Goal: Register for event/course

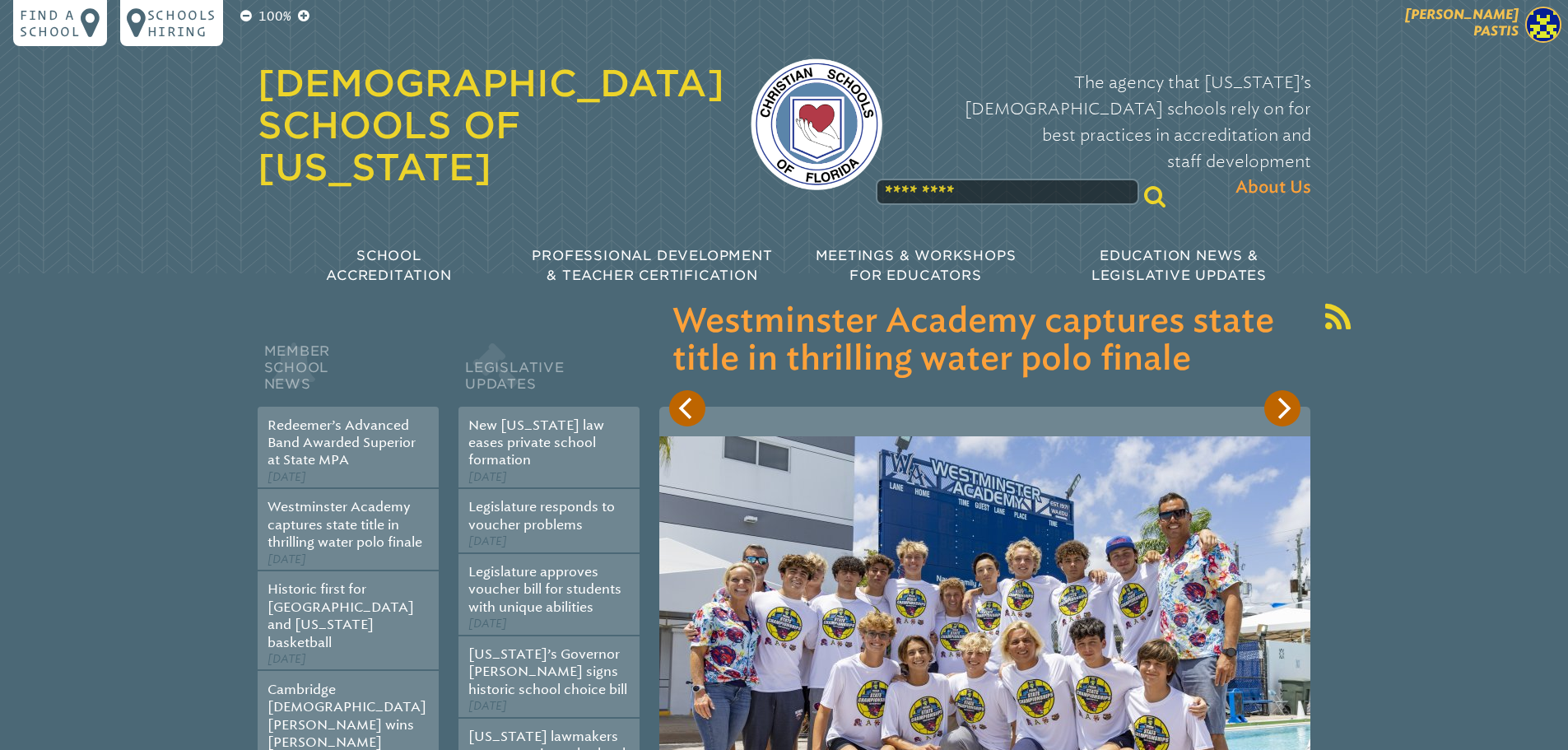
click at [1496, 33] on span "[PERSON_NAME]" at bounding box center [1461, 23] width 114 height 32
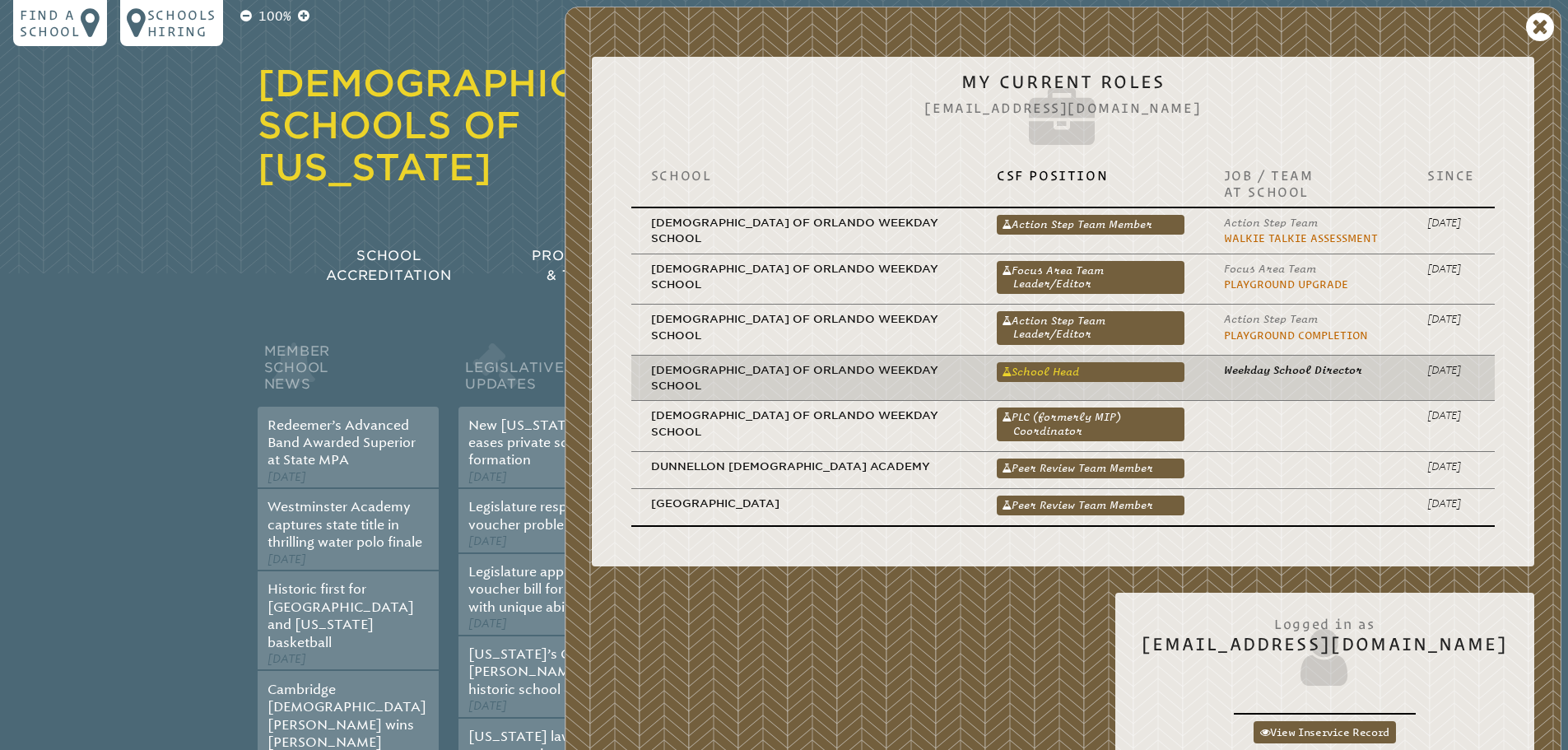
click at [1140, 363] on link "School Head" at bounding box center [1090, 371] width 188 height 20
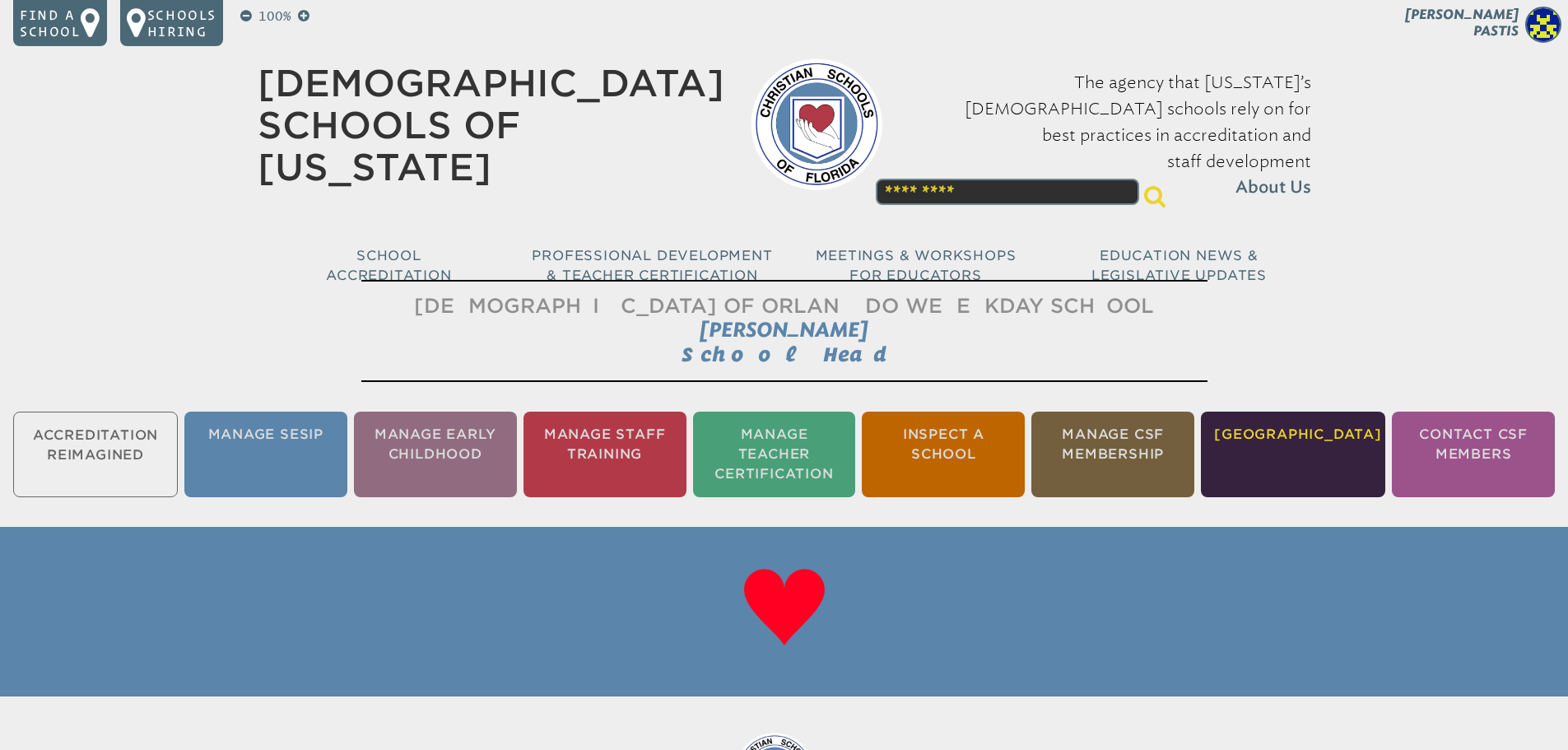
click at [1311, 426] on li "[GEOGRAPHIC_DATA]" at bounding box center [1293, 454] width 184 height 86
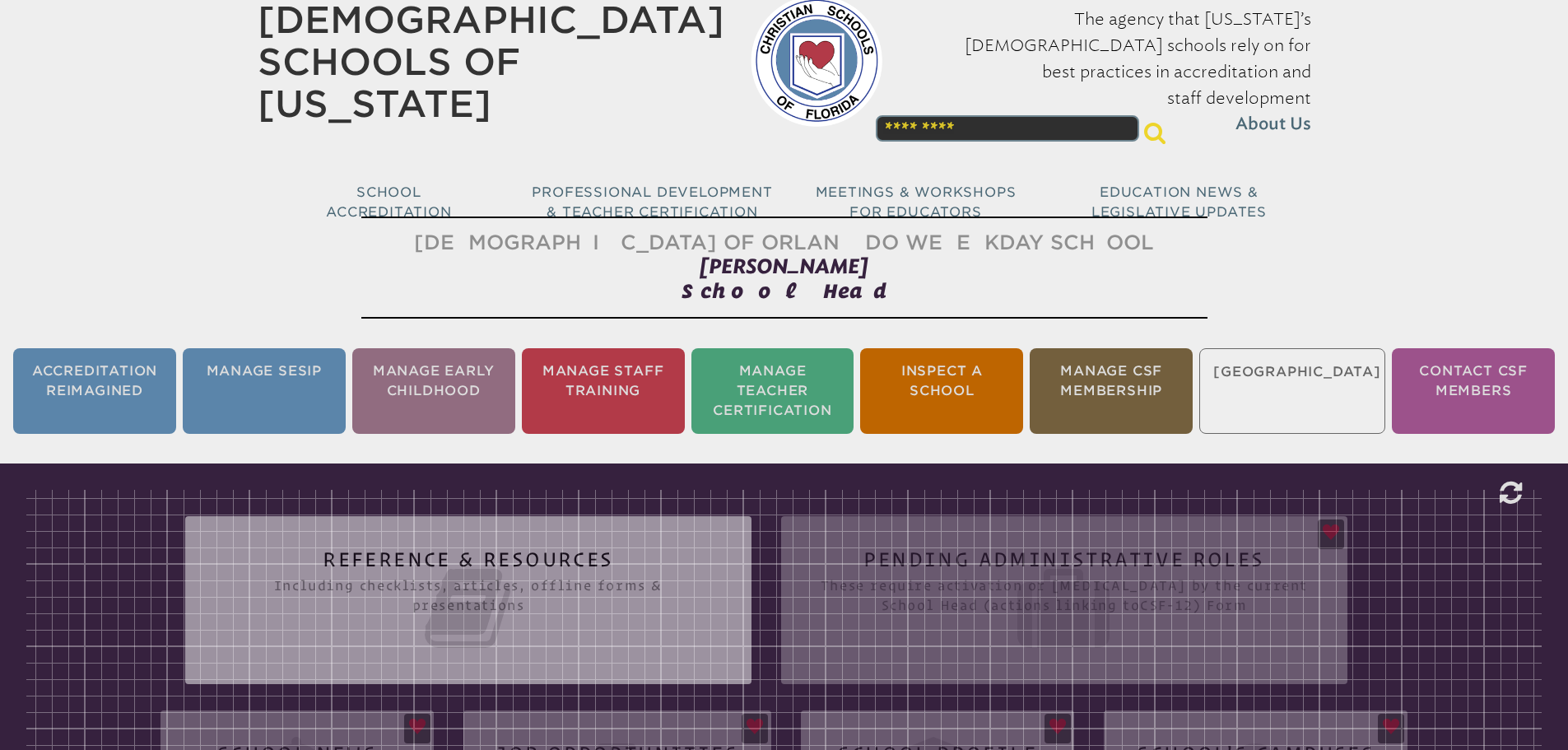
scroll to position [62, 0]
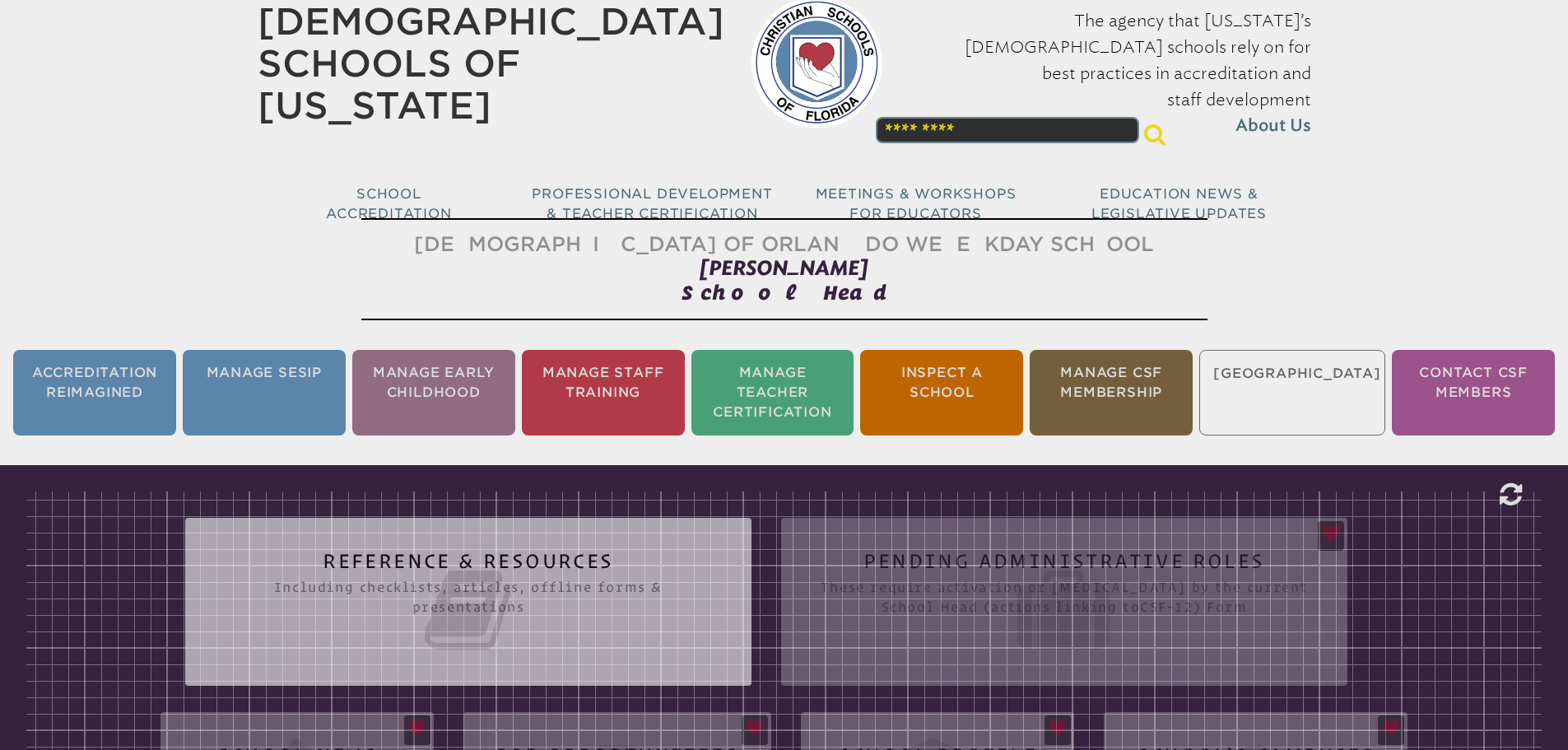
click at [655, 551] on h2 "Reference & Resources Including checklists, articles, offline forms & presentat…" at bounding box center [468, 603] width 500 height 105
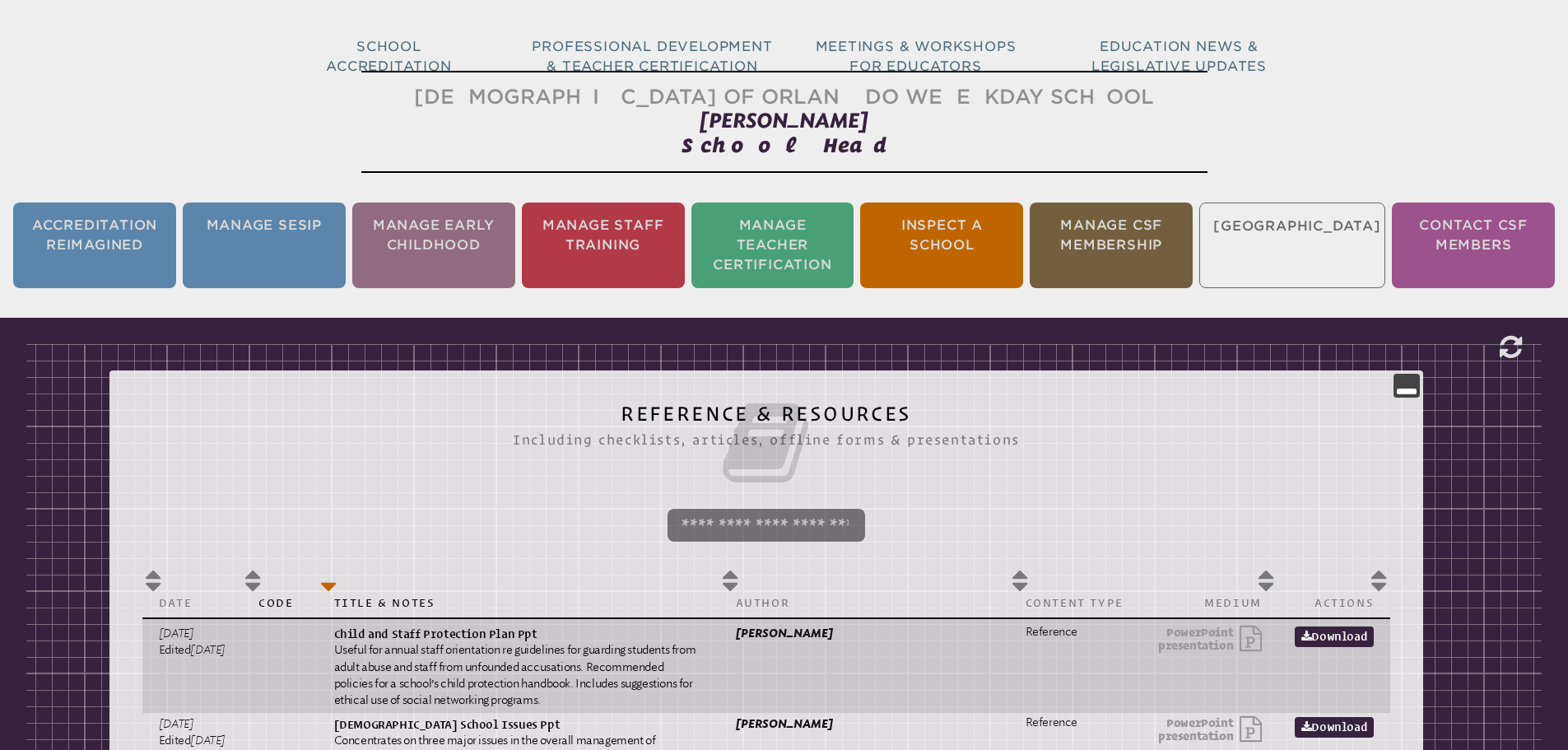
scroll to position [0, 0]
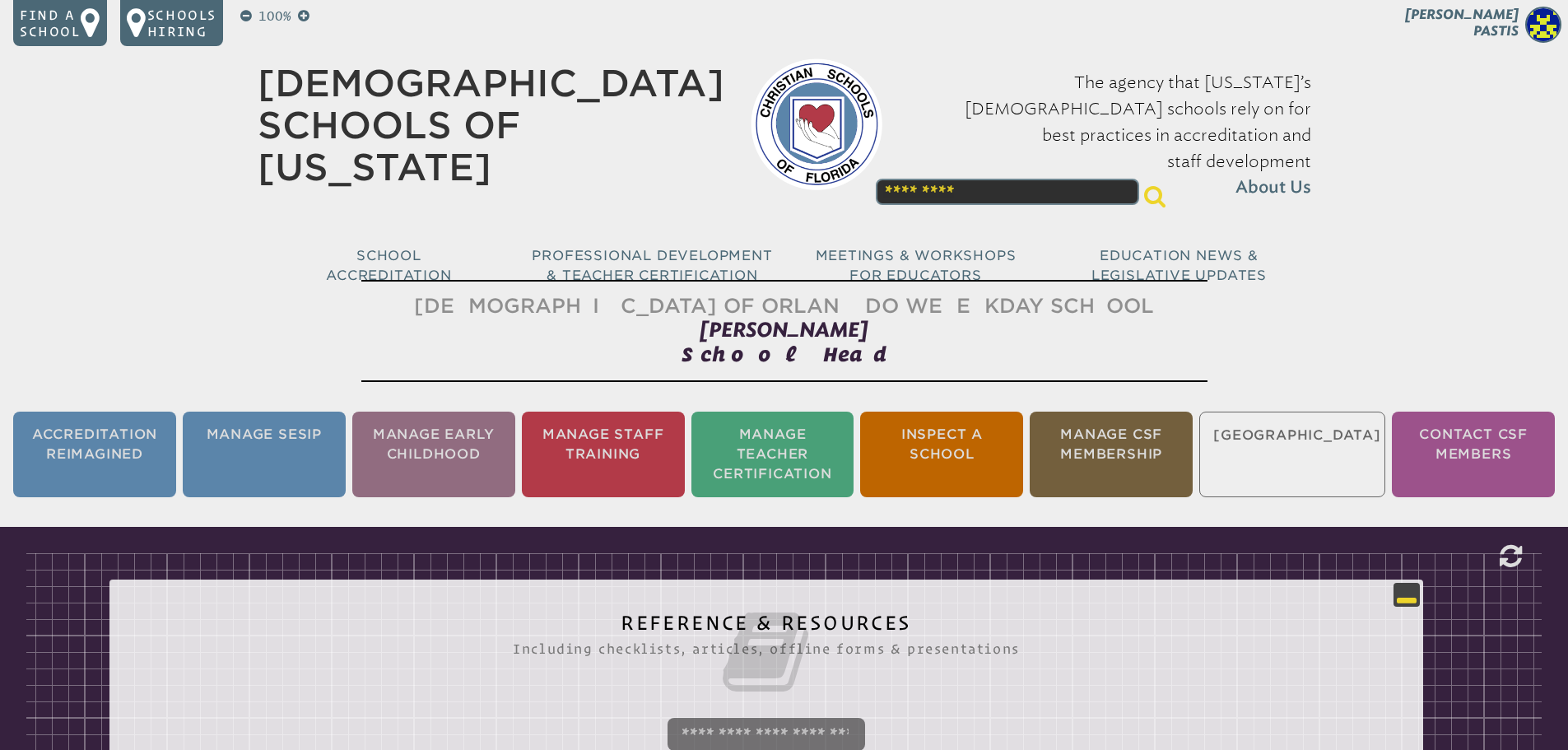
click at [1397, 592] on icon at bounding box center [1406, 594] width 20 height 20
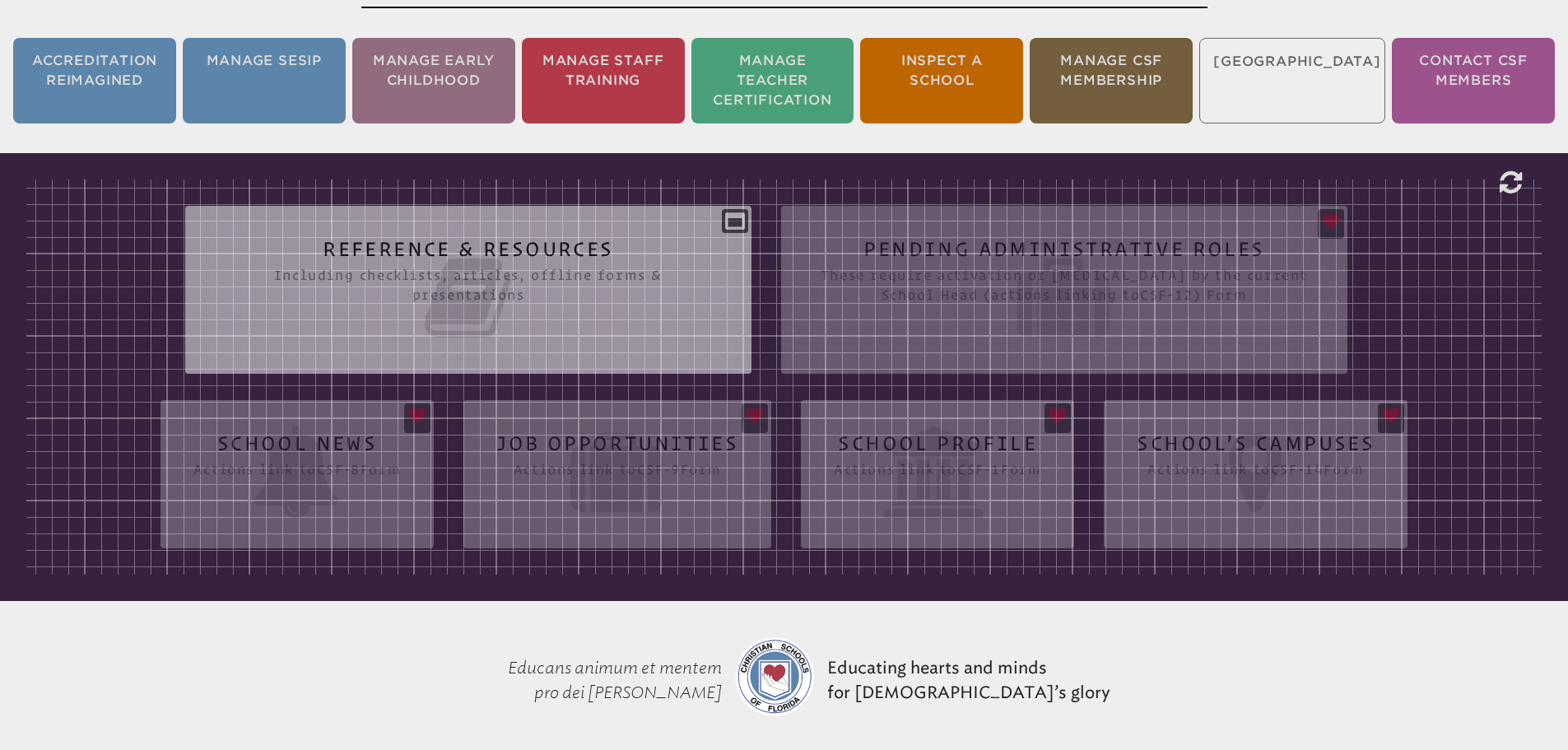
scroll to position [391, 0]
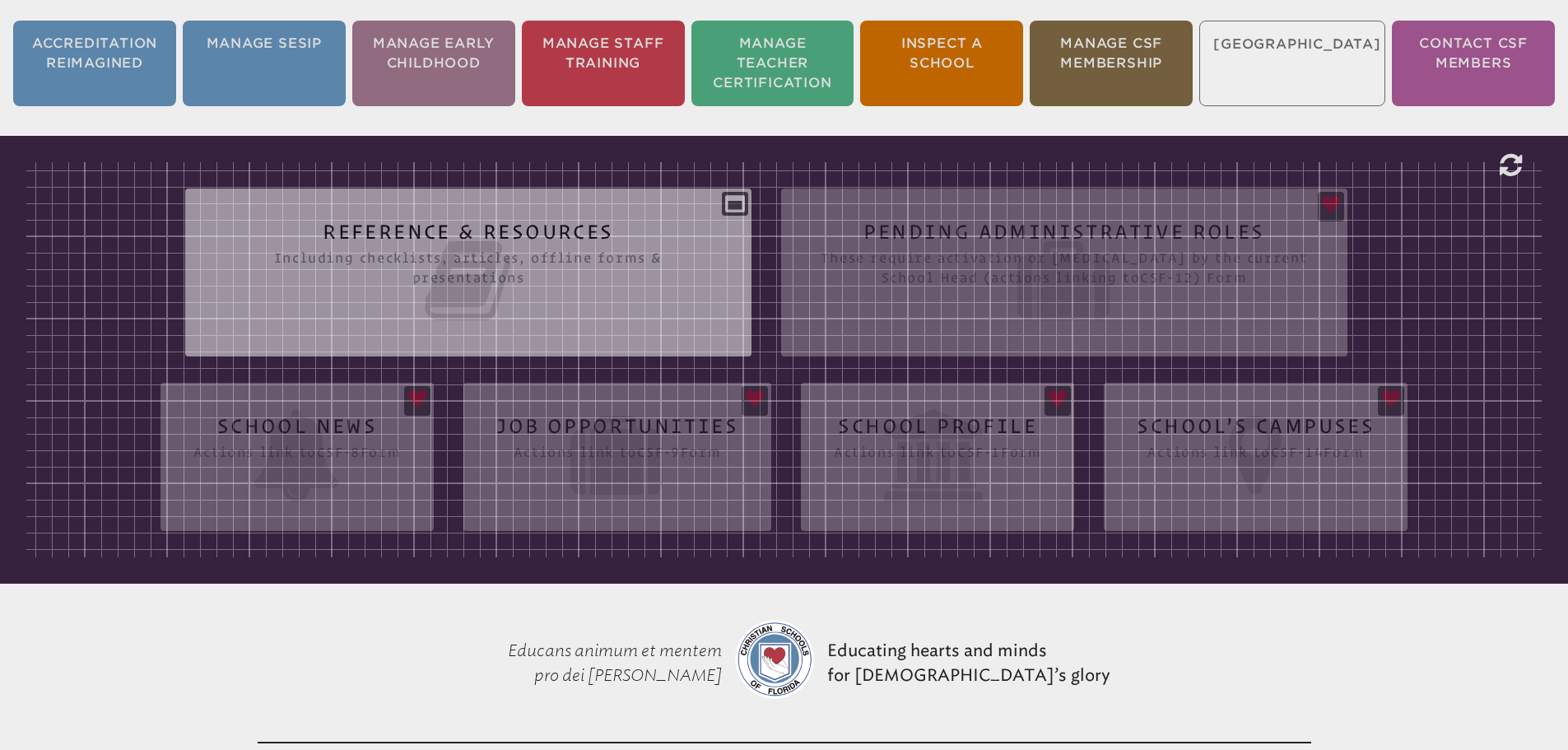
click at [929, 449] on div "Reference & Resources Including checklists, articles, offline forms & presentat…" at bounding box center [784, 359] width 1515 height 395
click at [1033, 241] on div "Reference & Resources Including checklists, articles, offline forms & presentat…" at bounding box center [784, 359] width 1515 height 395
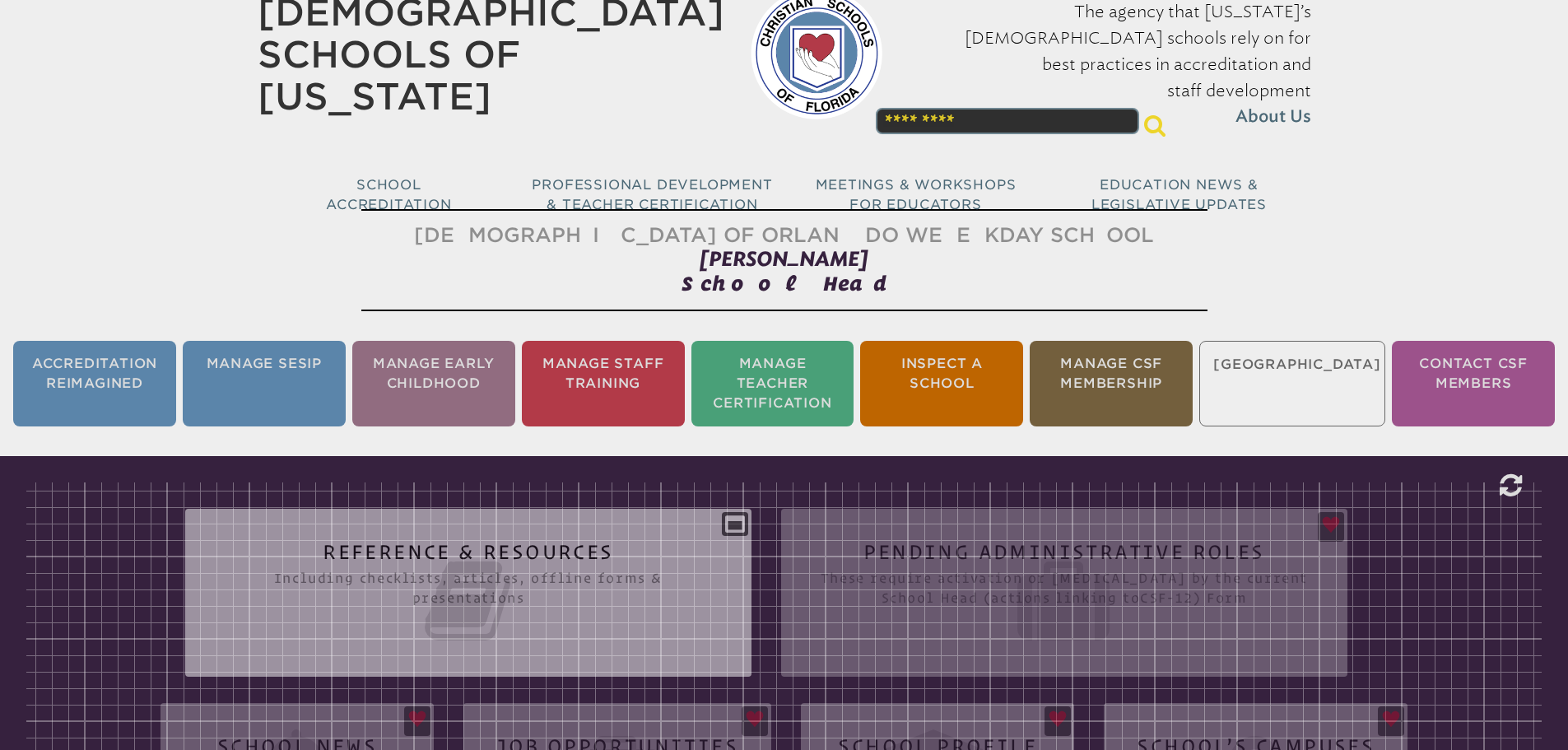
scroll to position [62, 0]
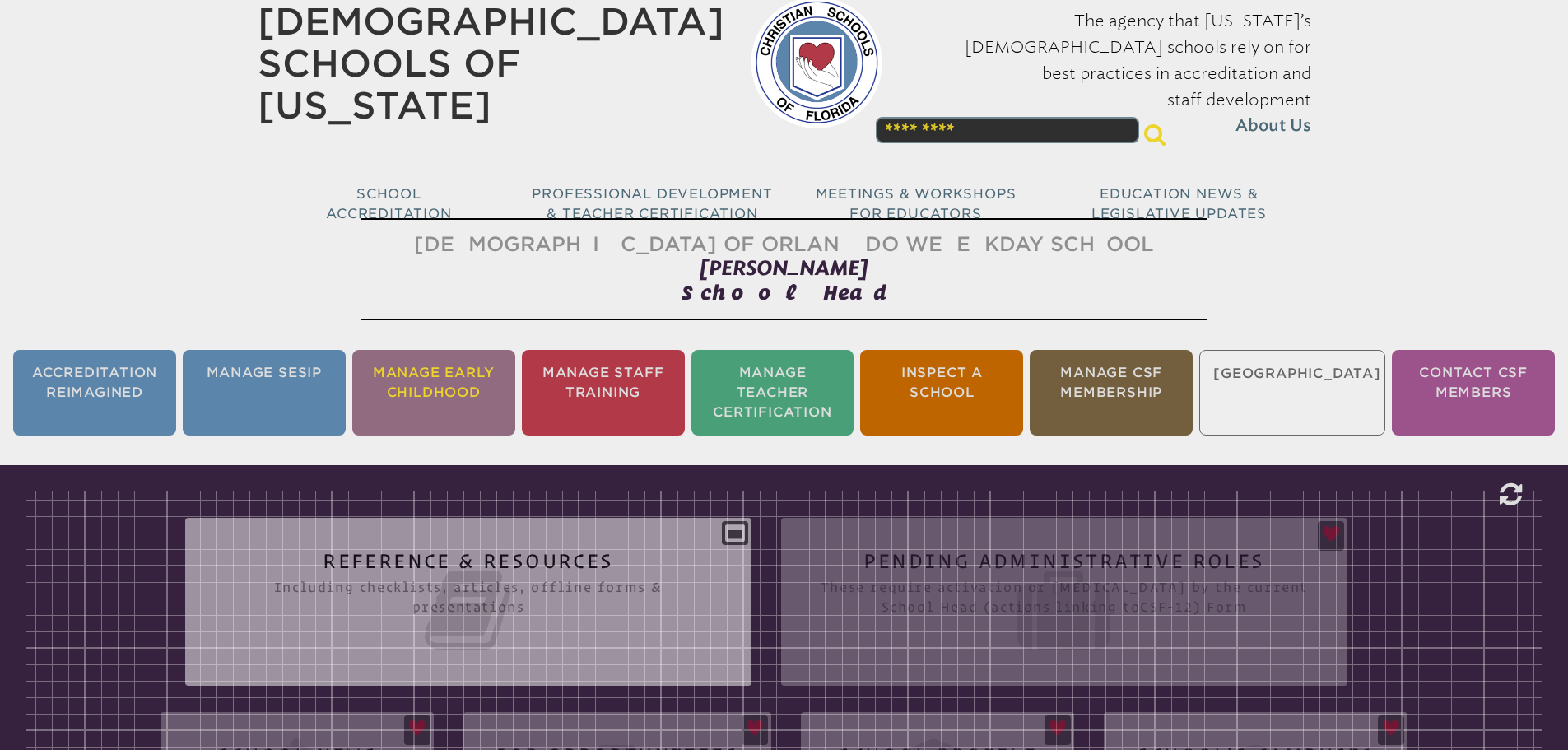
click at [439, 403] on li "Manage Early Childhood" at bounding box center [433, 392] width 163 height 86
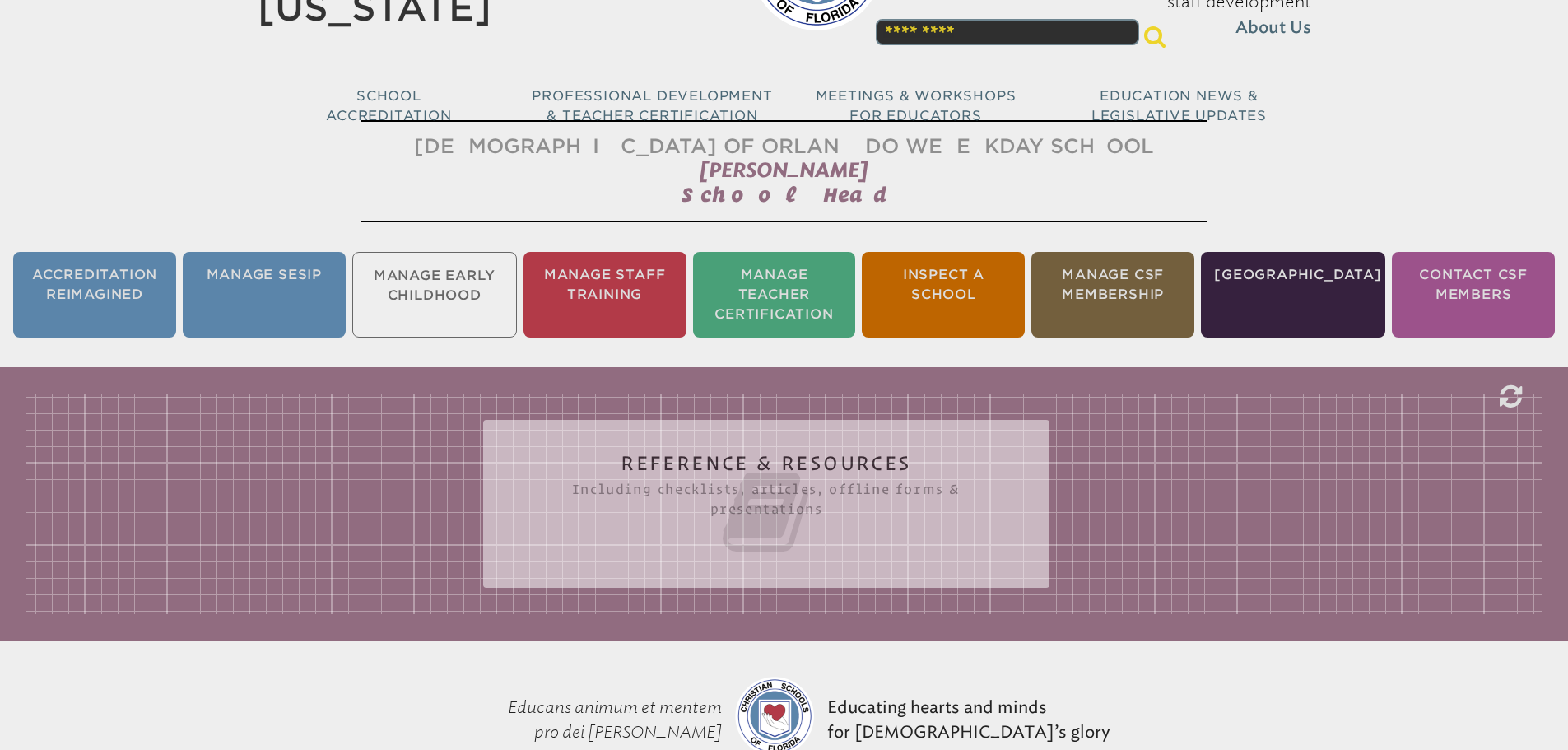
scroll to position [273, 0]
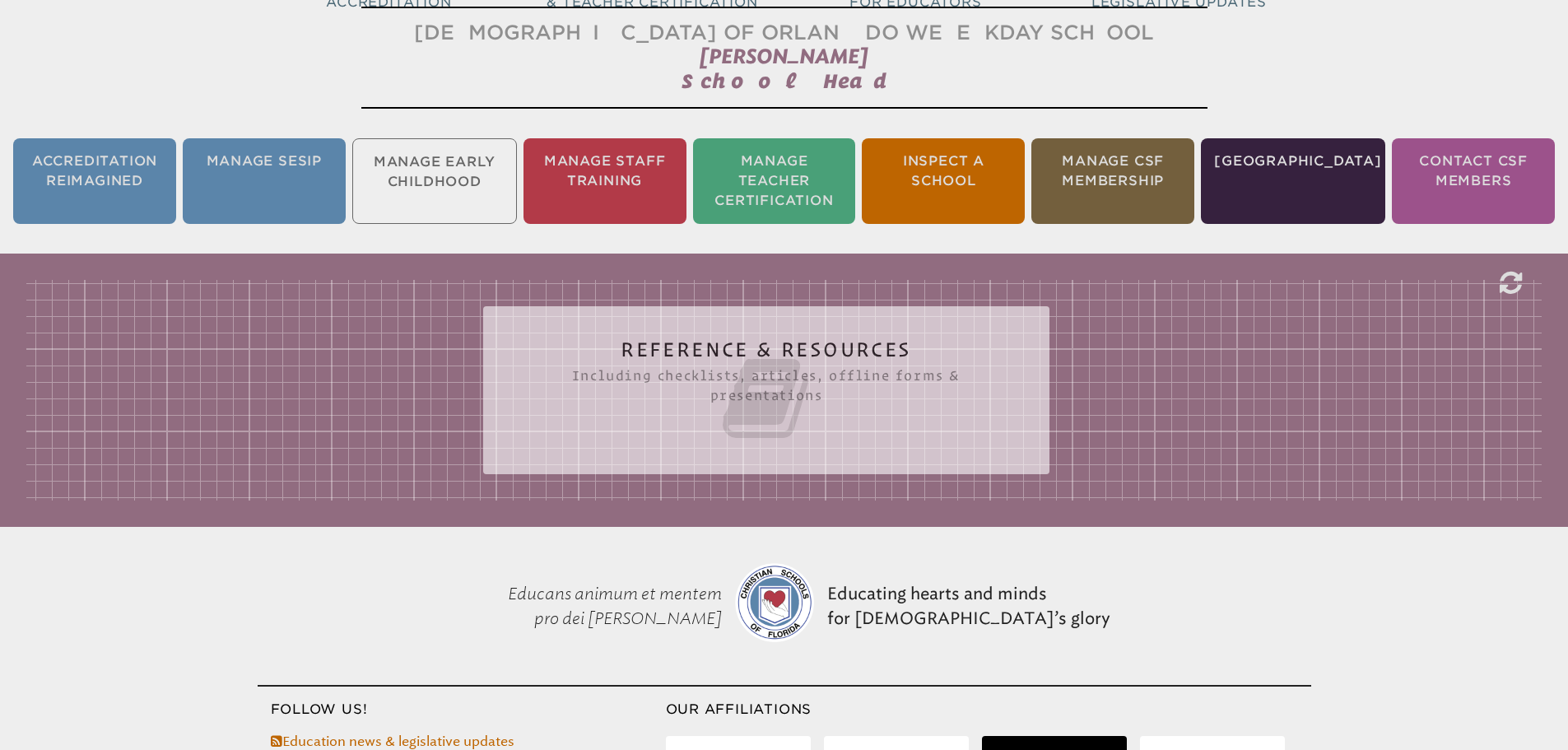
click at [676, 358] on icon at bounding box center [766, 398] width 500 height 92
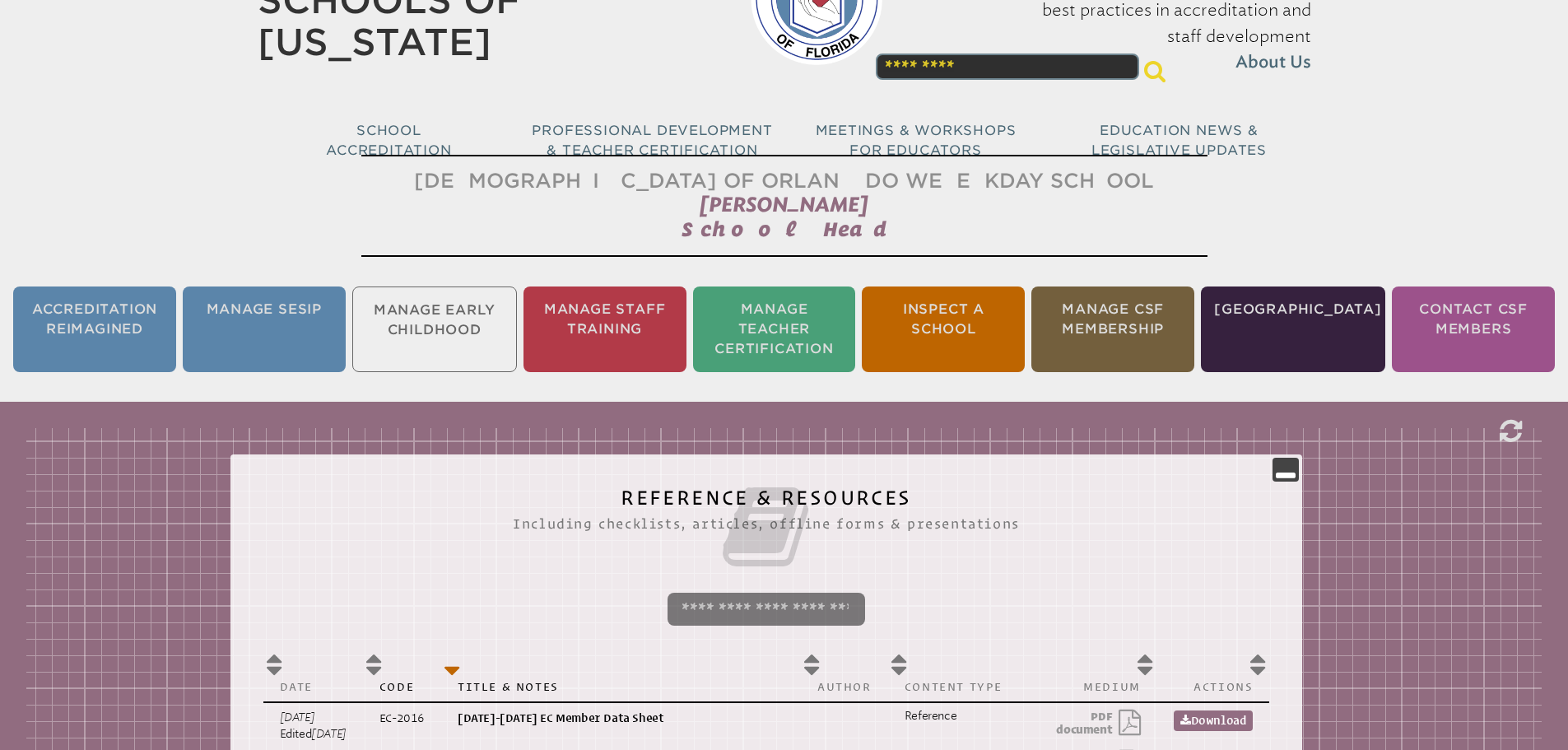
scroll to position [0, 0]
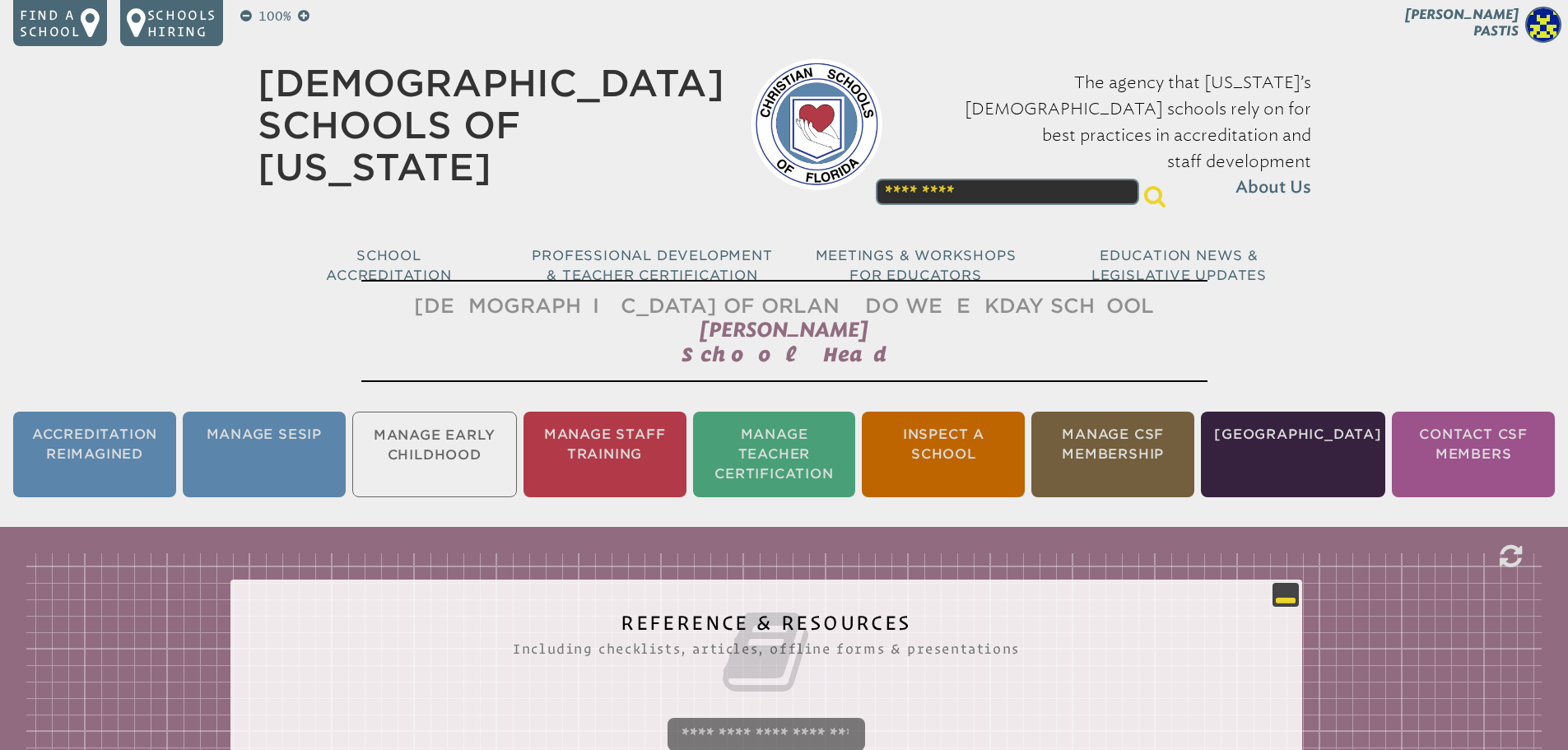
click at [1295, 592] on icon at bounding box center [1285, 594] width 20 height 20
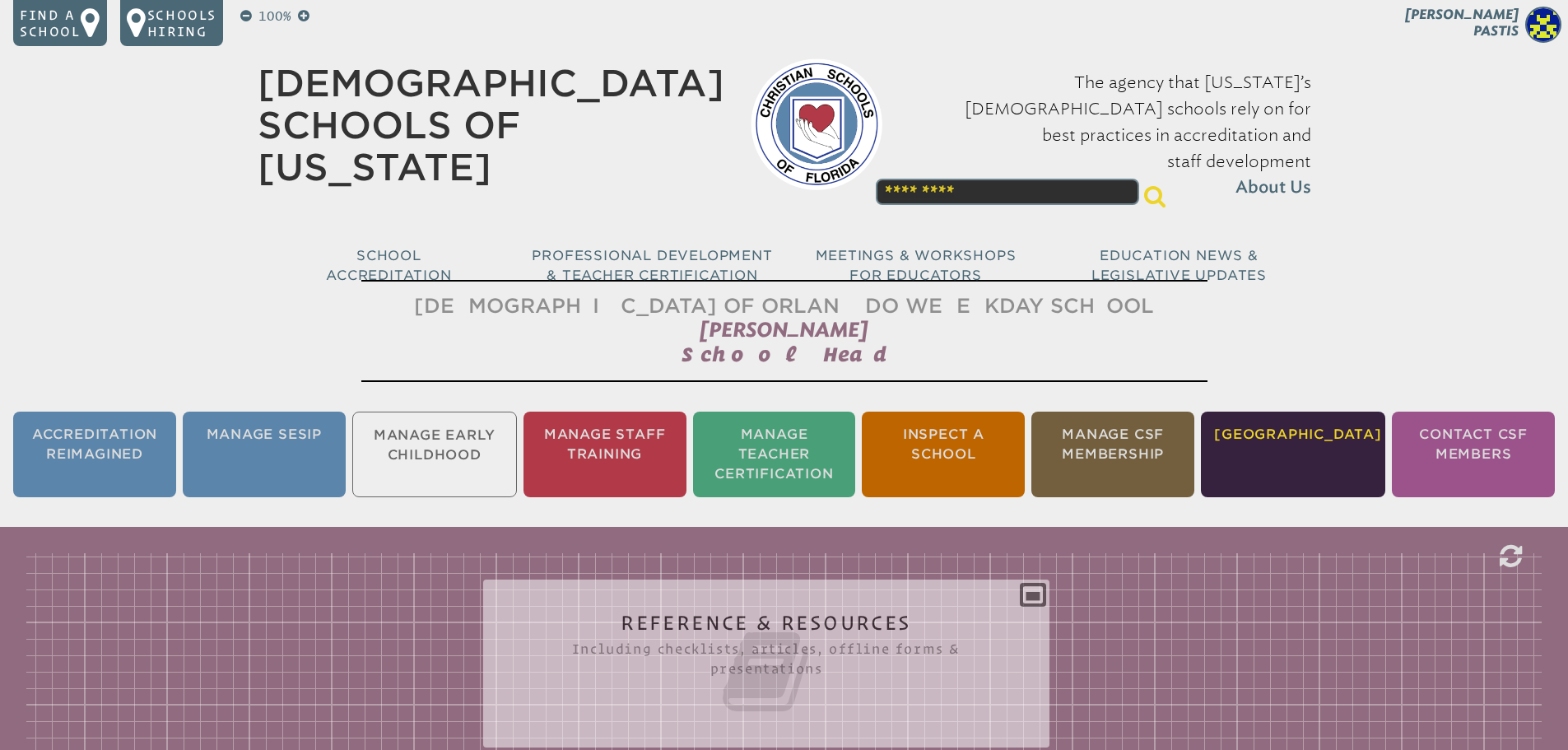
click at [1298, 422] on li "[GEOGRAPHIC_DATA]" at bounding box center [1293, 454] width 184 height 86
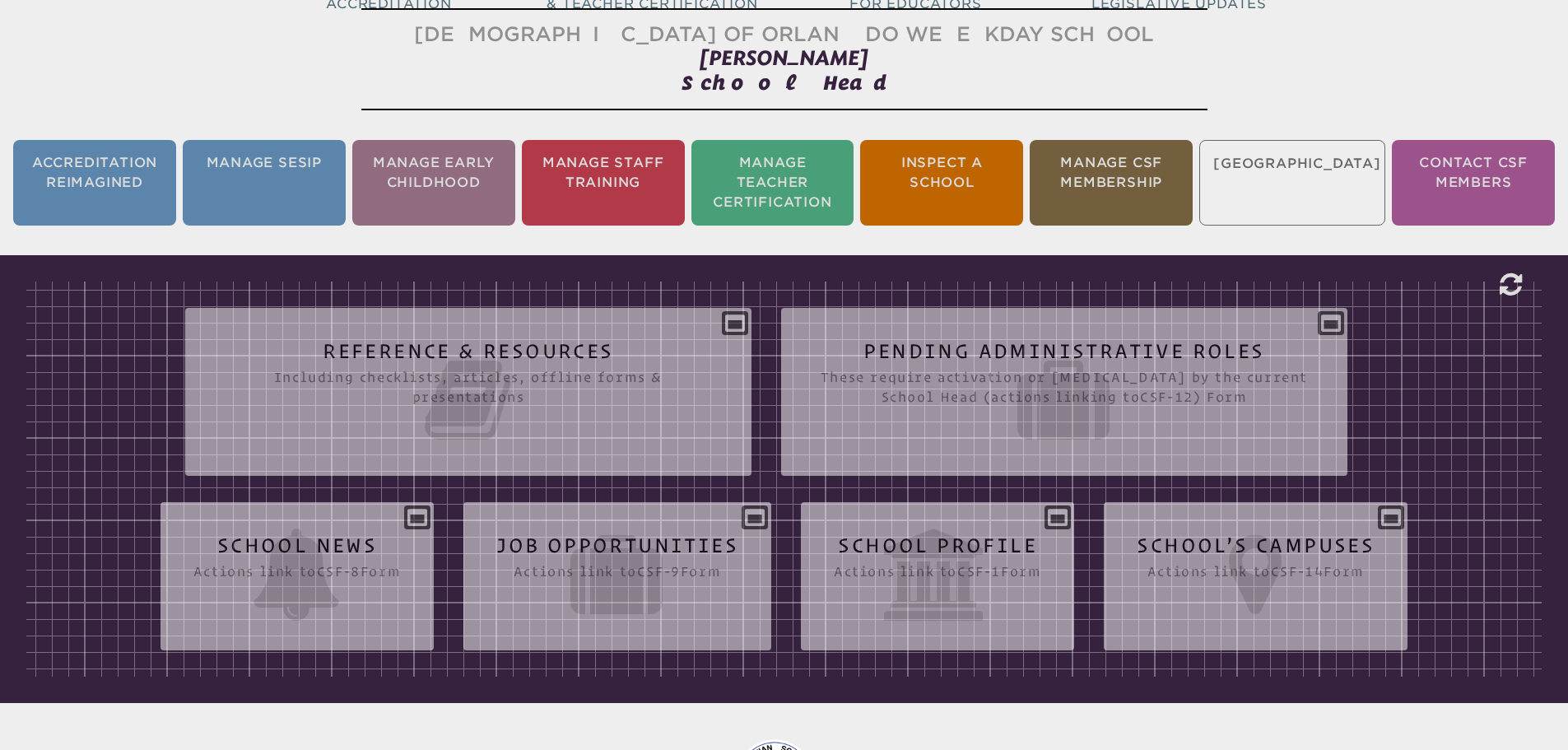
scroll to position [273, 0]
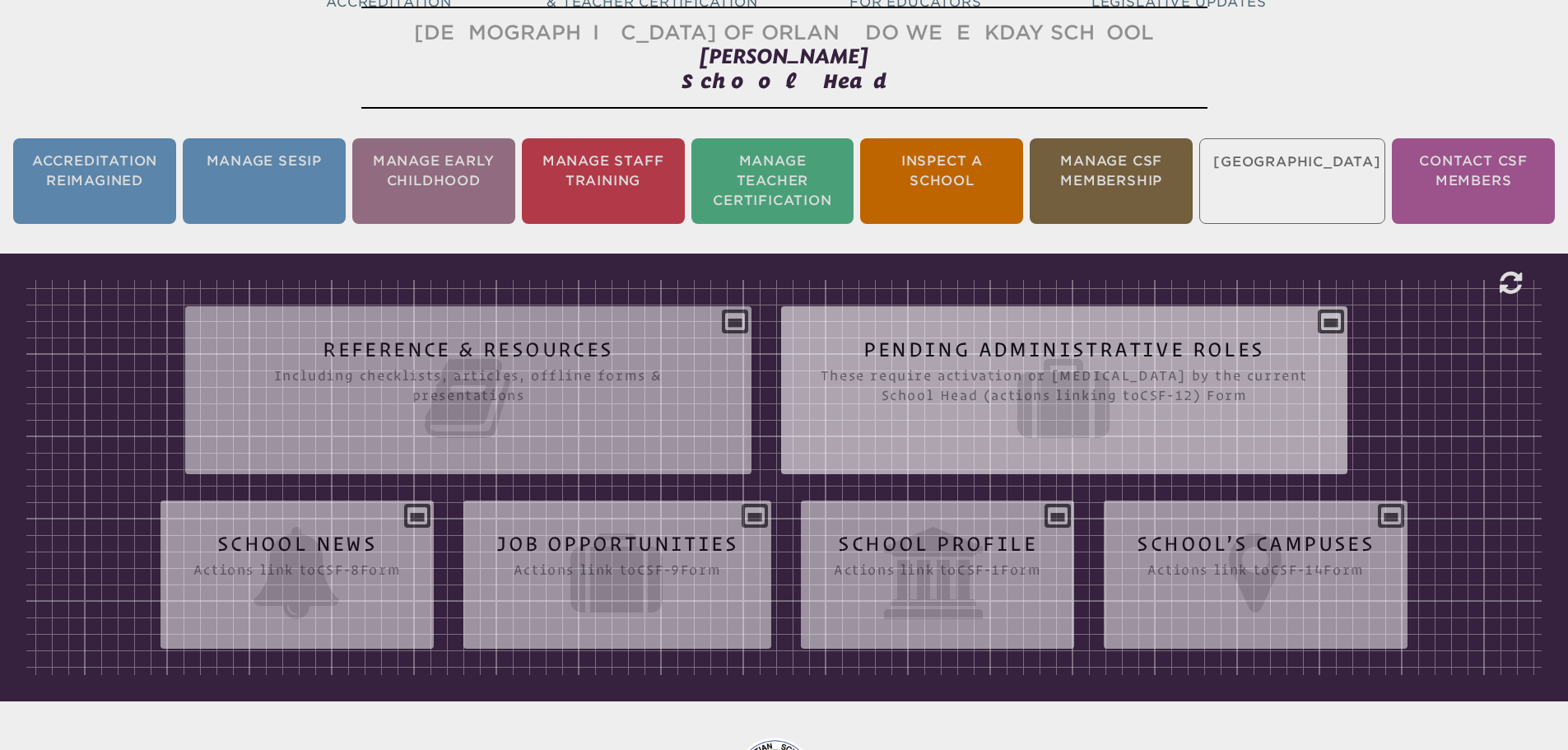
click at [1166, 379] on icon at bounding box center [1064, 398] width 500 height 92
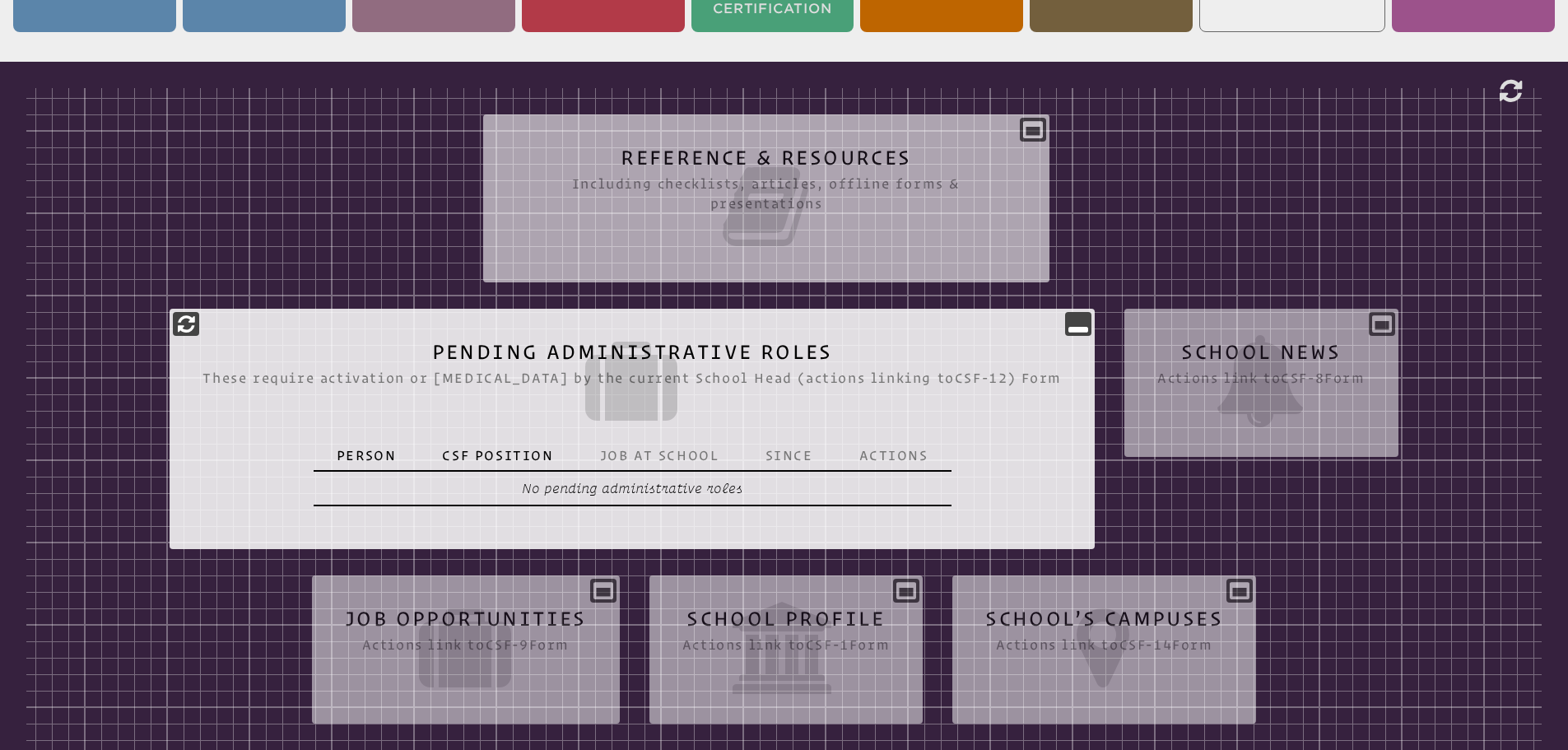
scroll to position [520, 0]
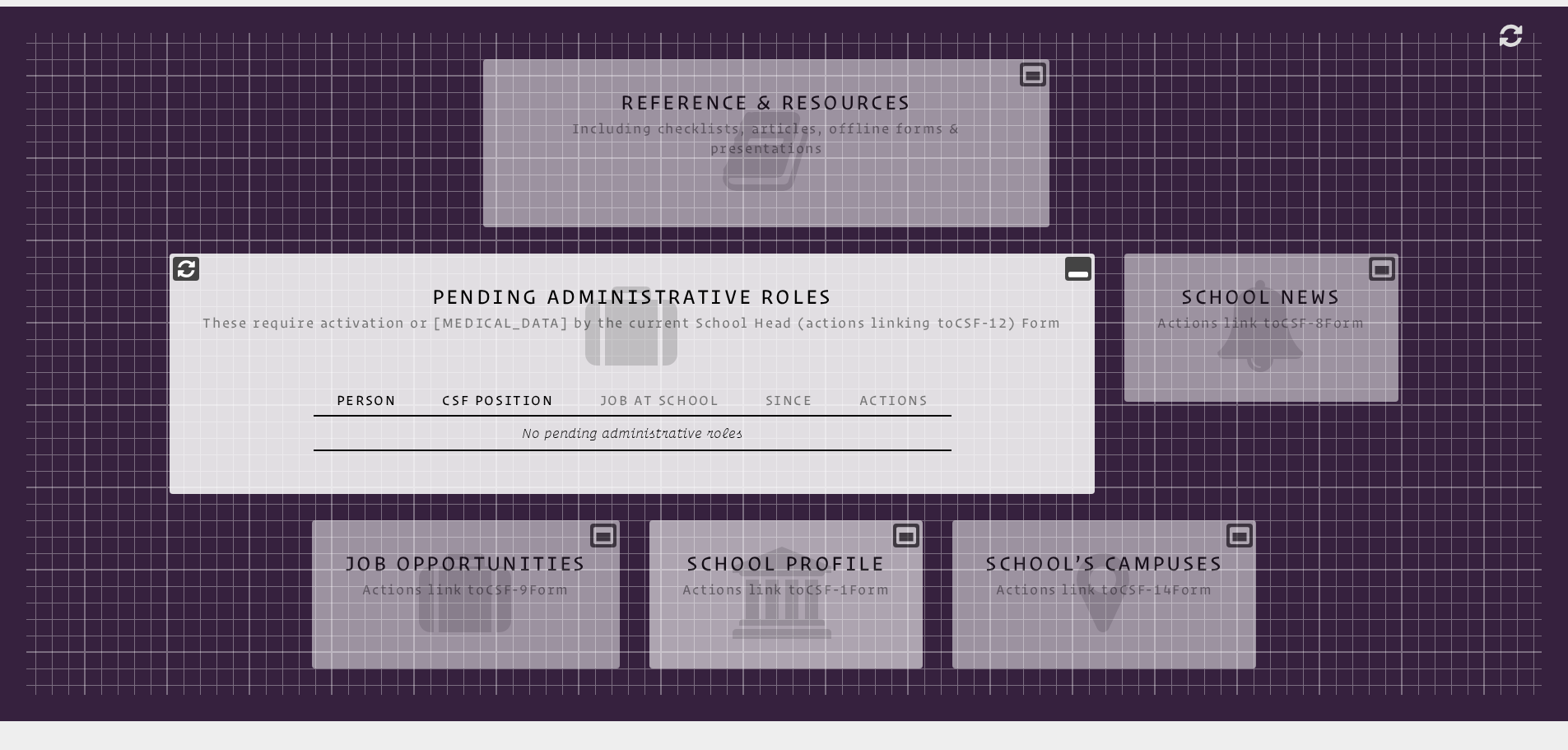
click at [816, 588] on icon at bounding box center [786, 592] width 208 height 92
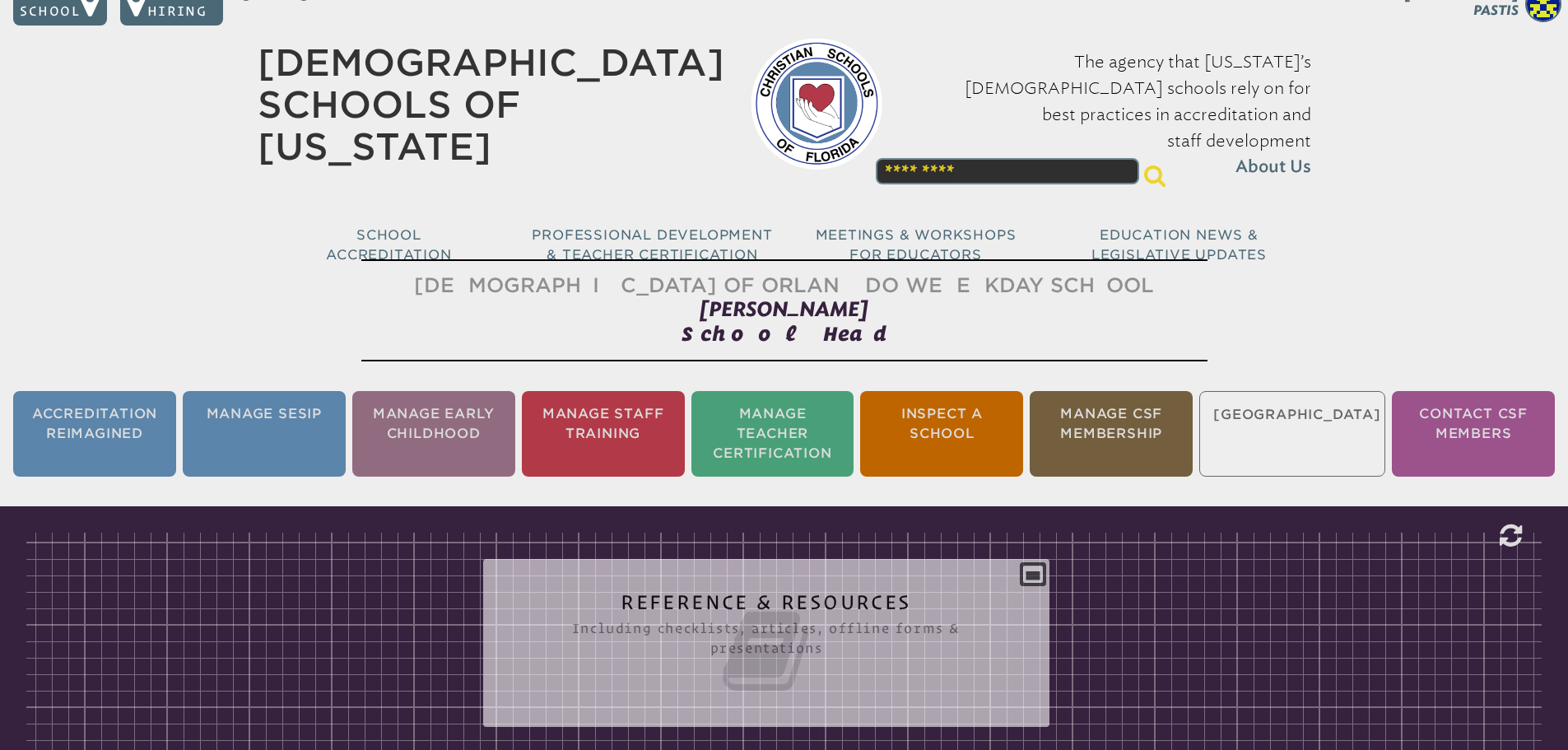
scroll to position [0, 0]
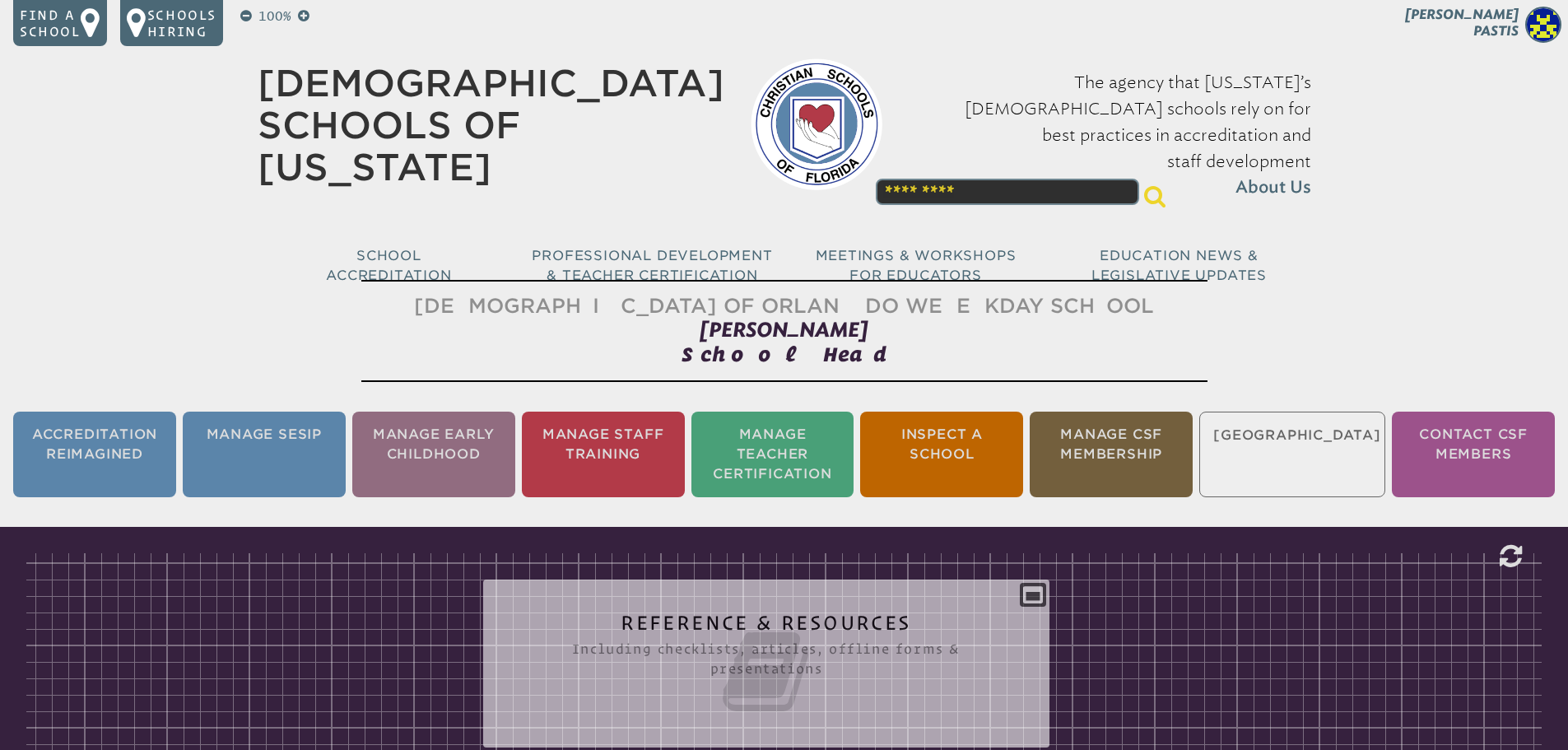
click at [1027, 592] on div "Reference & Resources Including checklists, articles, offline forms & presentat…" at bounding box center [766, 656] width 566 height 129
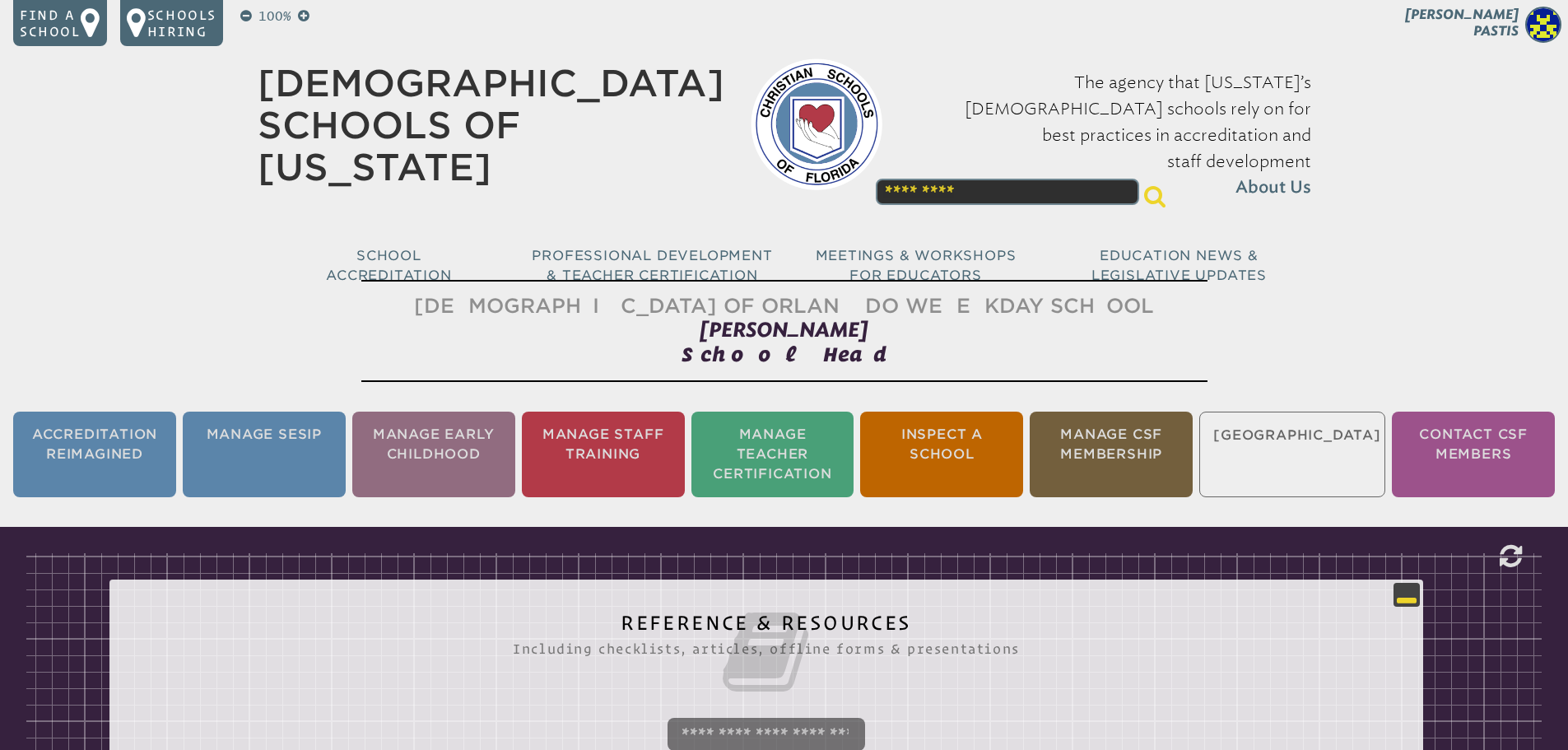
click at [1398, 593] on icon at bounding box center [1406, 594] width 20 height 20
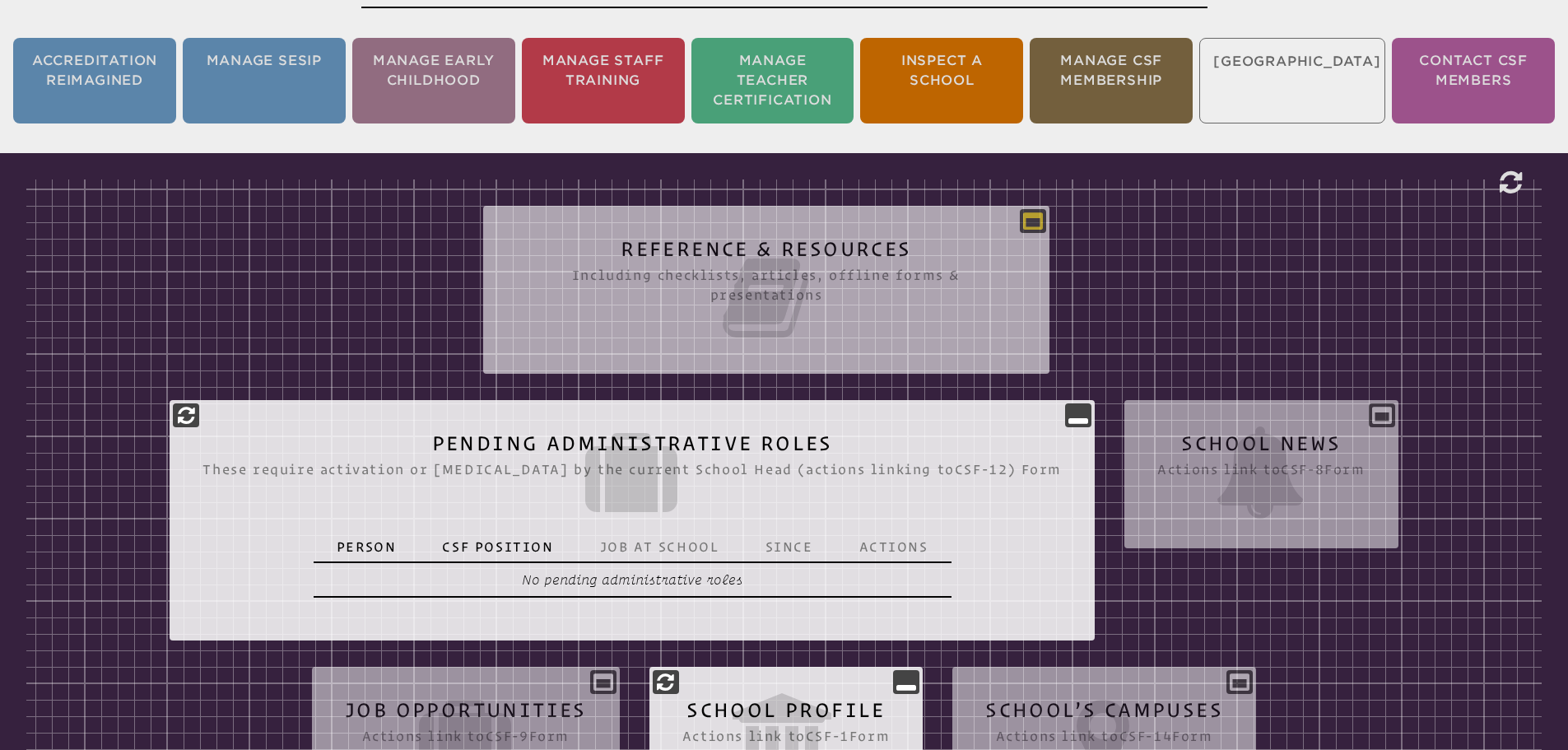
scroll to position [391, 0]
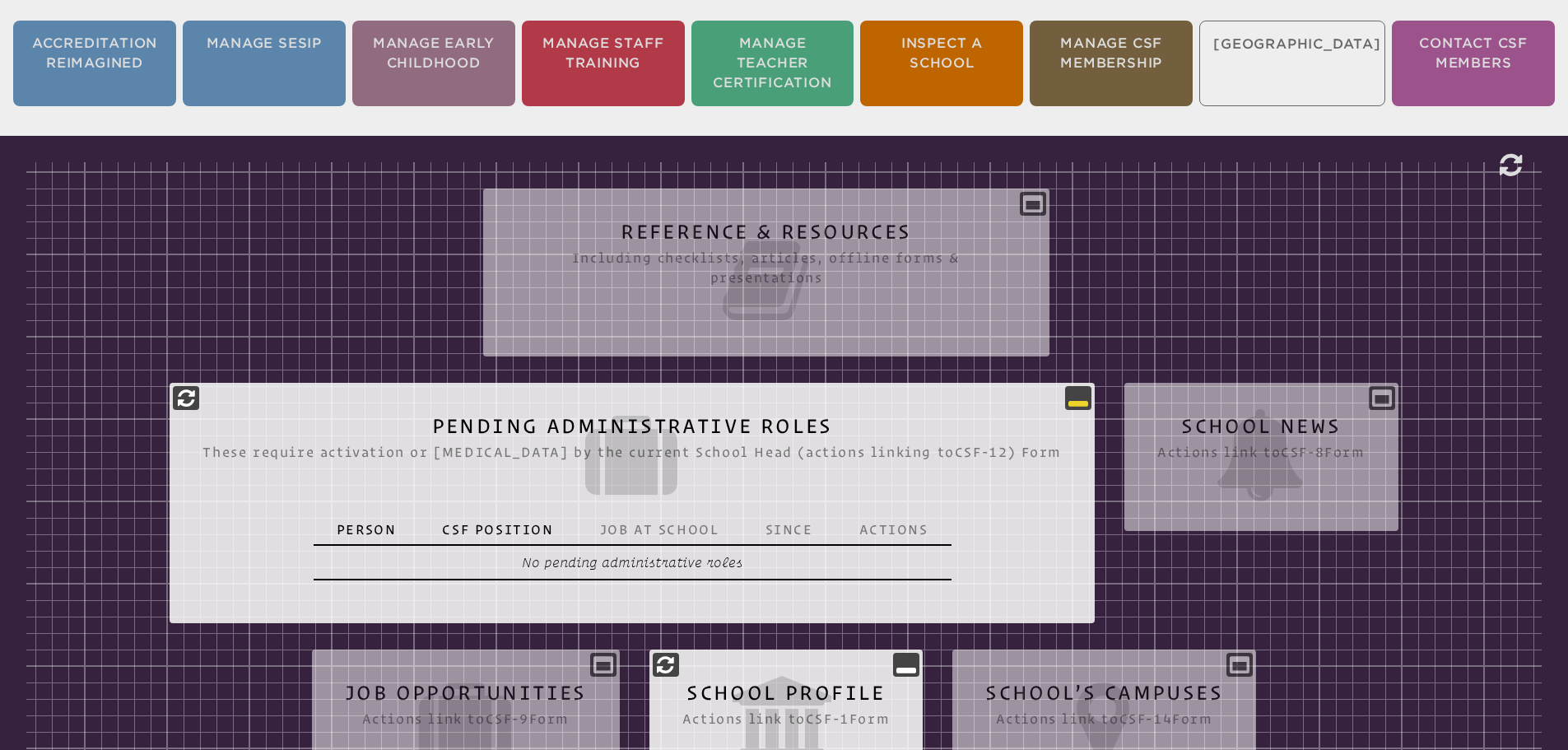
click at [1068, 398] on icon at bounding box center [1077, 397] width 20 height 20
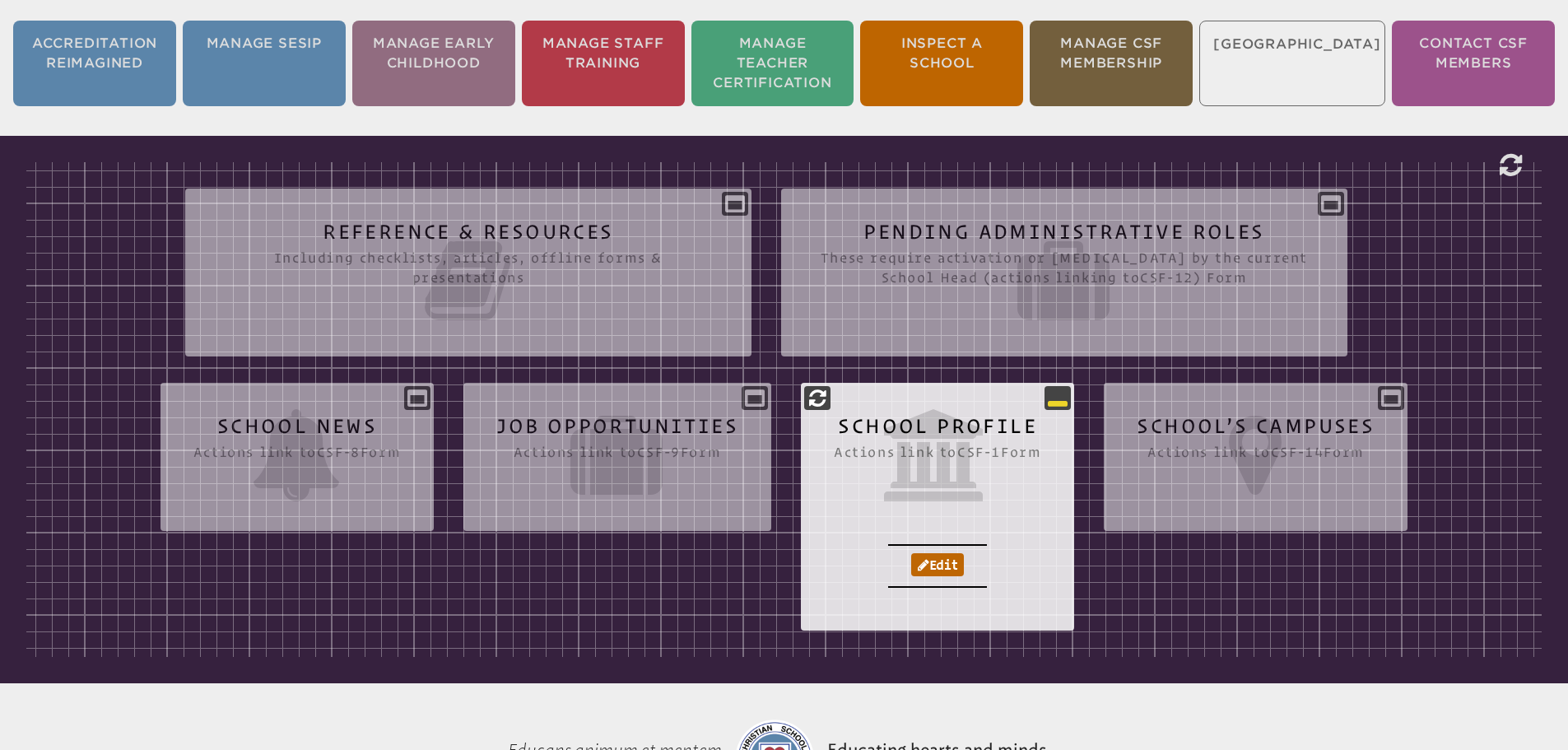
click at [1067, 401] on icon at bounding box center [1057, 397] width 20 height 20
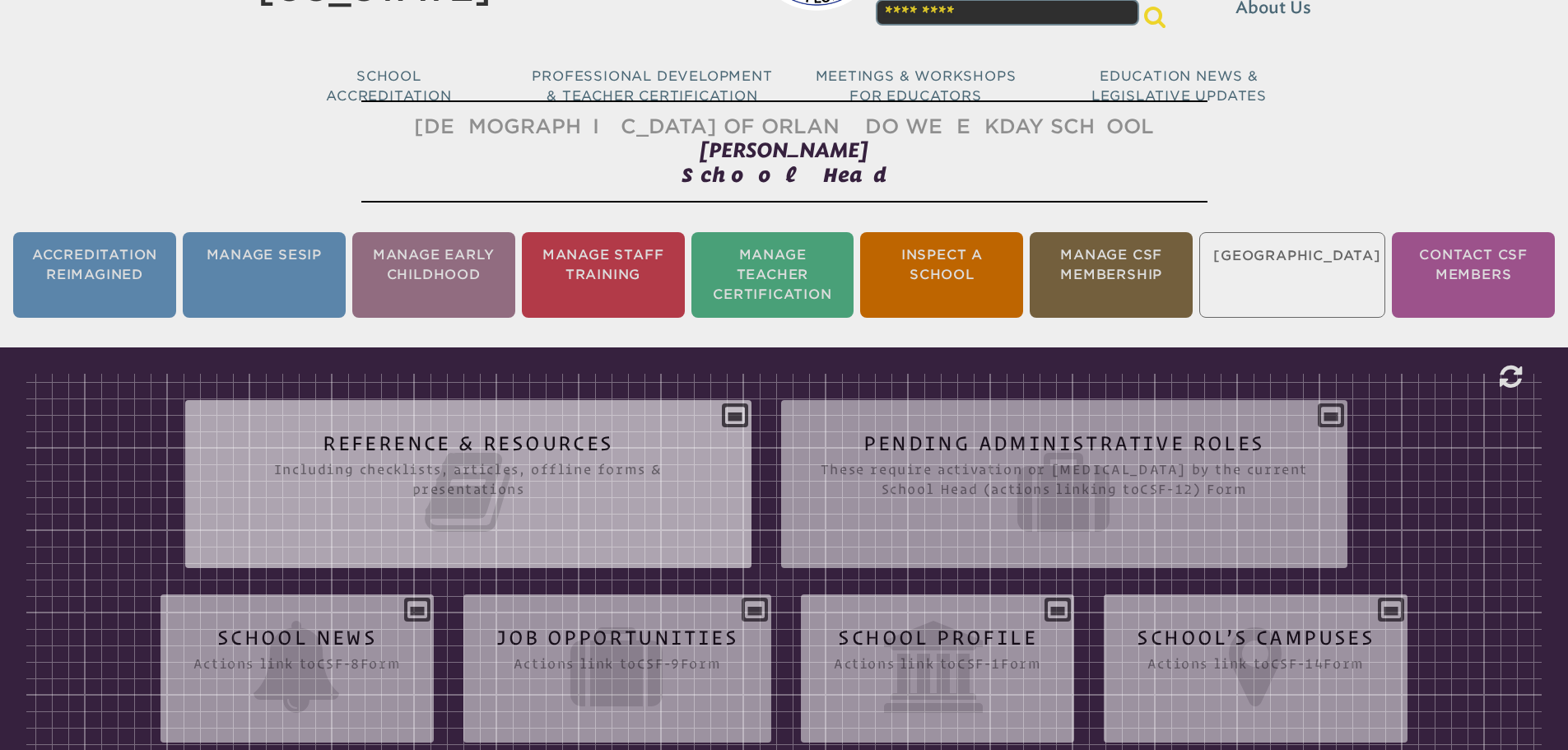
scroll to position [0, 0]
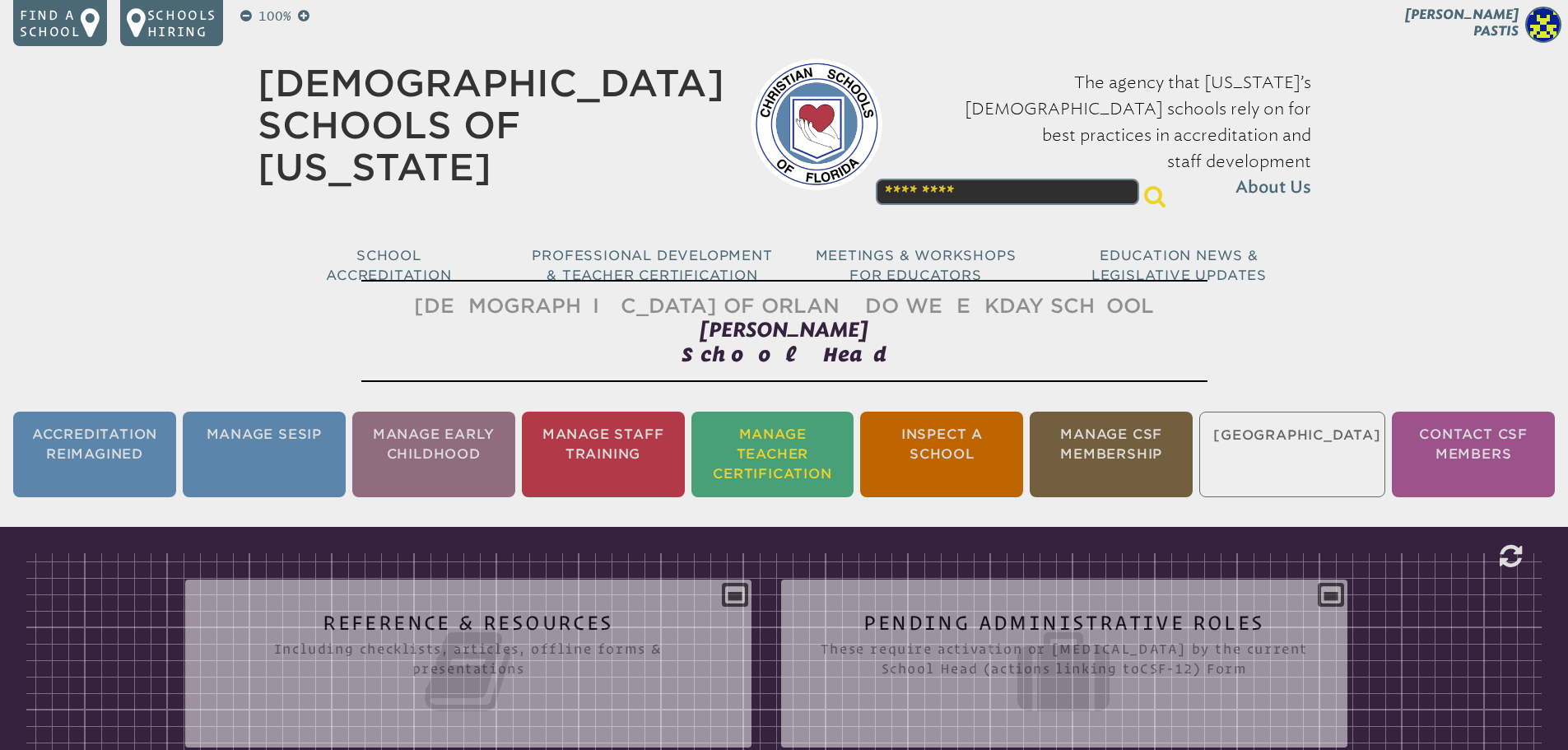
click at [829, 457] on li "Manage Teacher Certification" at bounding box center [772, 454] width 163 height 86
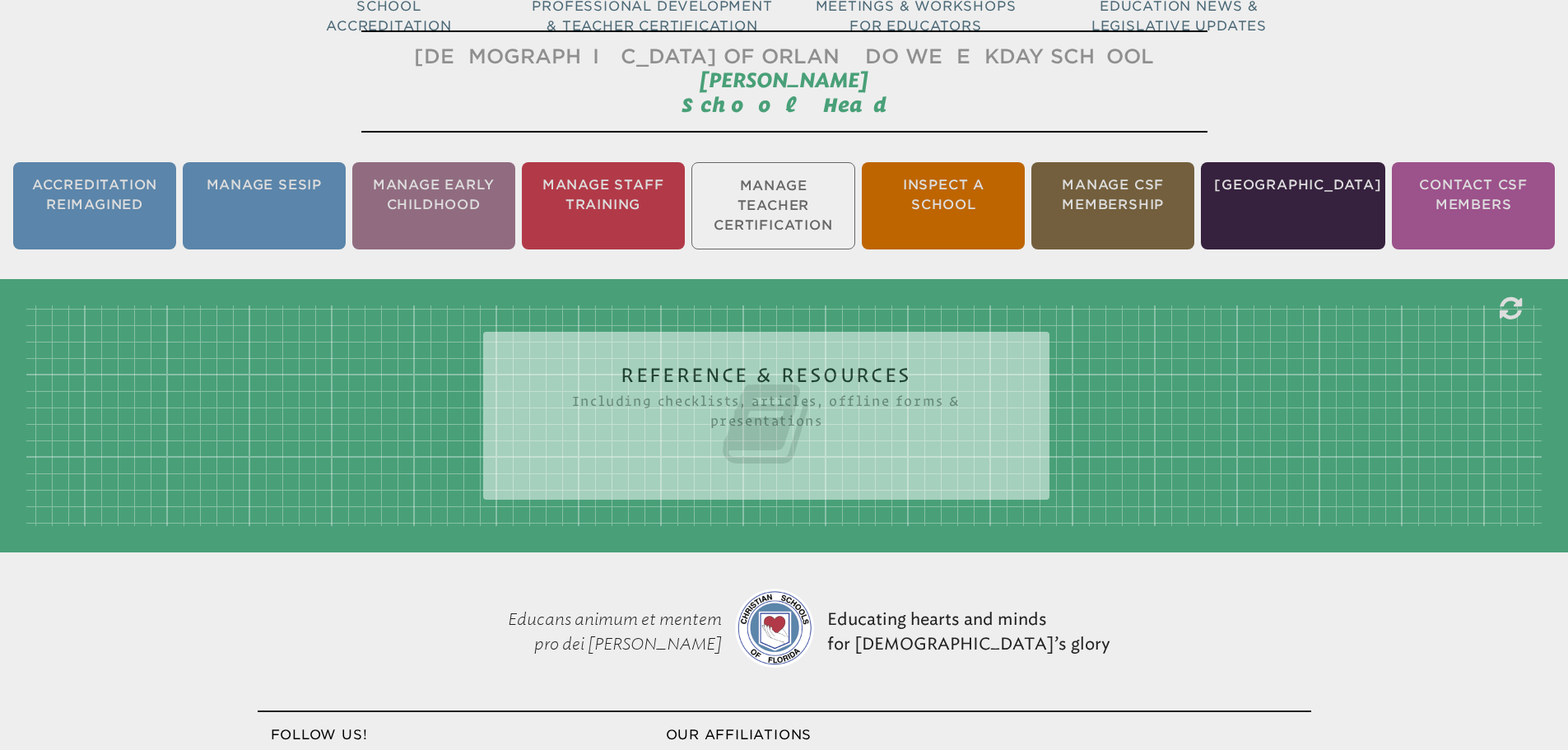
scroll to position [248, 0]
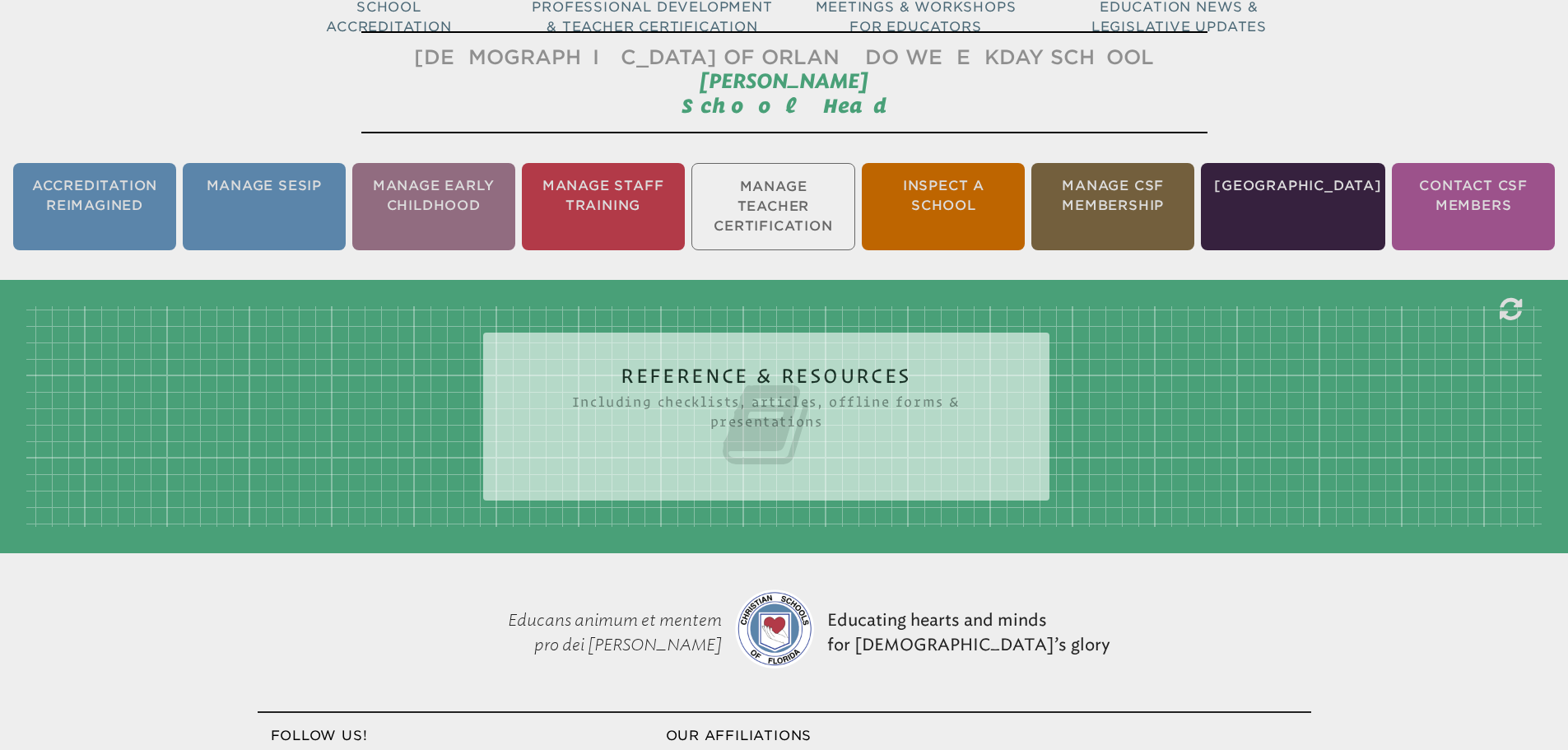
click at [854, 444] on icon at bounding box center [766, 425] width 500 height 92
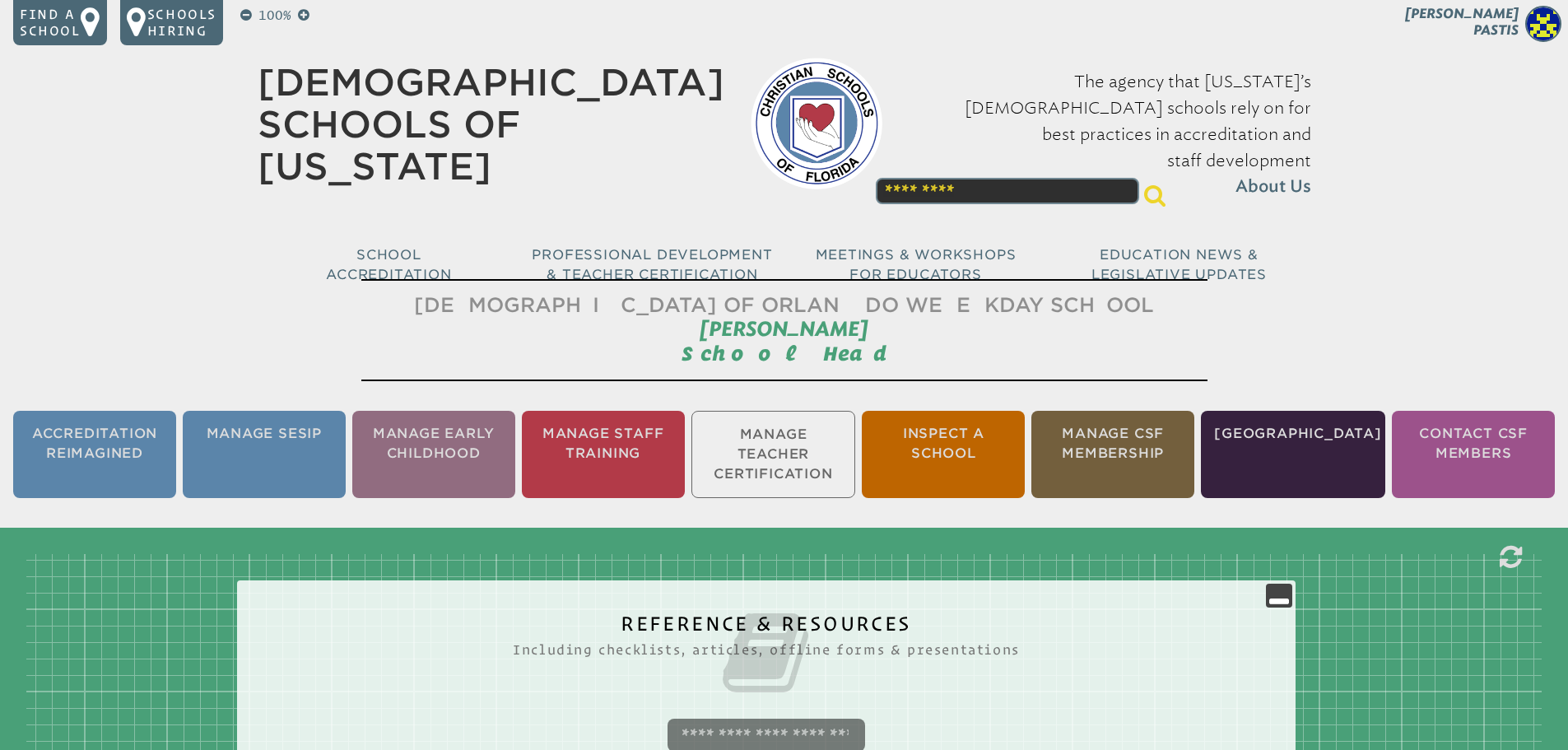
scroll to position [0, 0]
click at [1289, 589] on icon at bounding box center [1278, 595] width 20 height 20
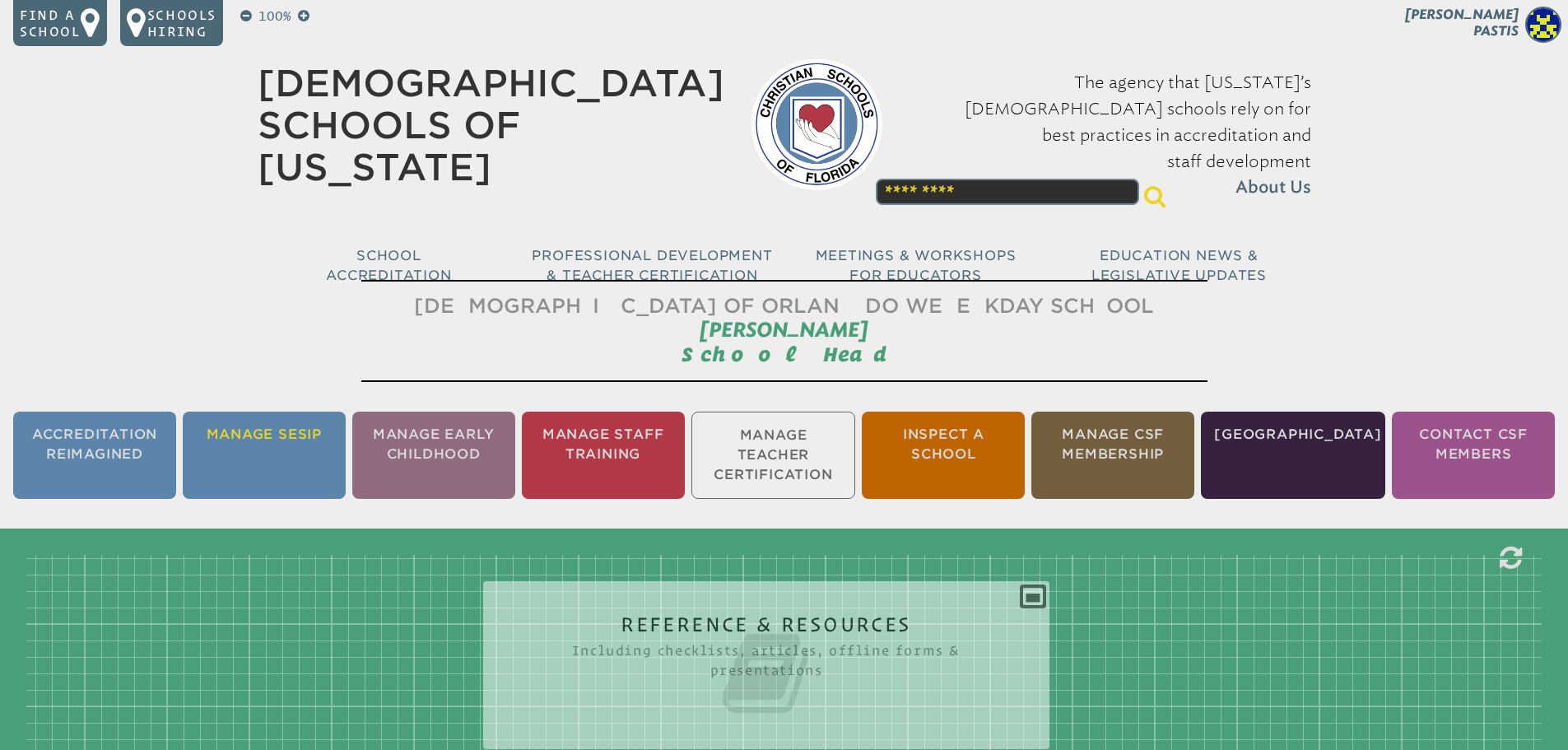
click at [257, 440] on li "Manage SESIP" at bounding box center [263, 455] width 163 height 87
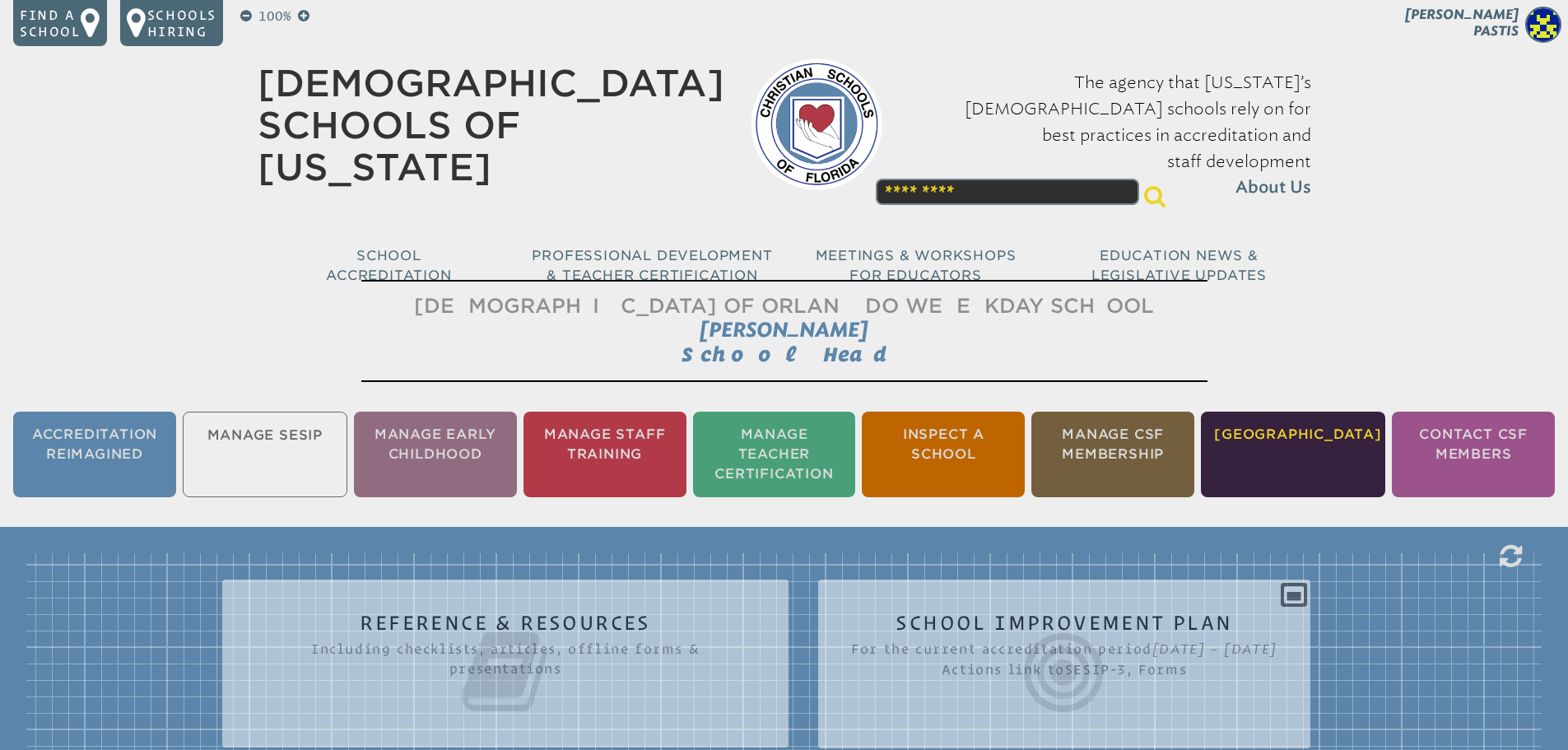
click at [1316, 424] on li "[GEOGRAPHIC_DATA]" at bounding box center [1293, 454] width 184 height 86
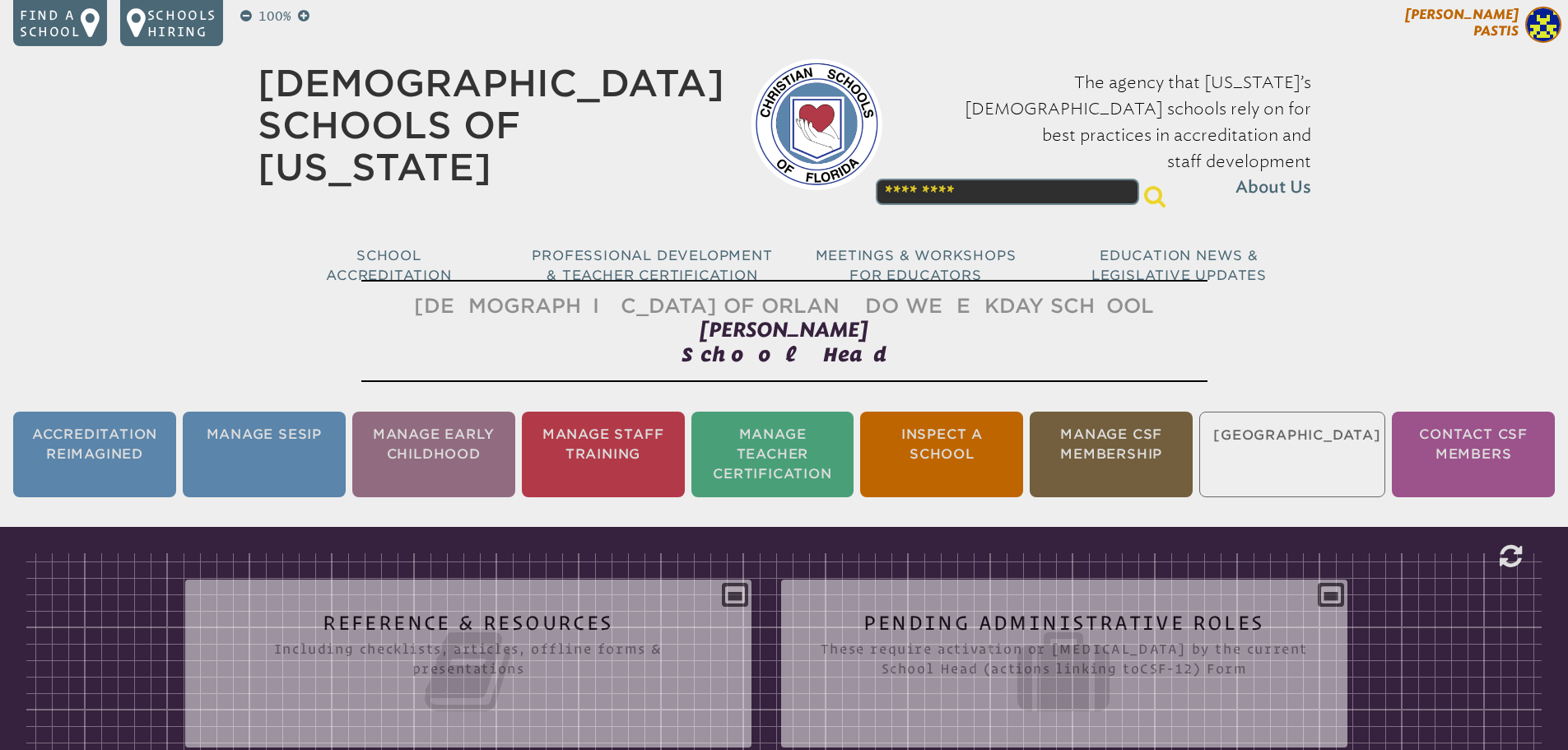
click at [1546, 18] on img at bounding box center [1543, 24] width 37 height 37
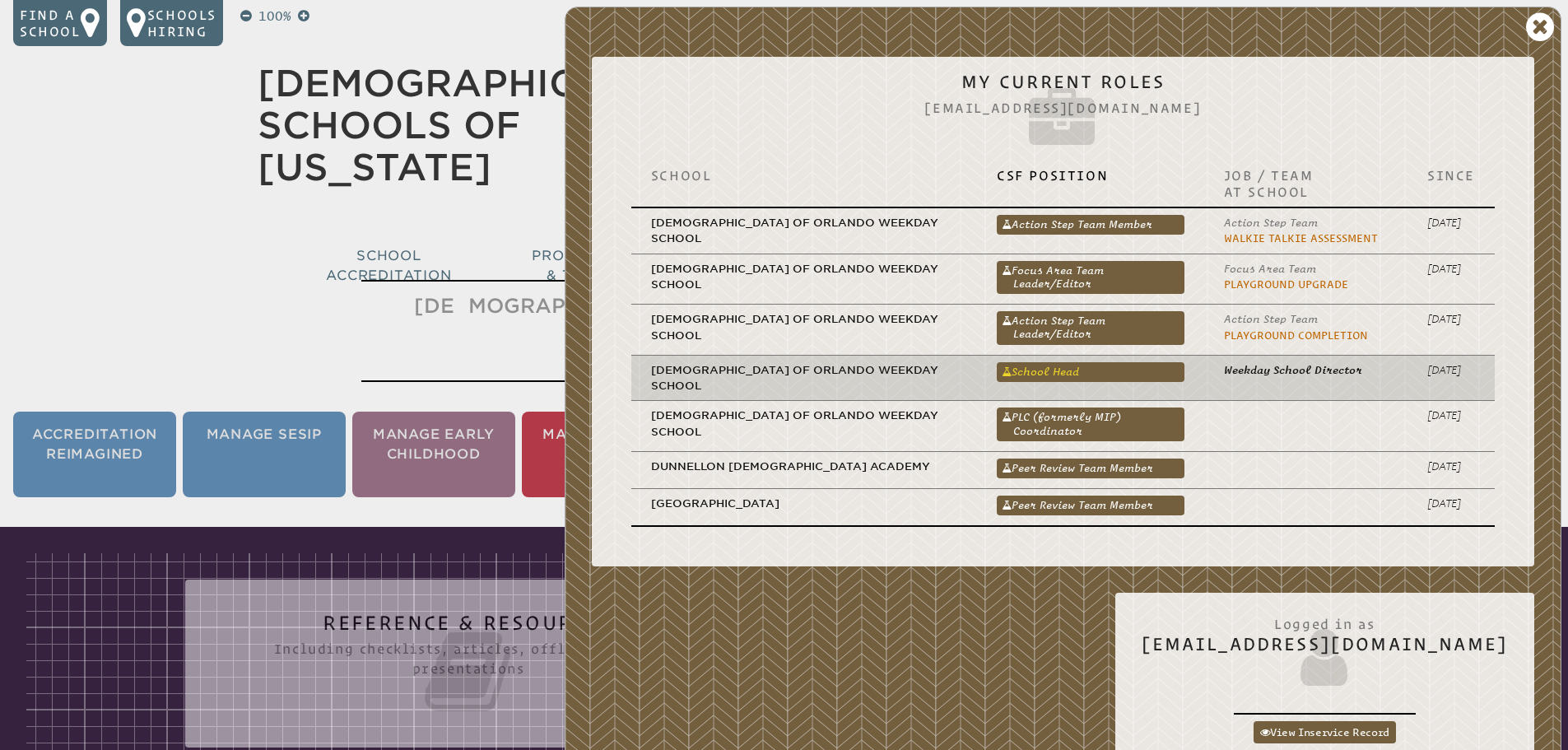
click at [1059, 369] on link "School Head" at bounding box center [1090, 371] width 188 height 20
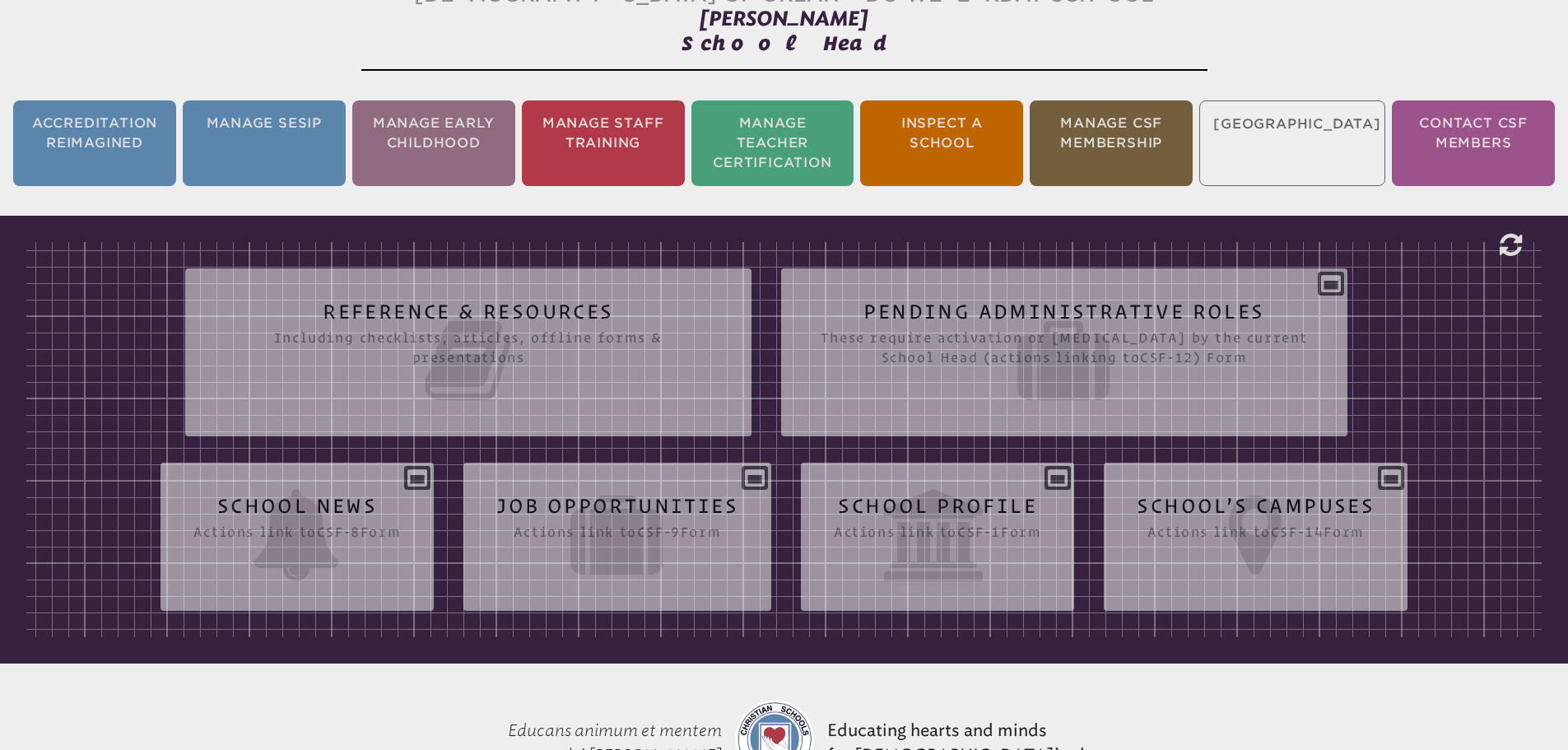
scroll to position [329, 0]
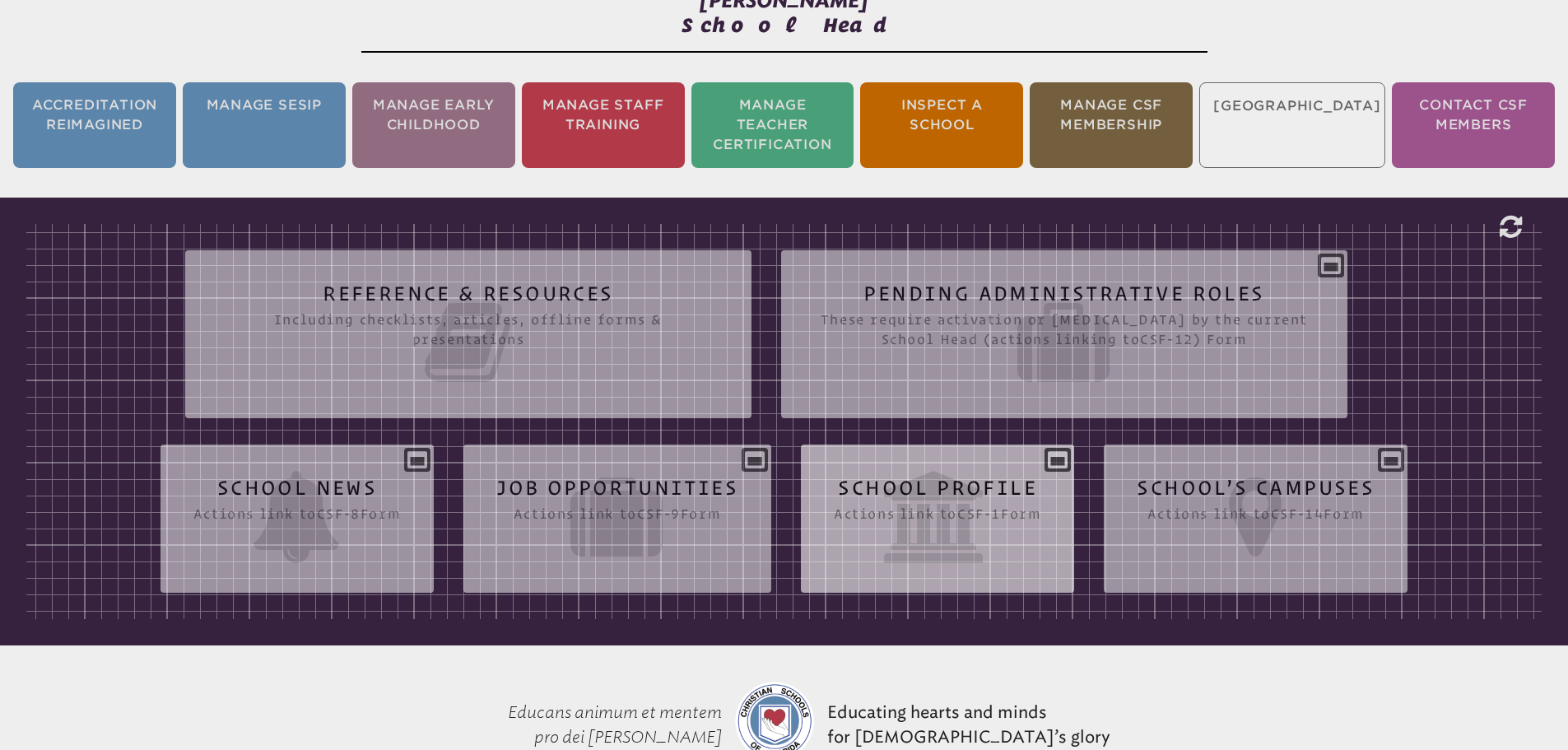
click at [918, 499] on icon at bounding box center [937, 517] width 208 height 92
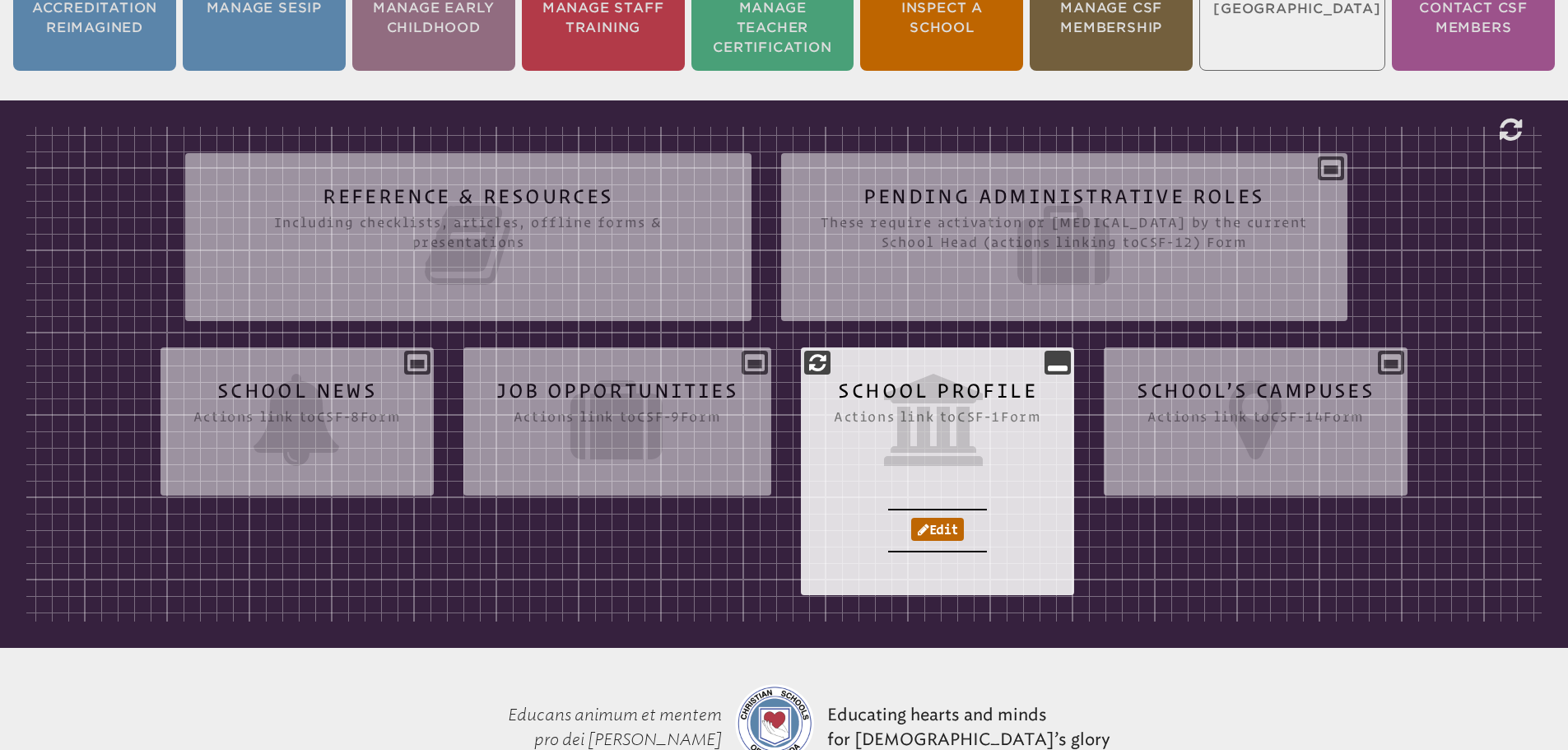
scroll to position [576, 0]
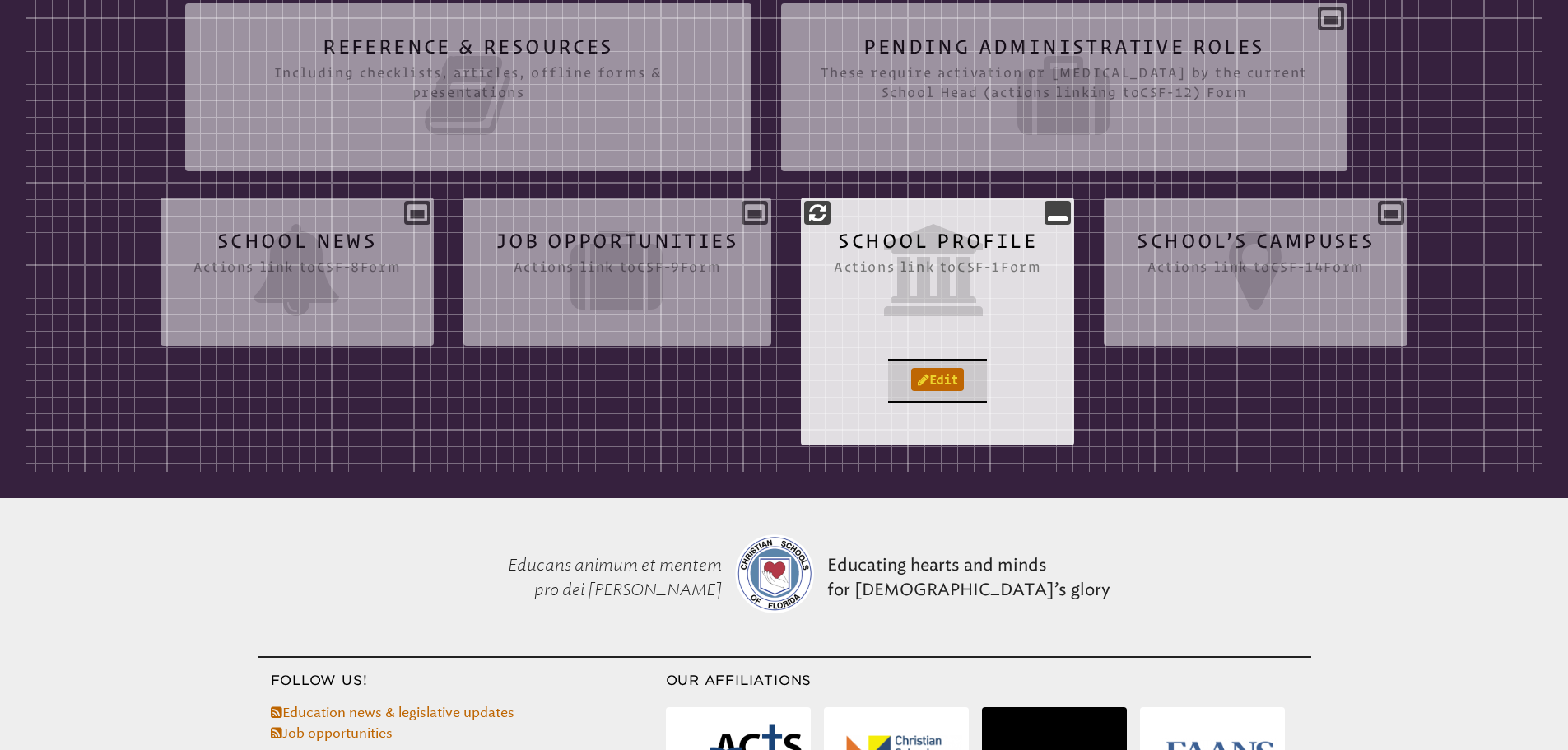
click at [952, 377] on link "Edit" at bounding box center [937, 379] width 53 height 23
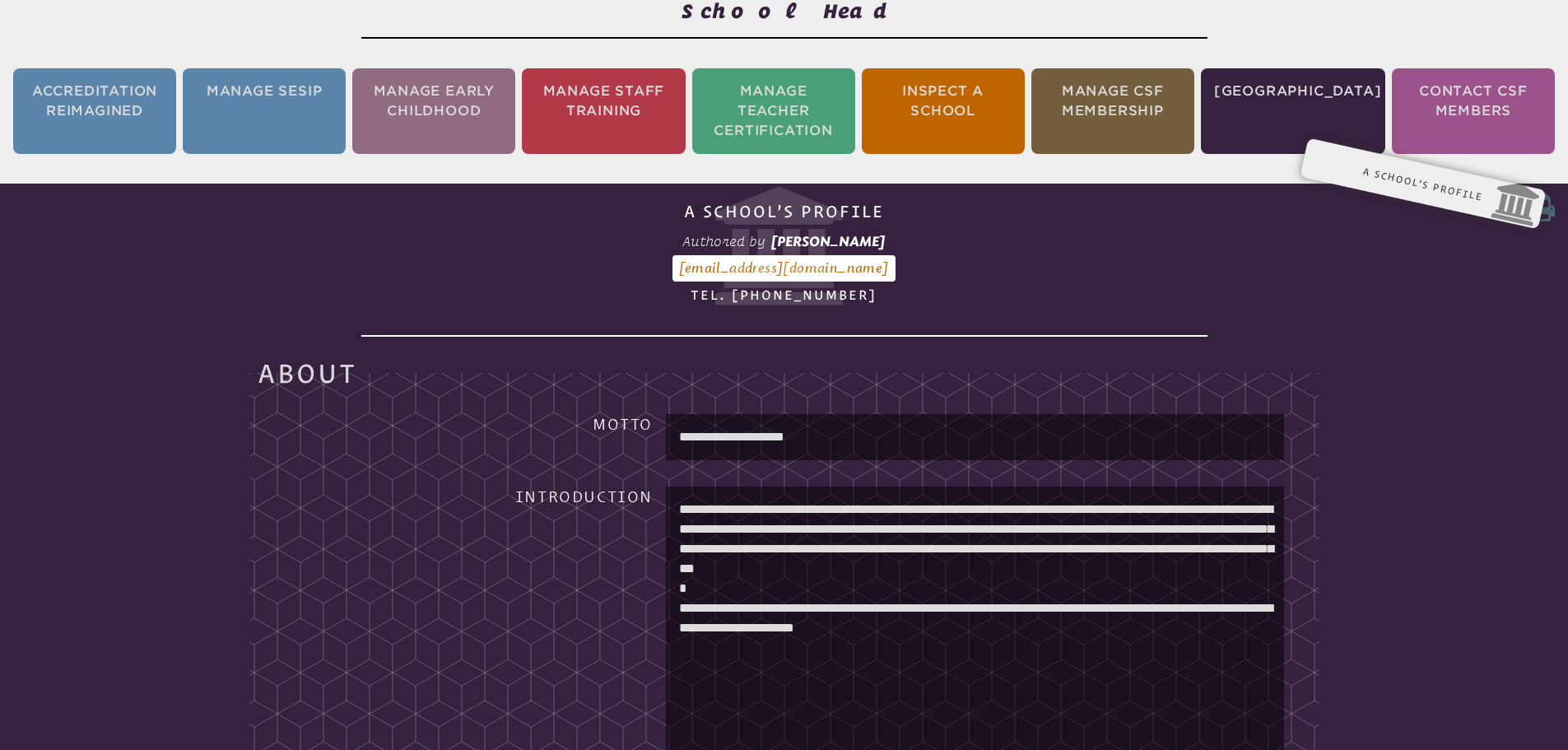
scroll to position [164, 0]
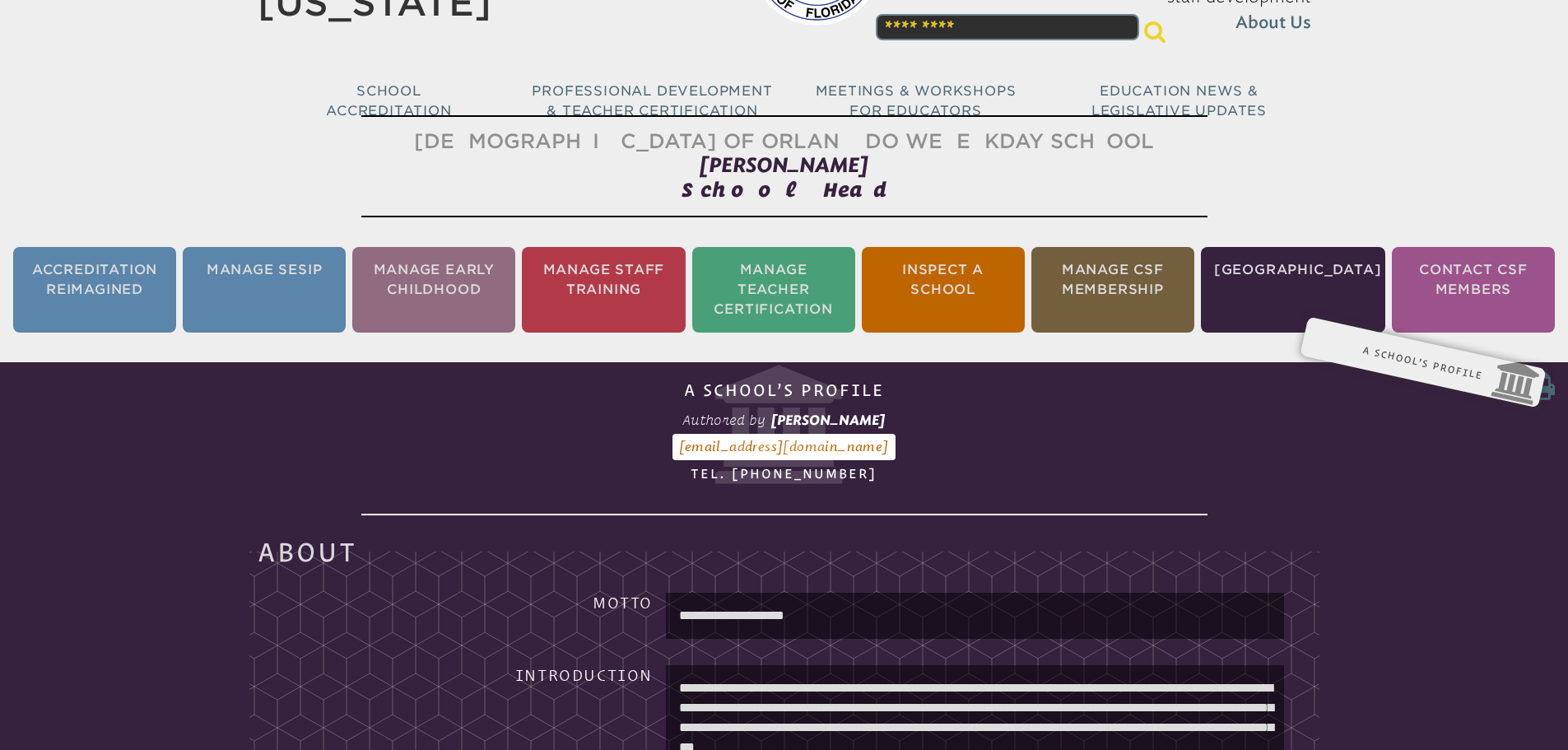
click at [1544, 391] on icon at bounding box center [1539, 385] width 30 height 33
click at [1003, 452] on icon at bounding box center [784, 425] width 846 height 118
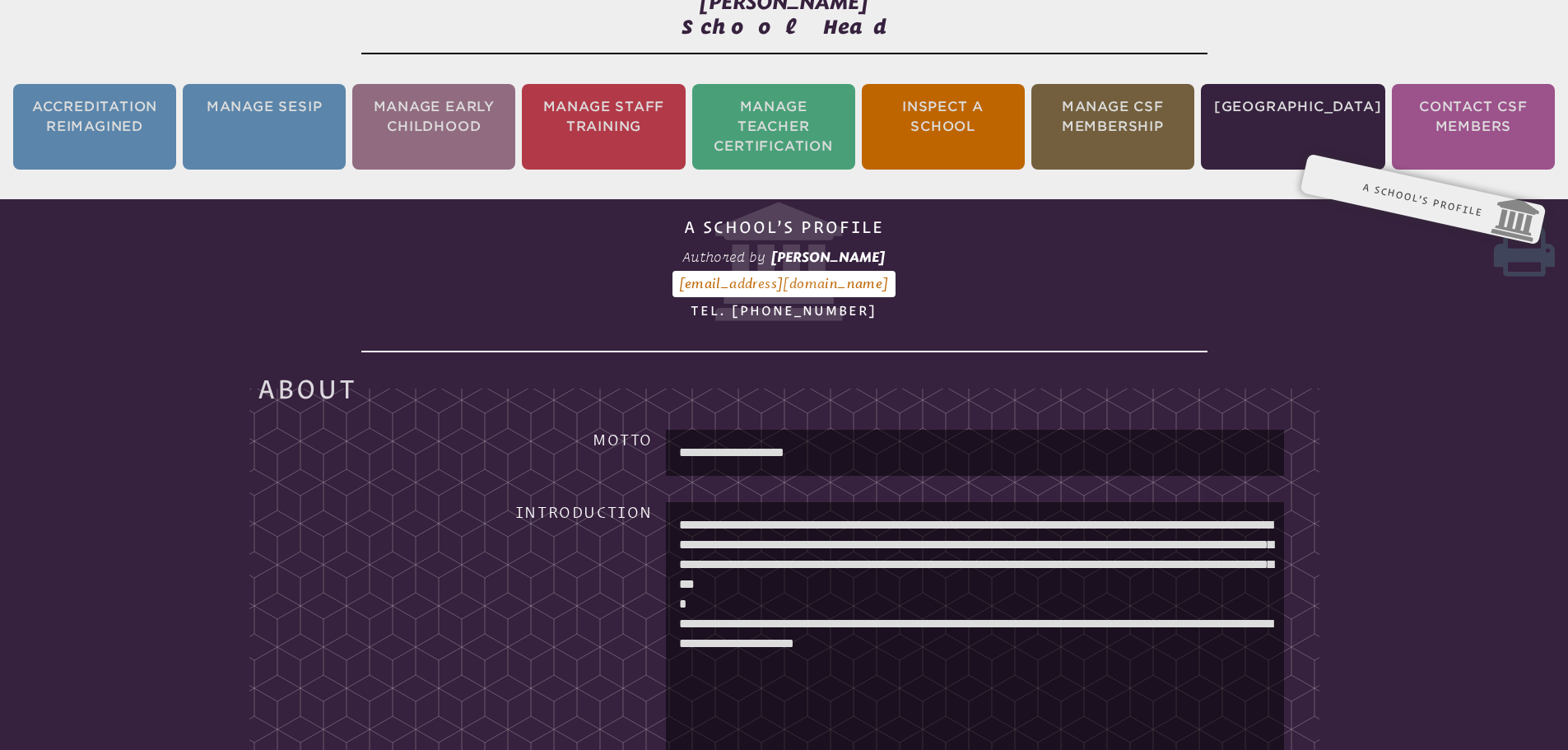
scroll to position [0, 0]
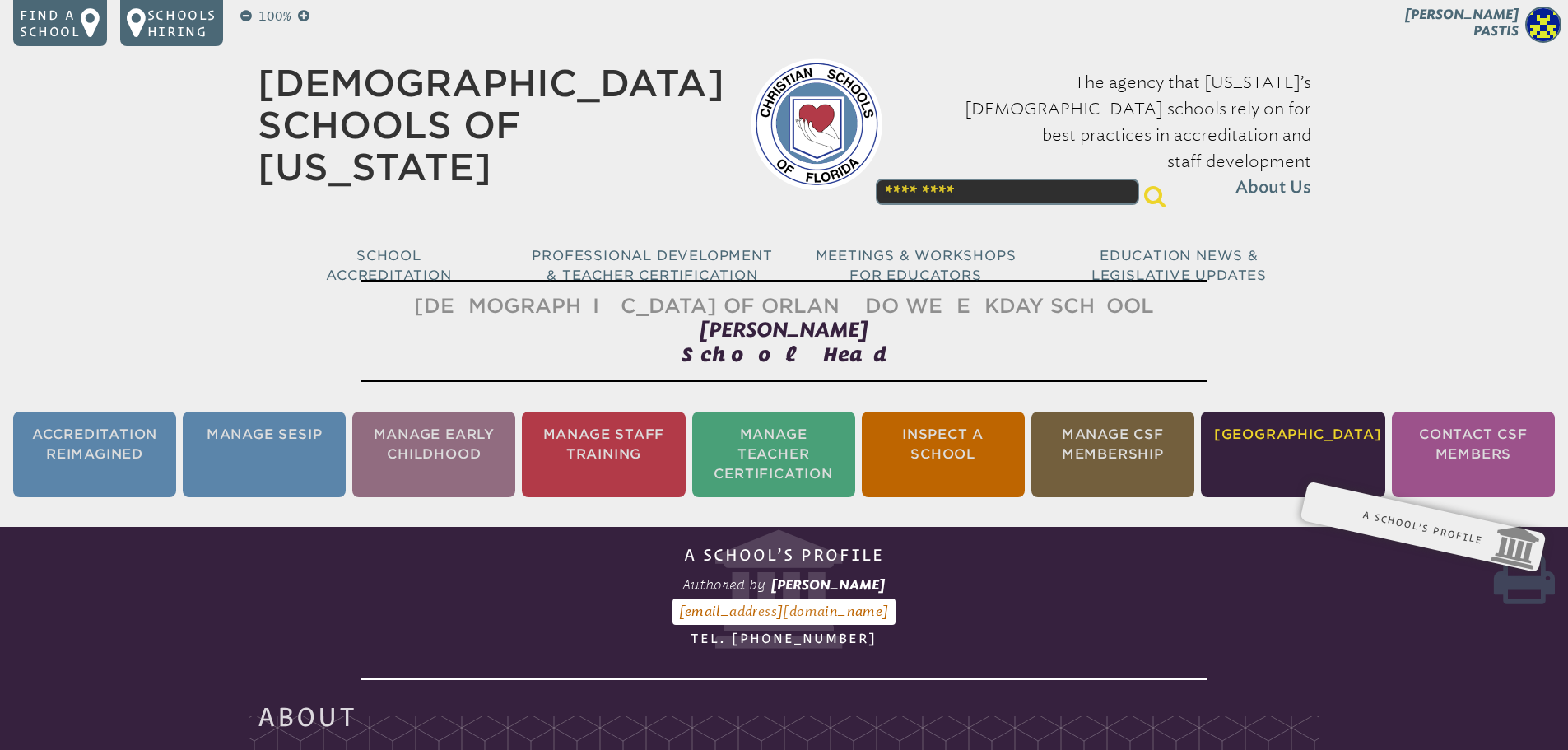
click at [1239, 458] on li "[GEOGRAPHIC_DATA]" at bounding box center [1293, 454] width 184 height 86
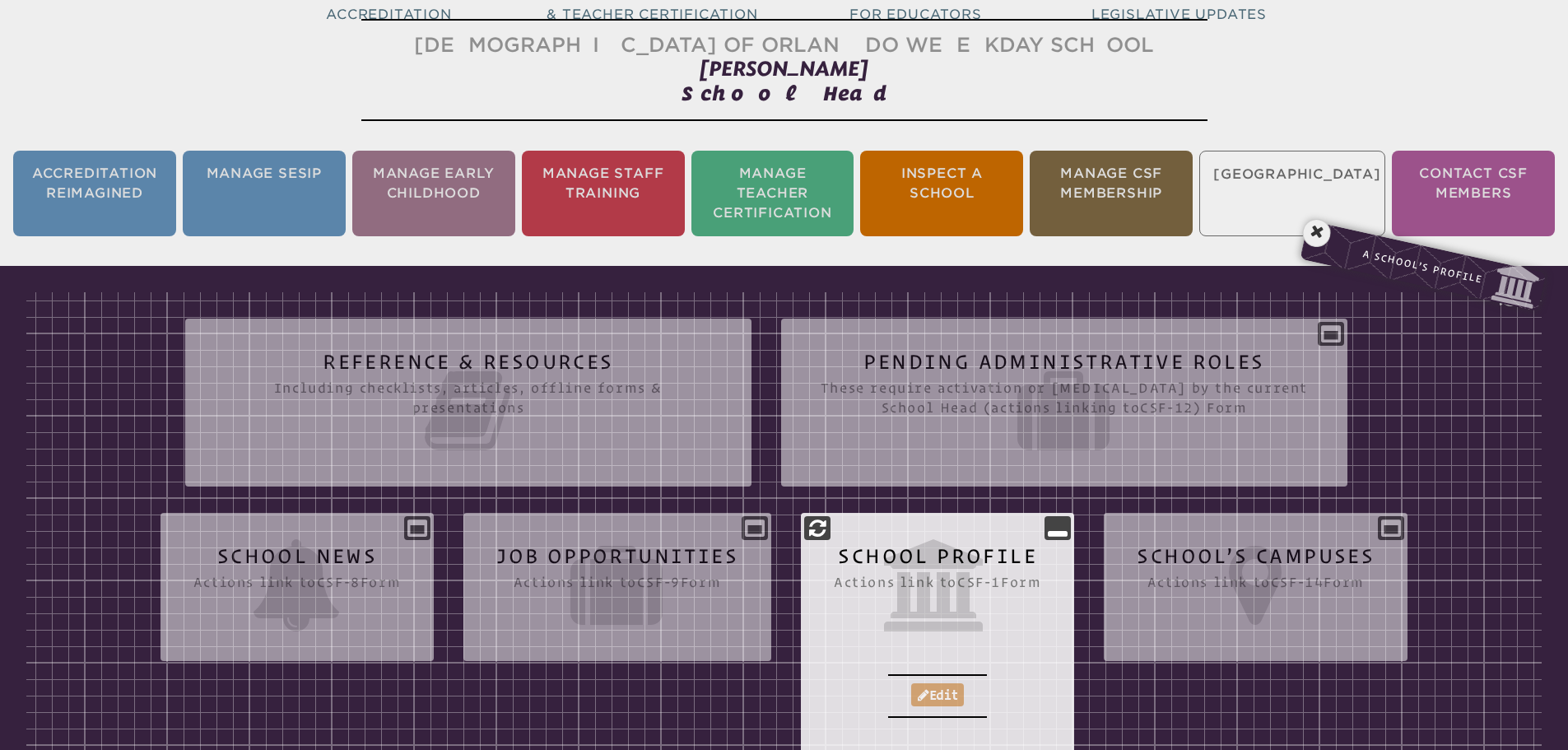
scroll to position [273, 0]
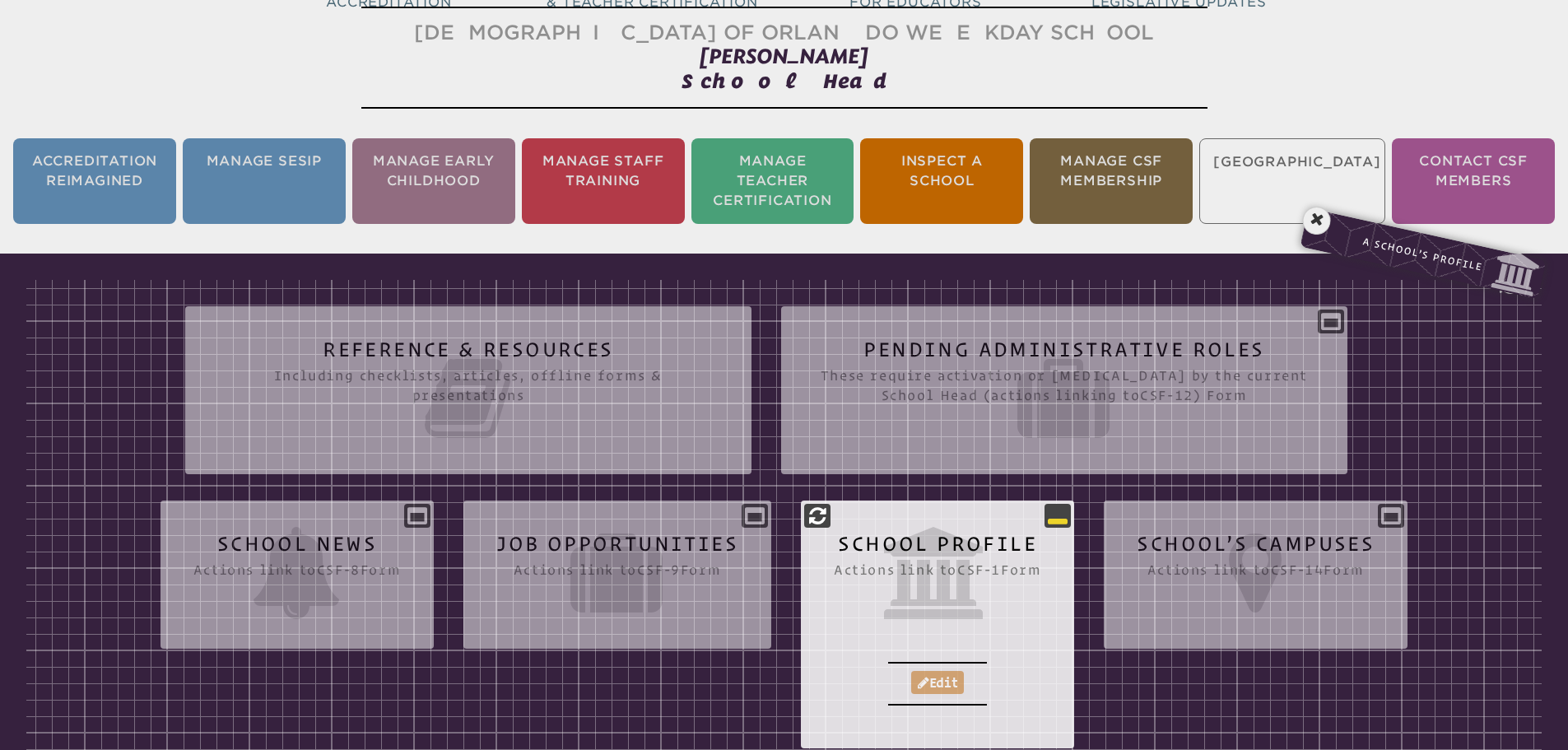
click at [1067, 512] on icon at bounding box center [1057, 515] width 20 height 20
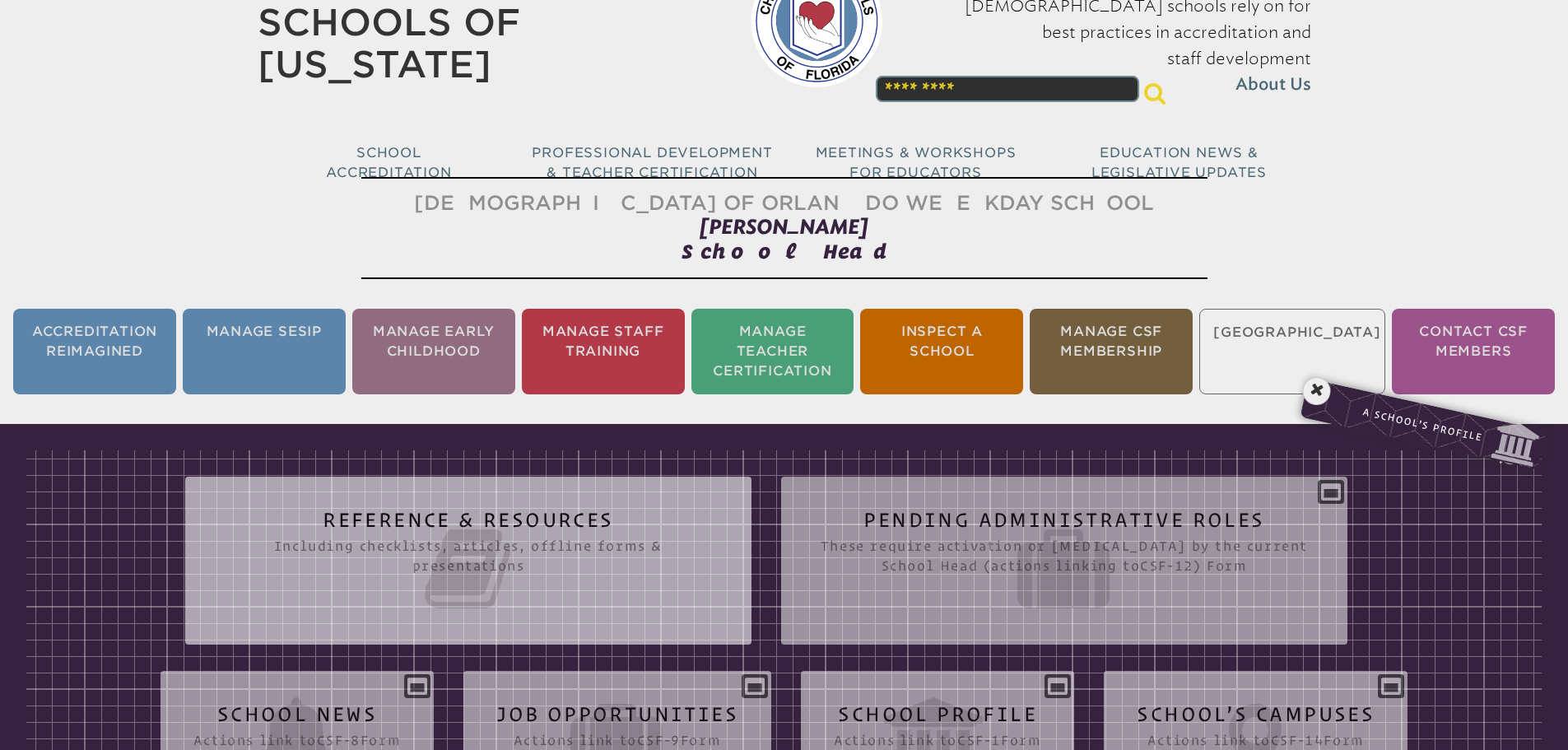
scroll to position [0, 0]
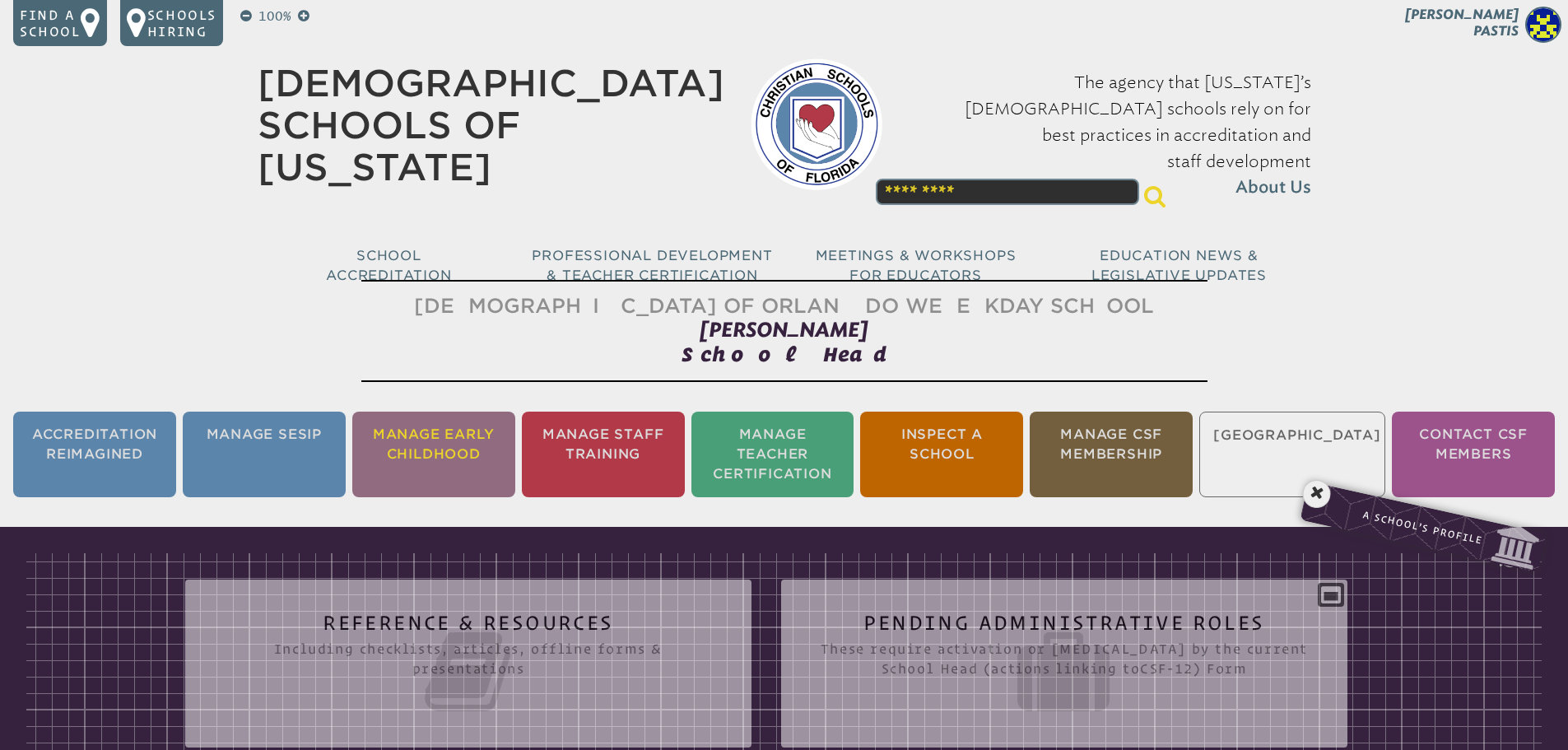
click at [437, 441] on li "Manage Early Childhood" at bounding box center [433, 454] width 163 height 86
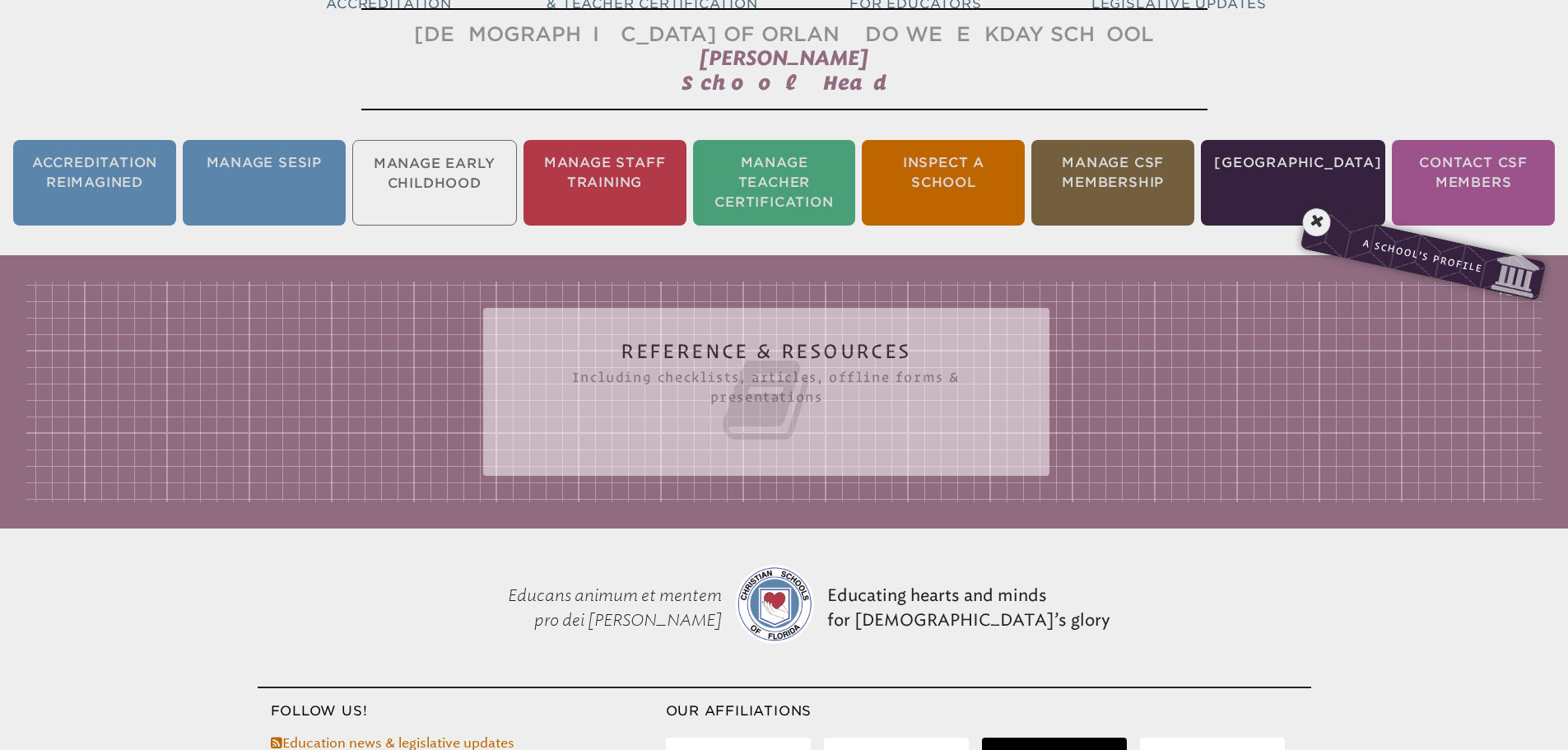
scroll to position [273, 0]
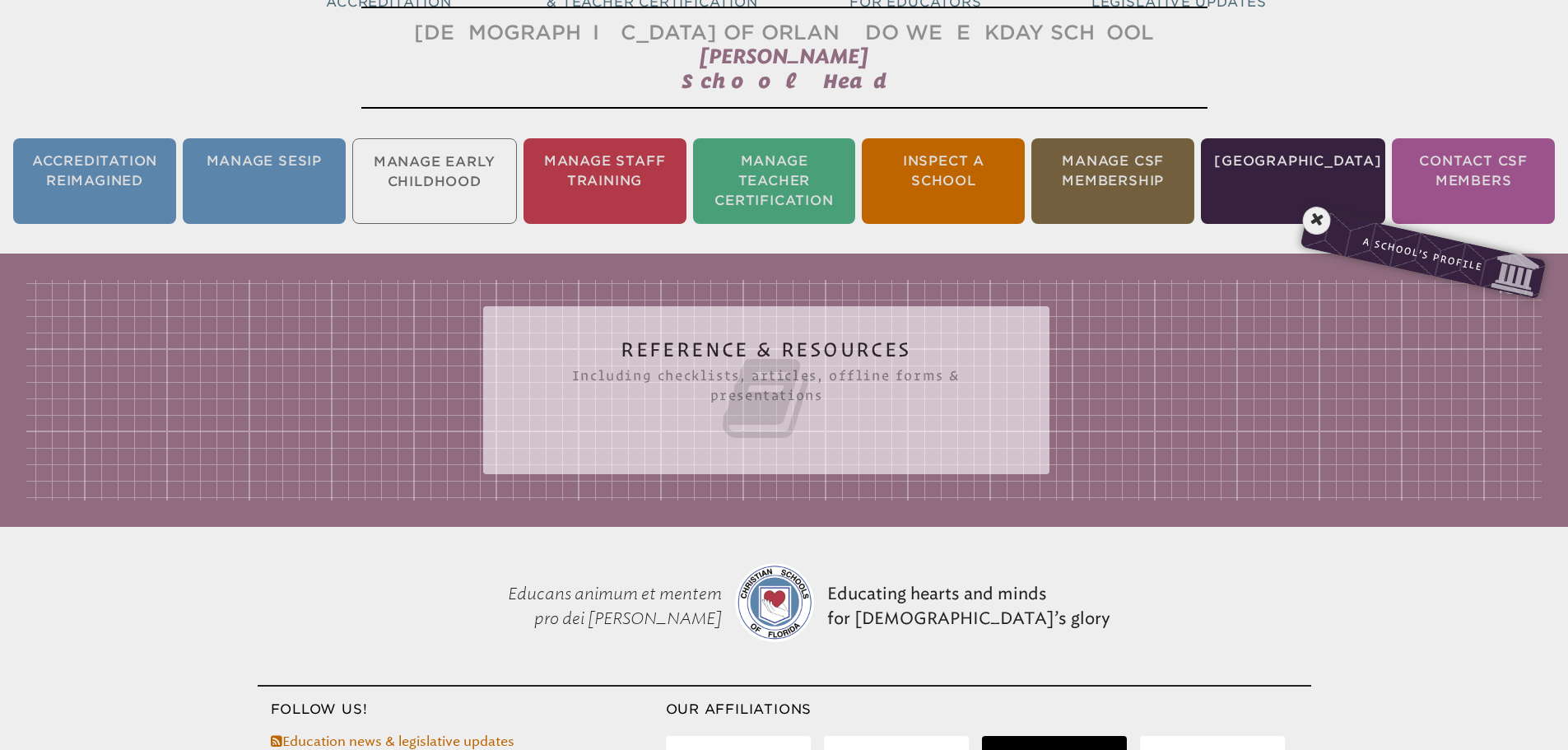
click at [647, 386] on icon at bounding box center [766, 398] width 500 height 92
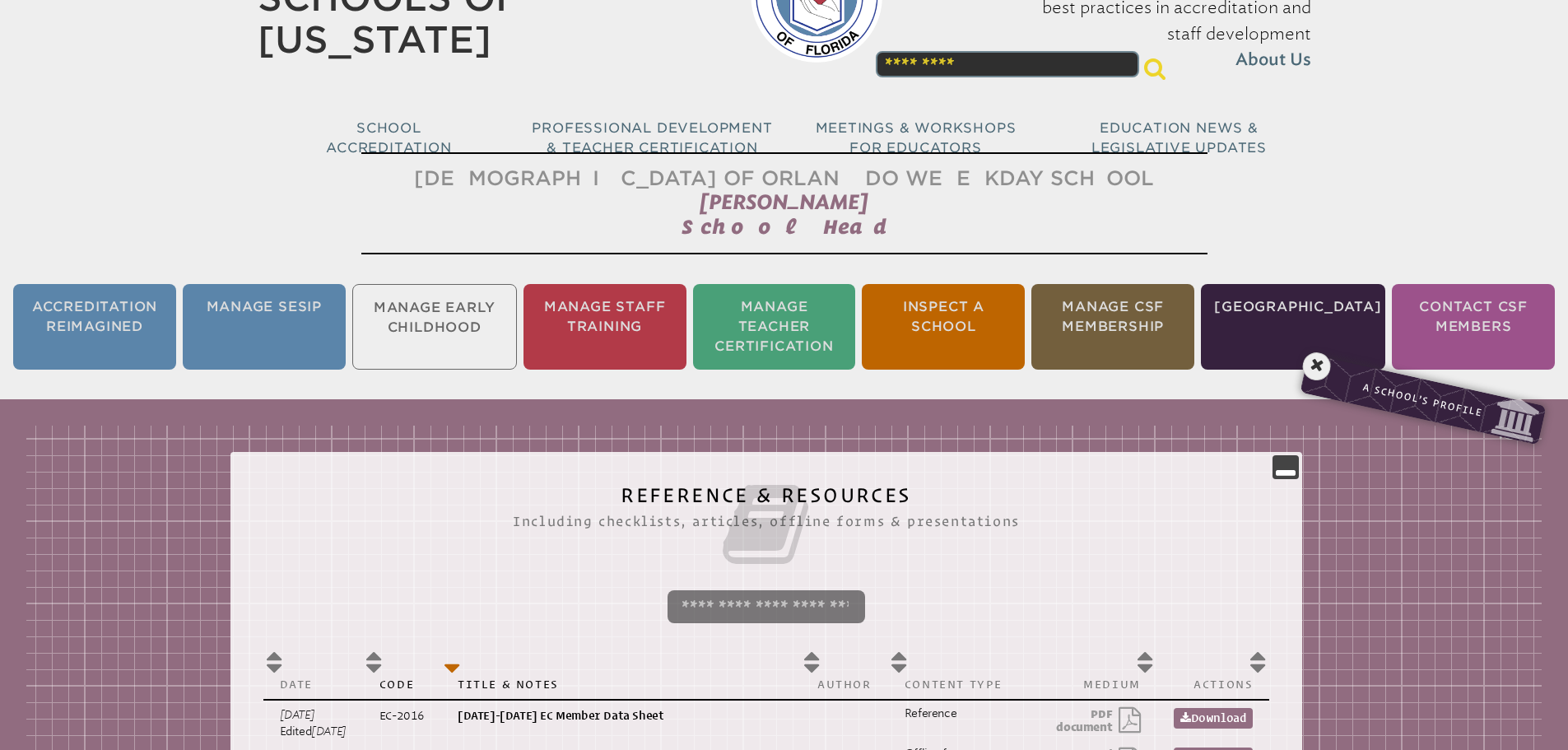
scroll to position [0, 0]
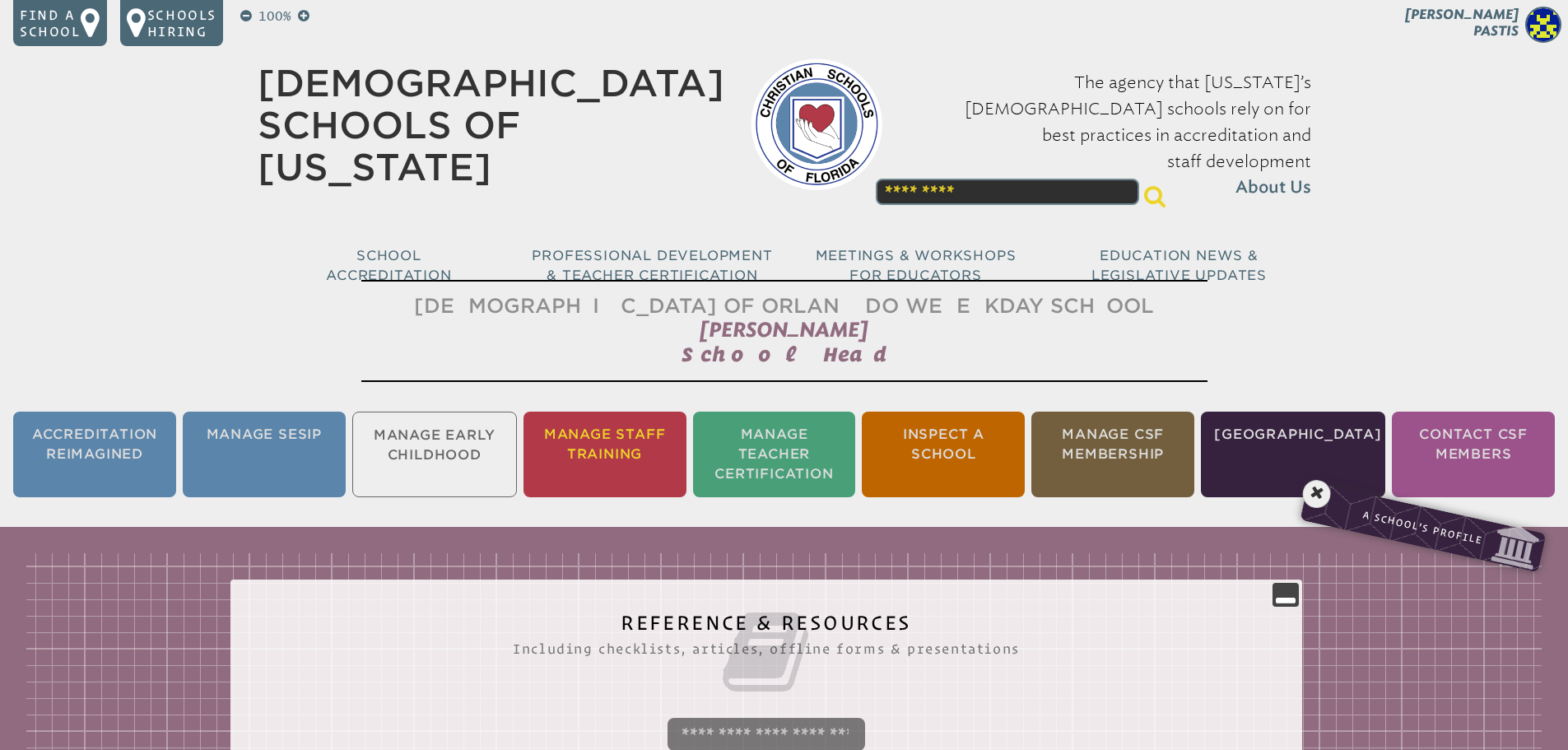
click at [585, 440] on li "Manage Staff Training" at bounding box center [604, 454] width 163 height 86
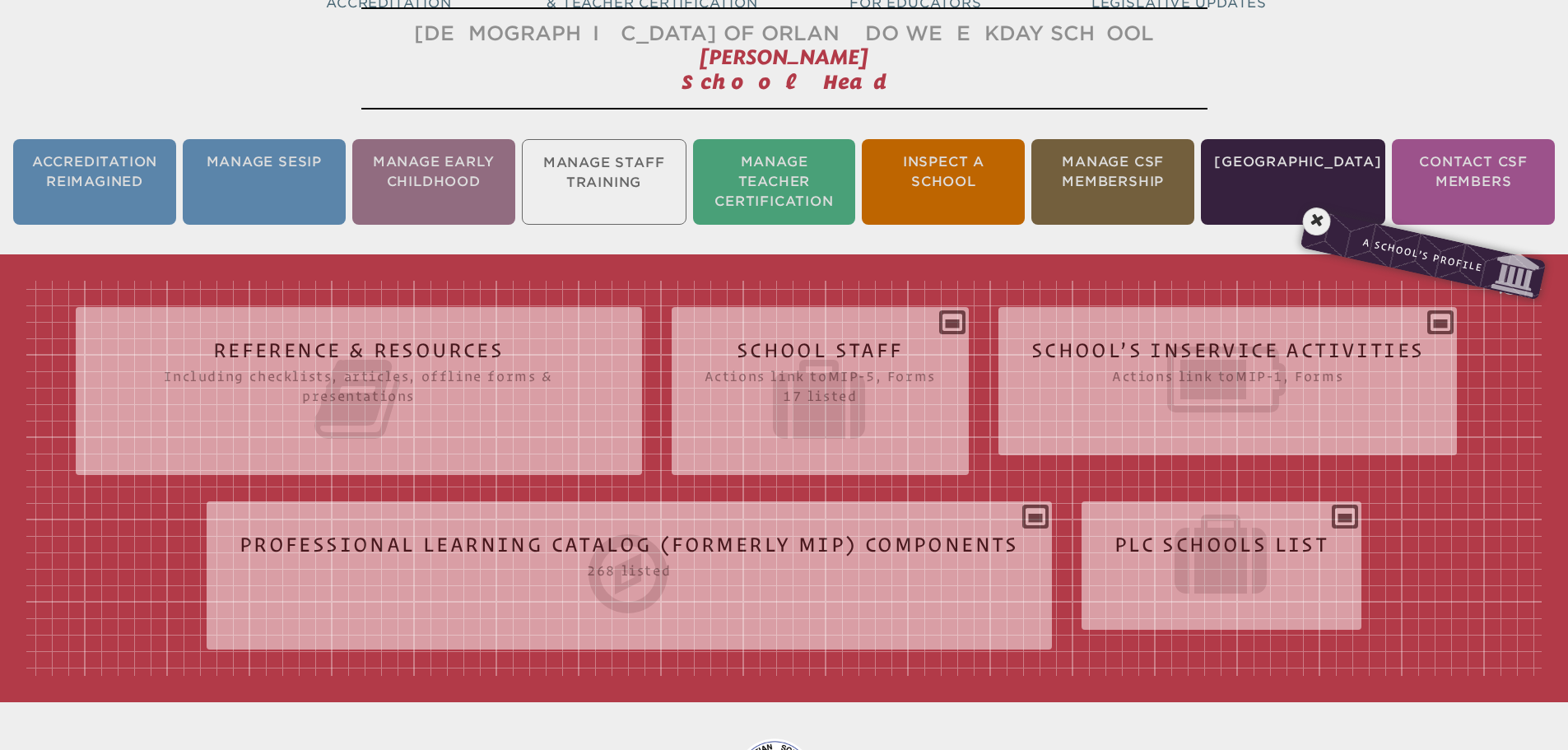
scroll to position [273, 0]
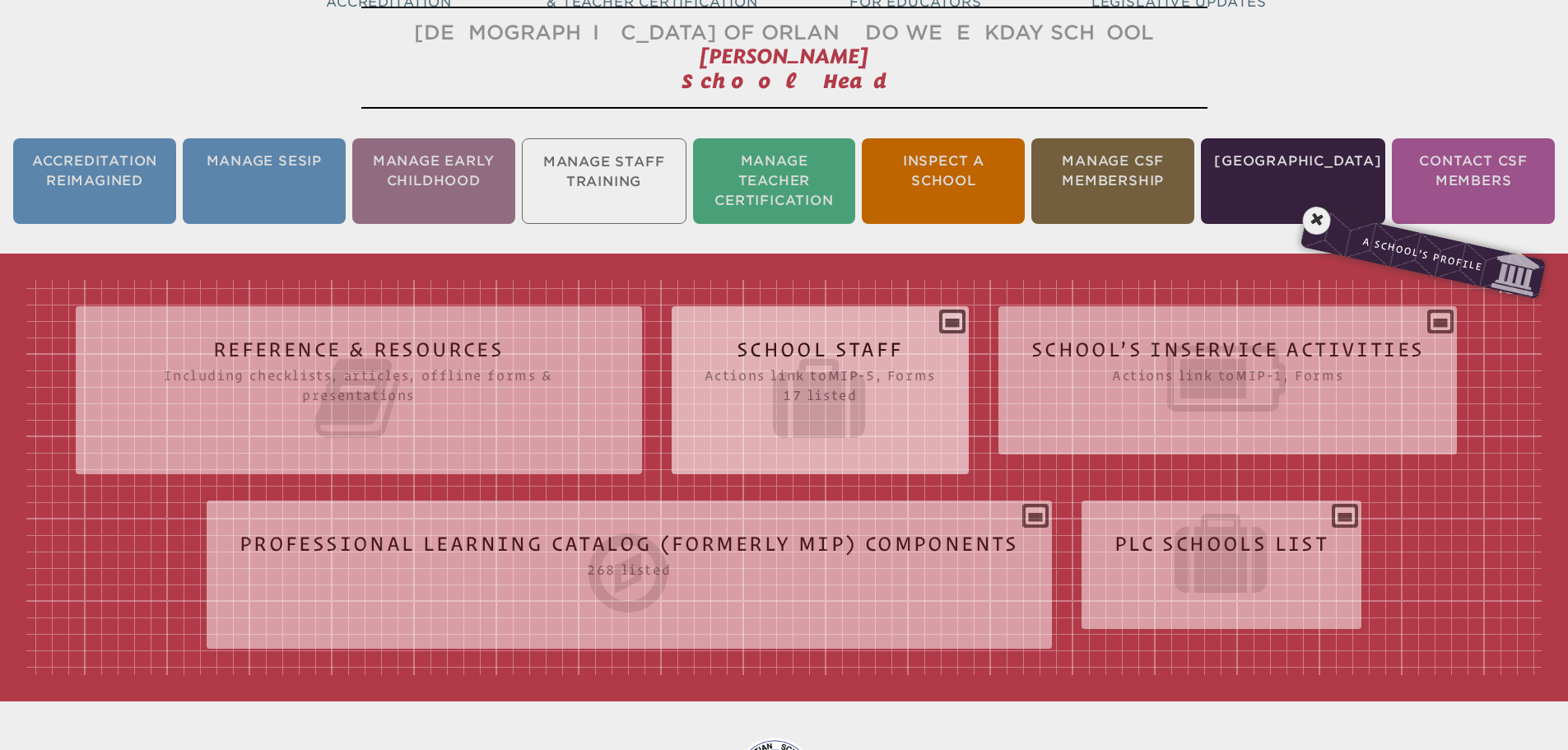
click at [907, 392] on icon at bounding box center [820, 398] width 231 height 92
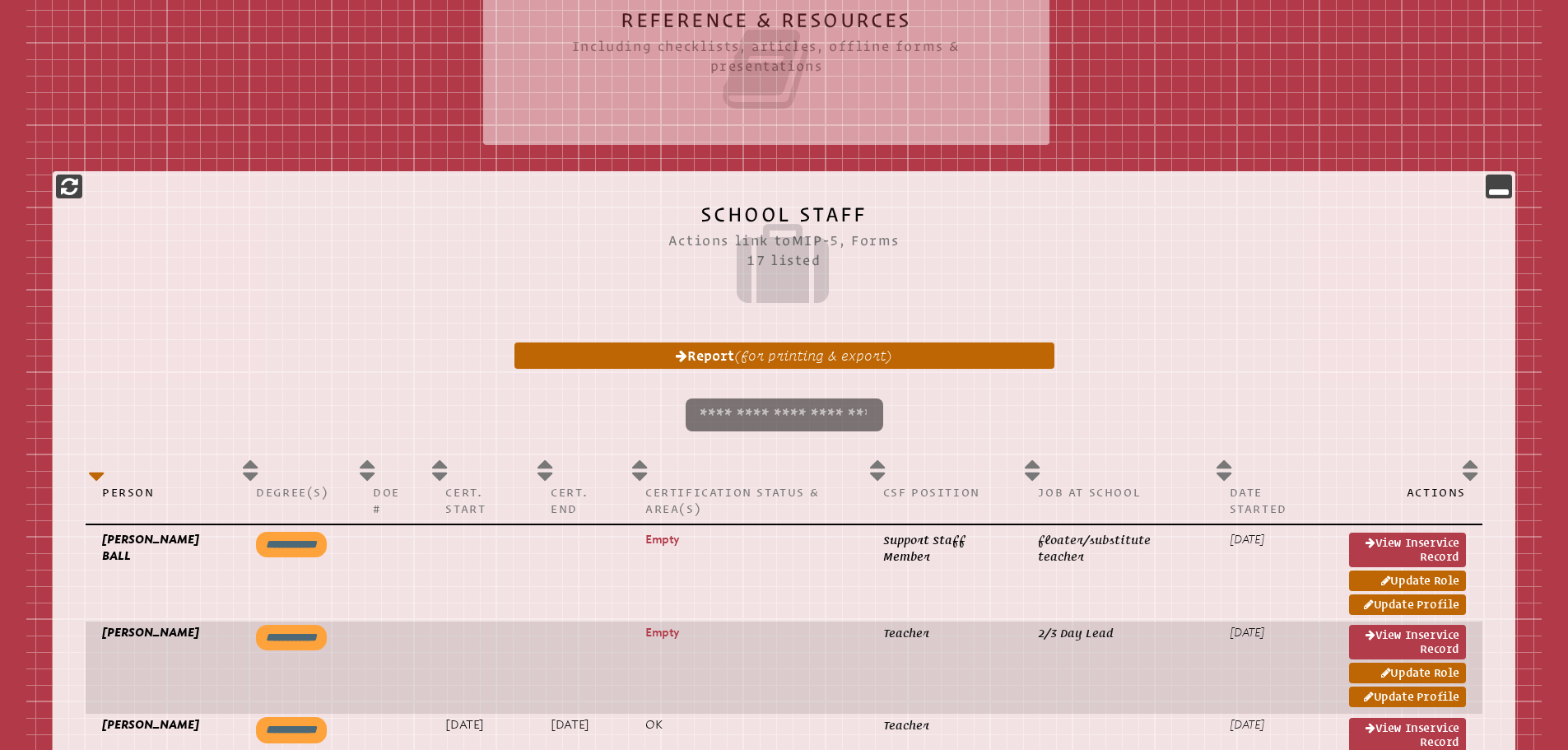
scroll to position [931, 0]
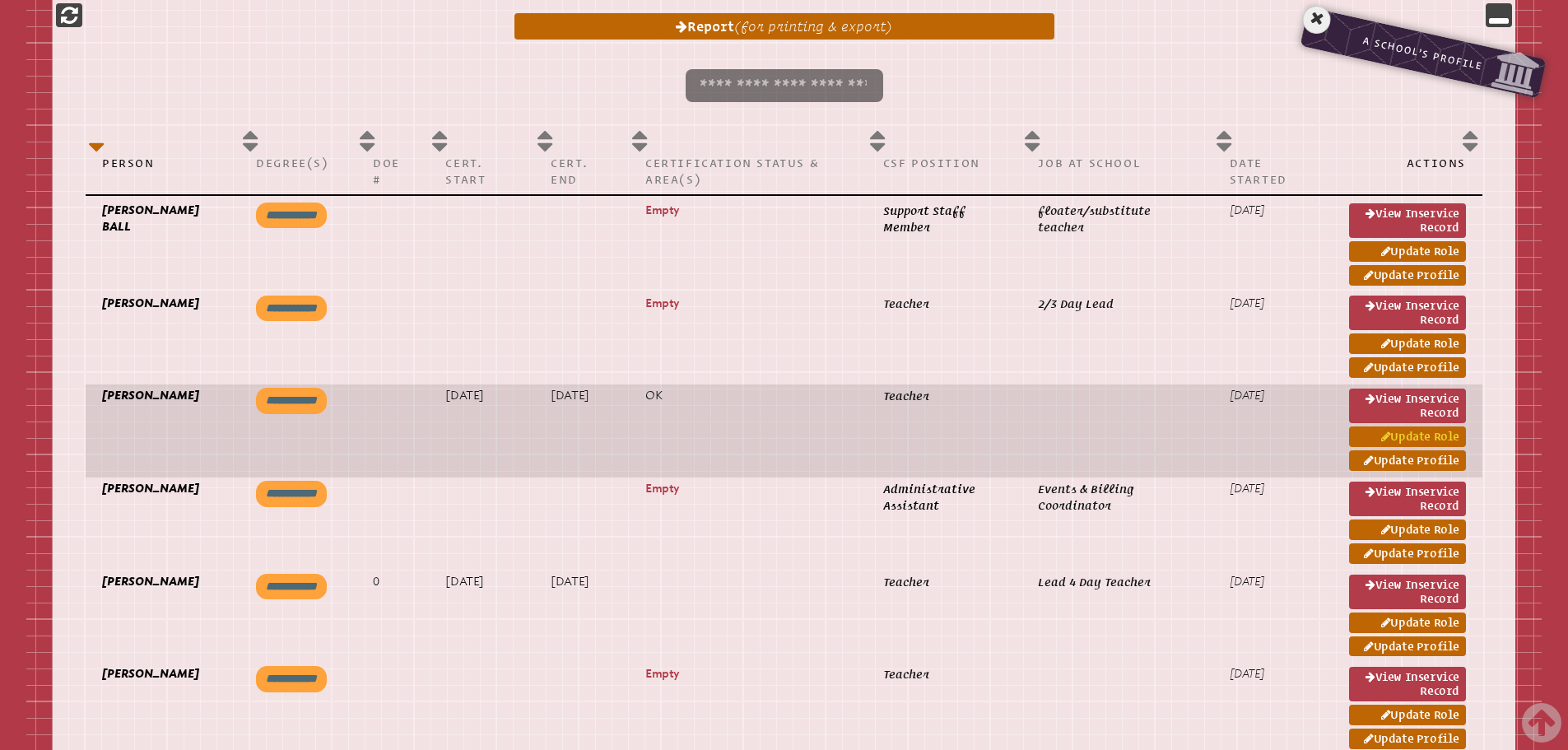
click at [1430, 430] on link "Update Role" at bounding box center [1407, 436] width 117 height 21
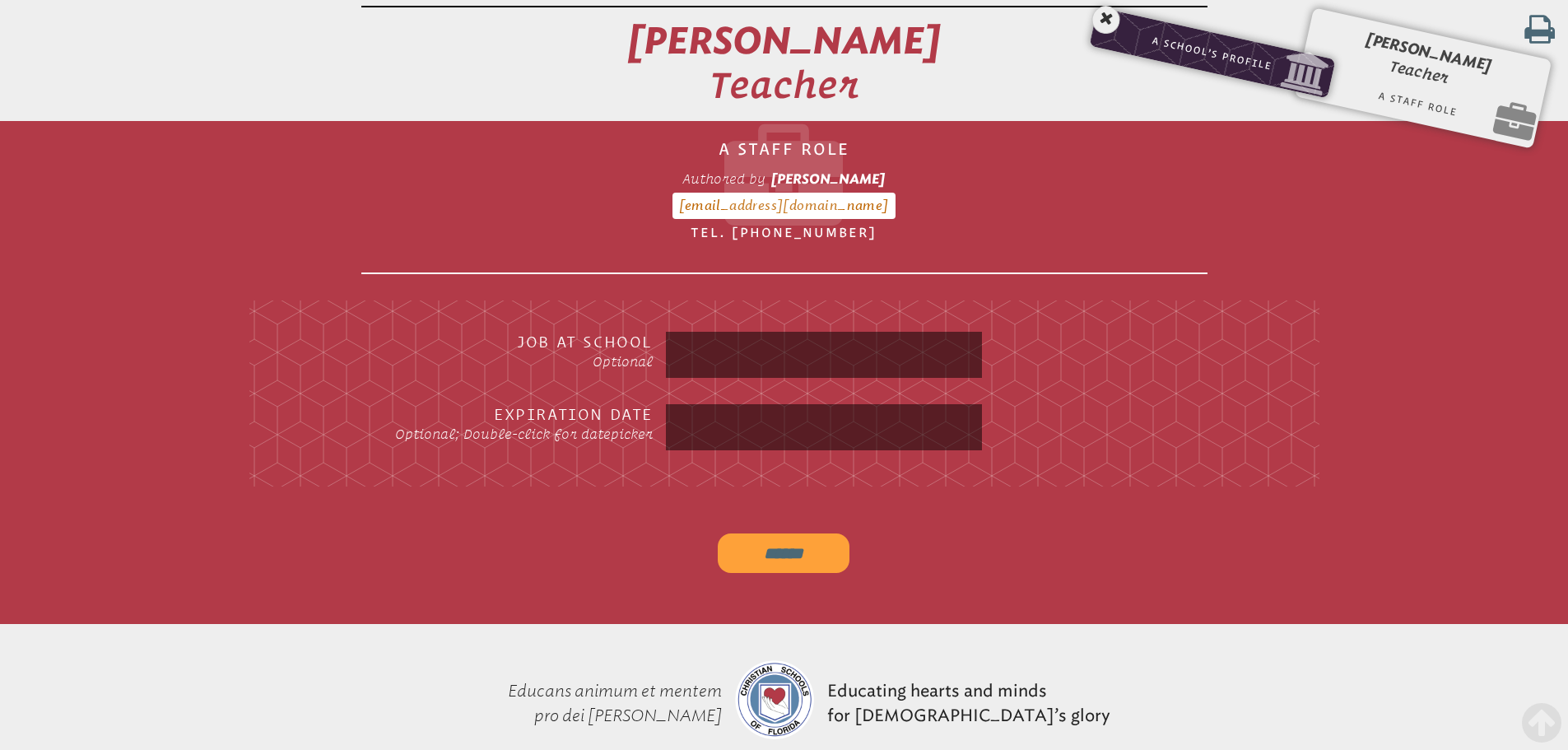
scroll to position [273, 0]
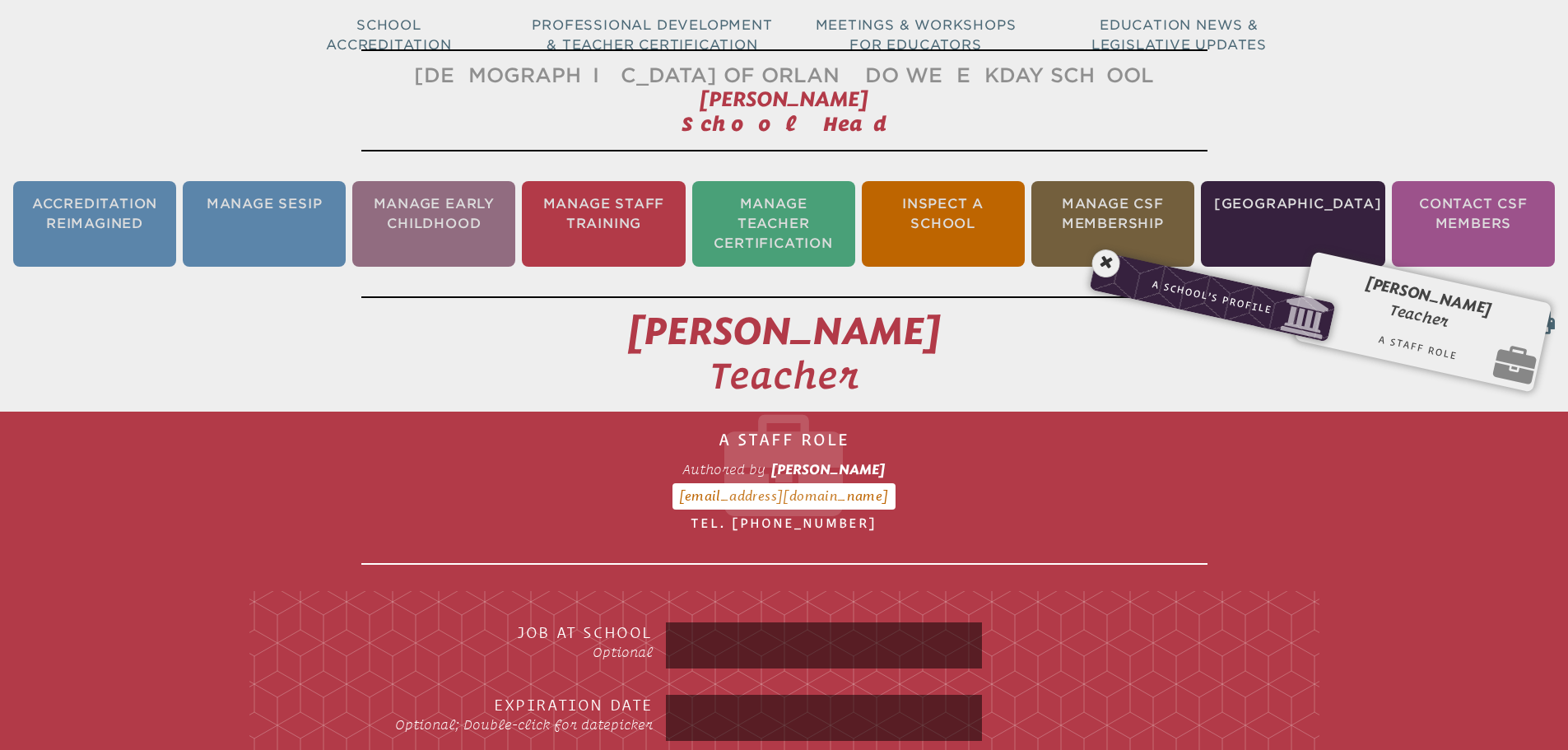
scroll to position [26, 0]
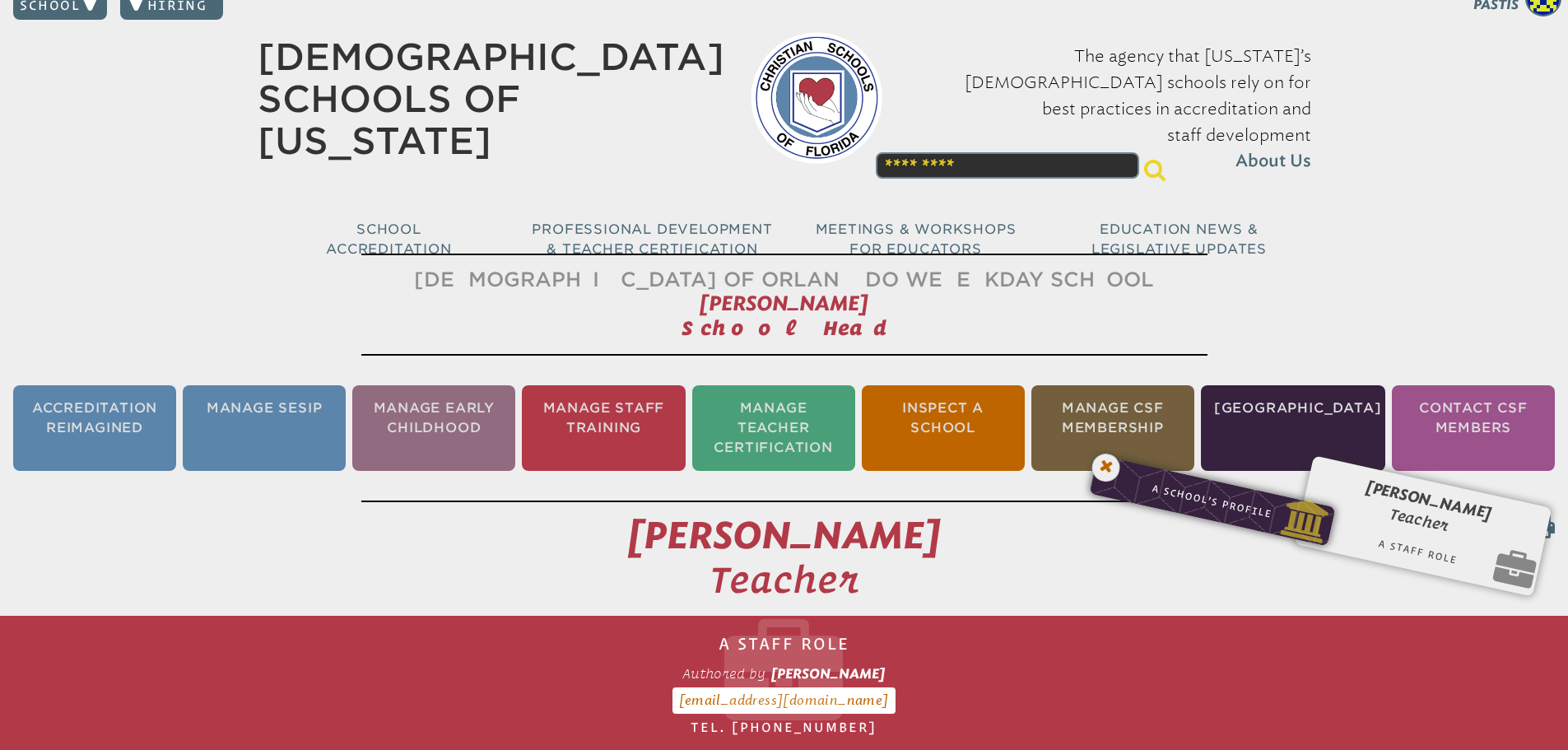
click at [1106, 461] on icon at bounding box center [1106, 468] width 34 height 34
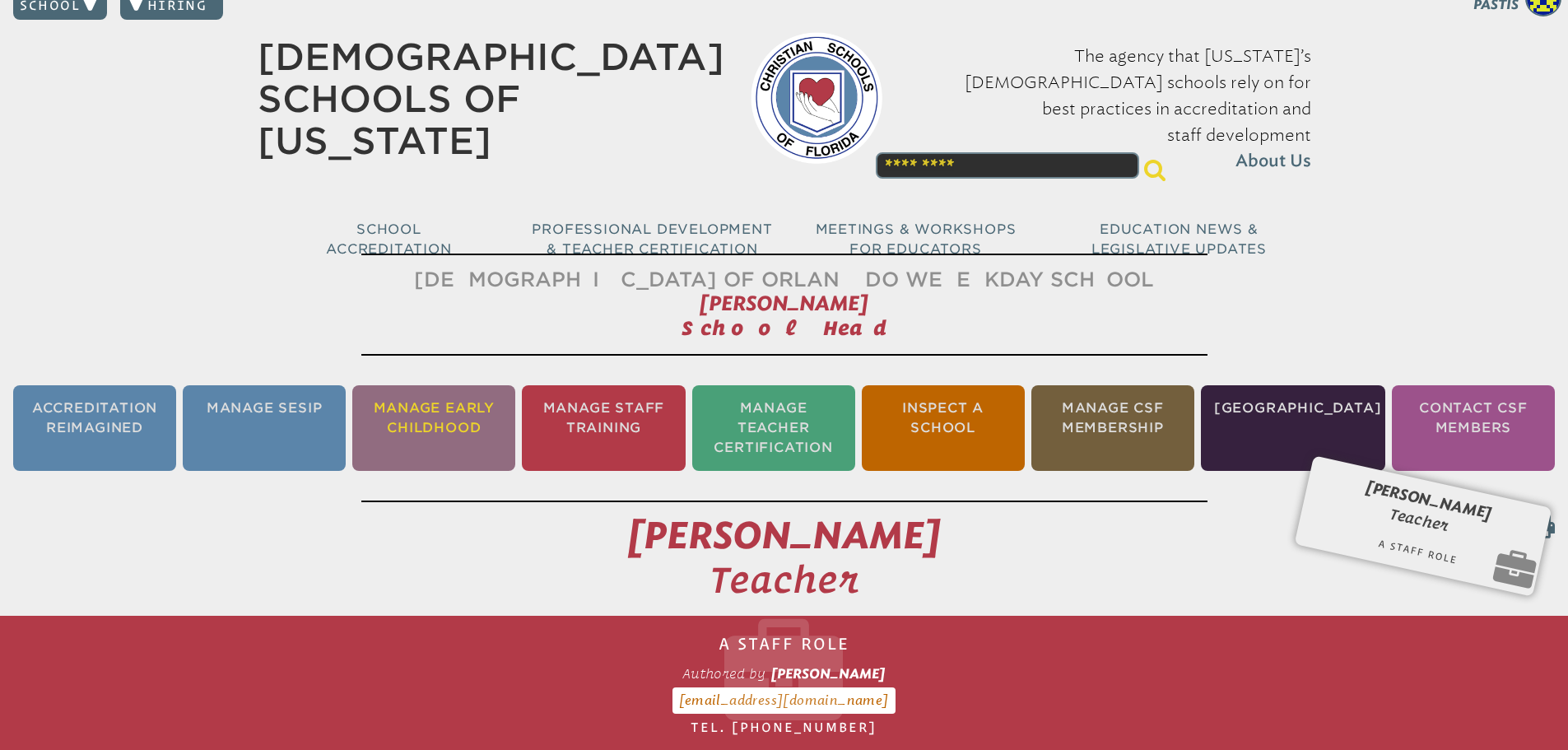
click at [397, 417] on li "Manage Early Childhood" at bounding box center [433, 428] width 163 height 86
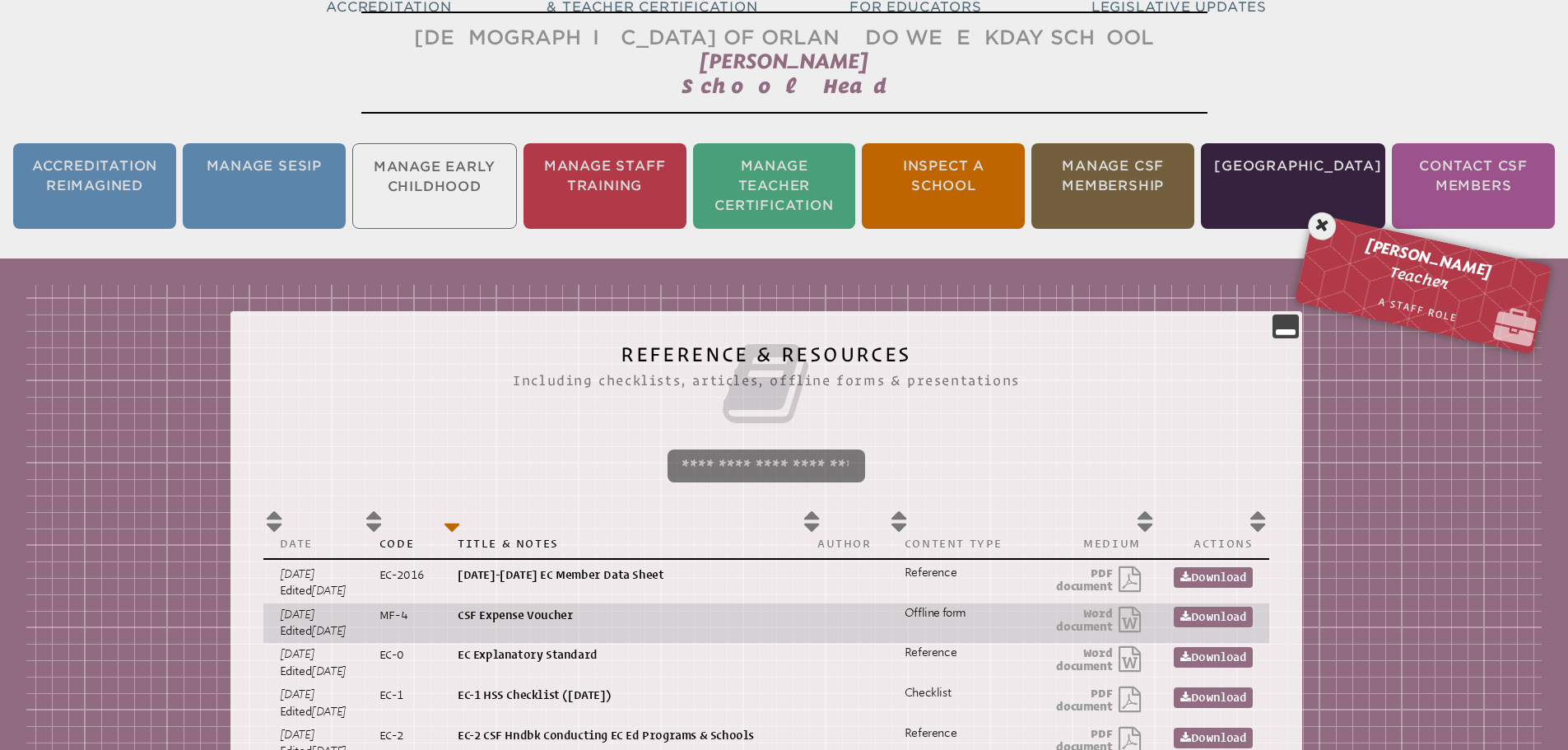
scroll to position [273, 0]
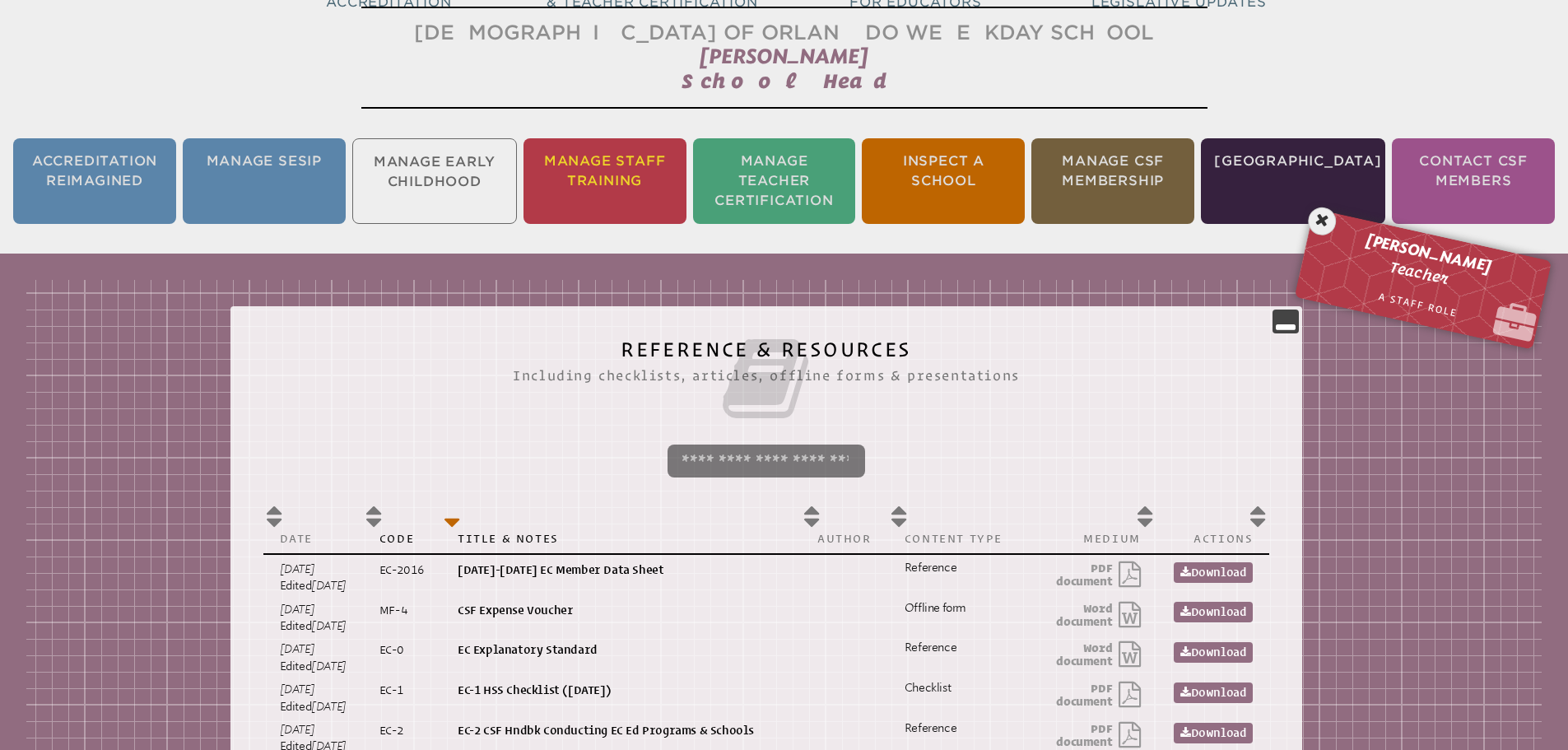
click at [630, 180] on li "Manage Staff Training" at bounding box center [604, 180] width 163 height 86
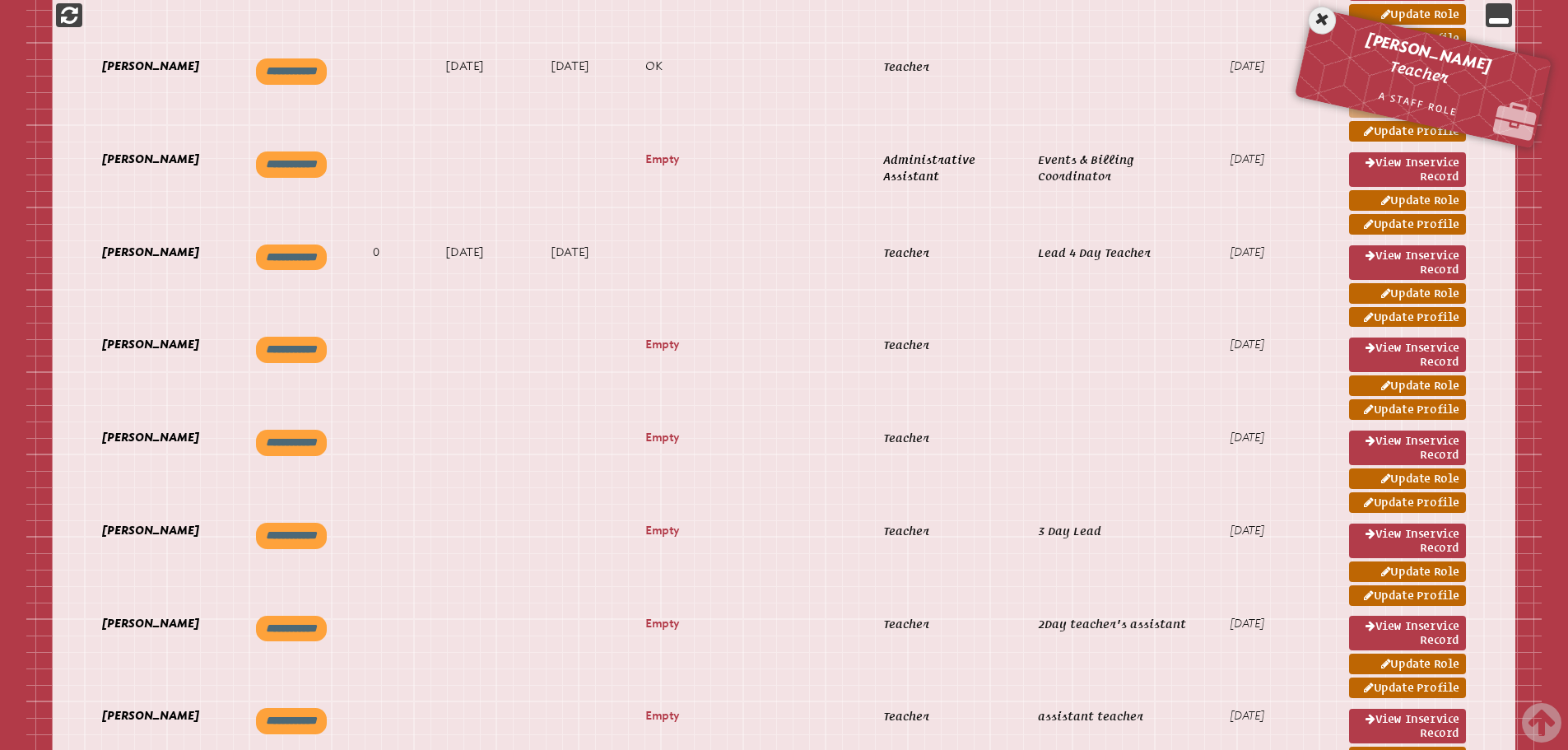
scroll to position [849, 0]
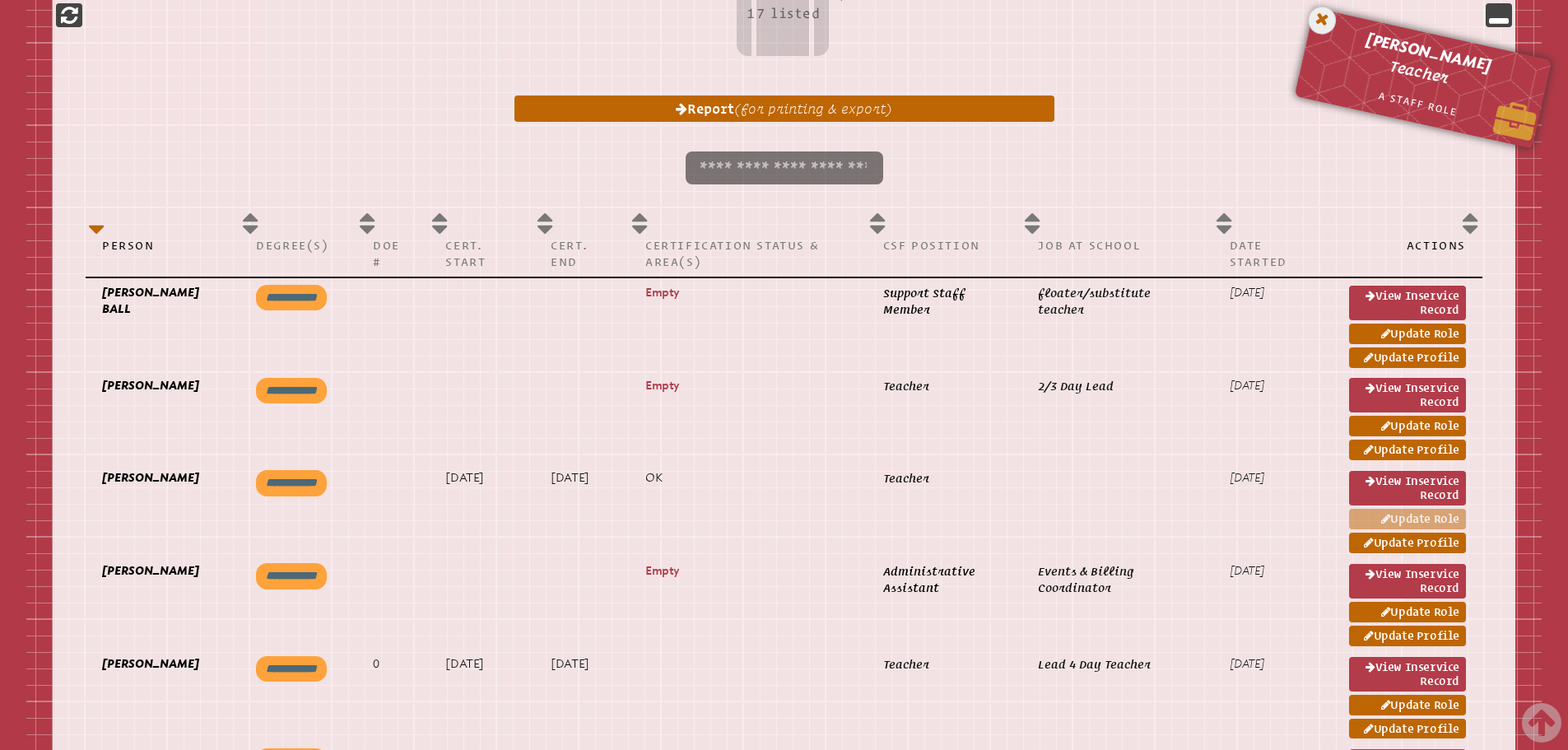
click at [1318, 22] on icon at bounding box center [1322, 21] width 34 height 34
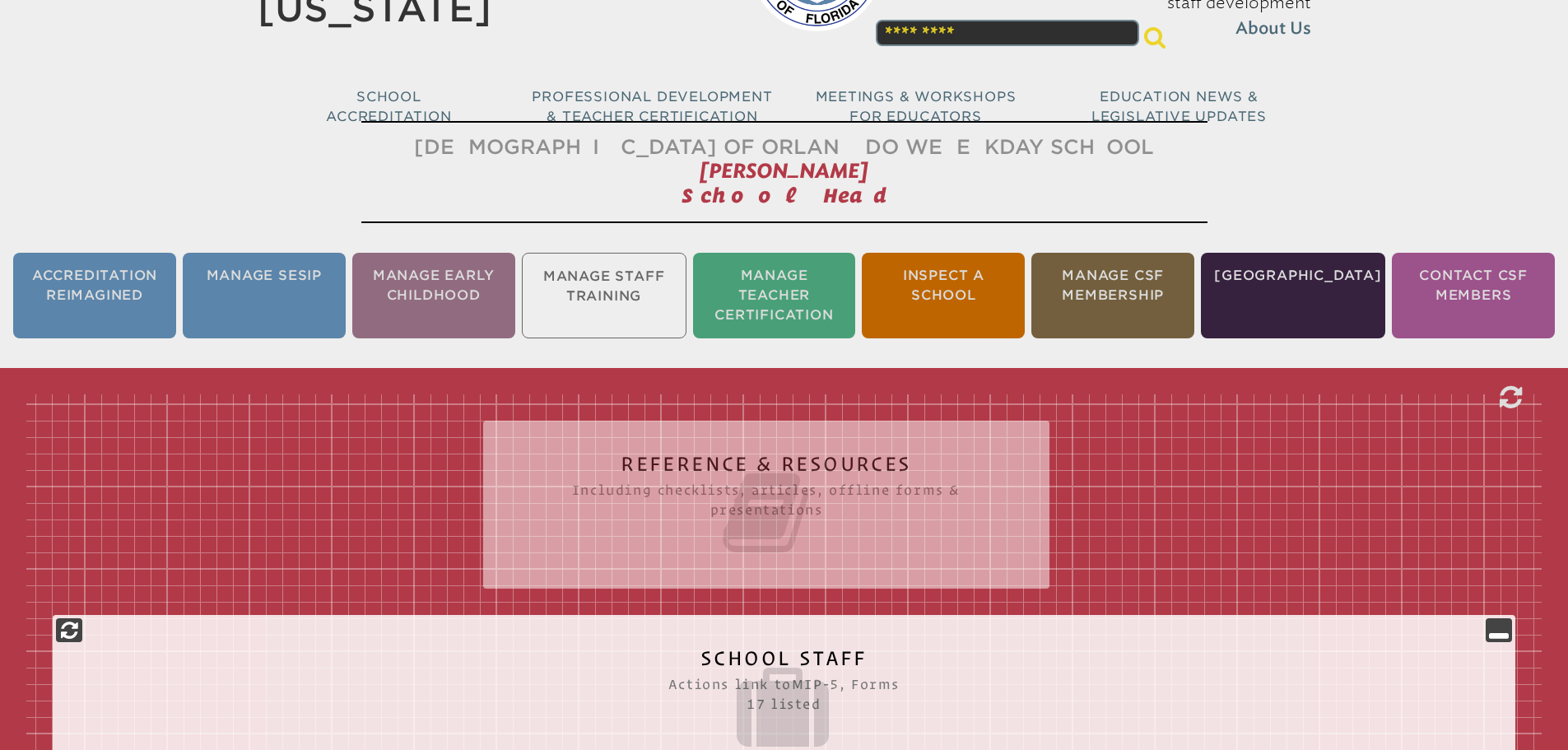
scroll to position [0, 0]
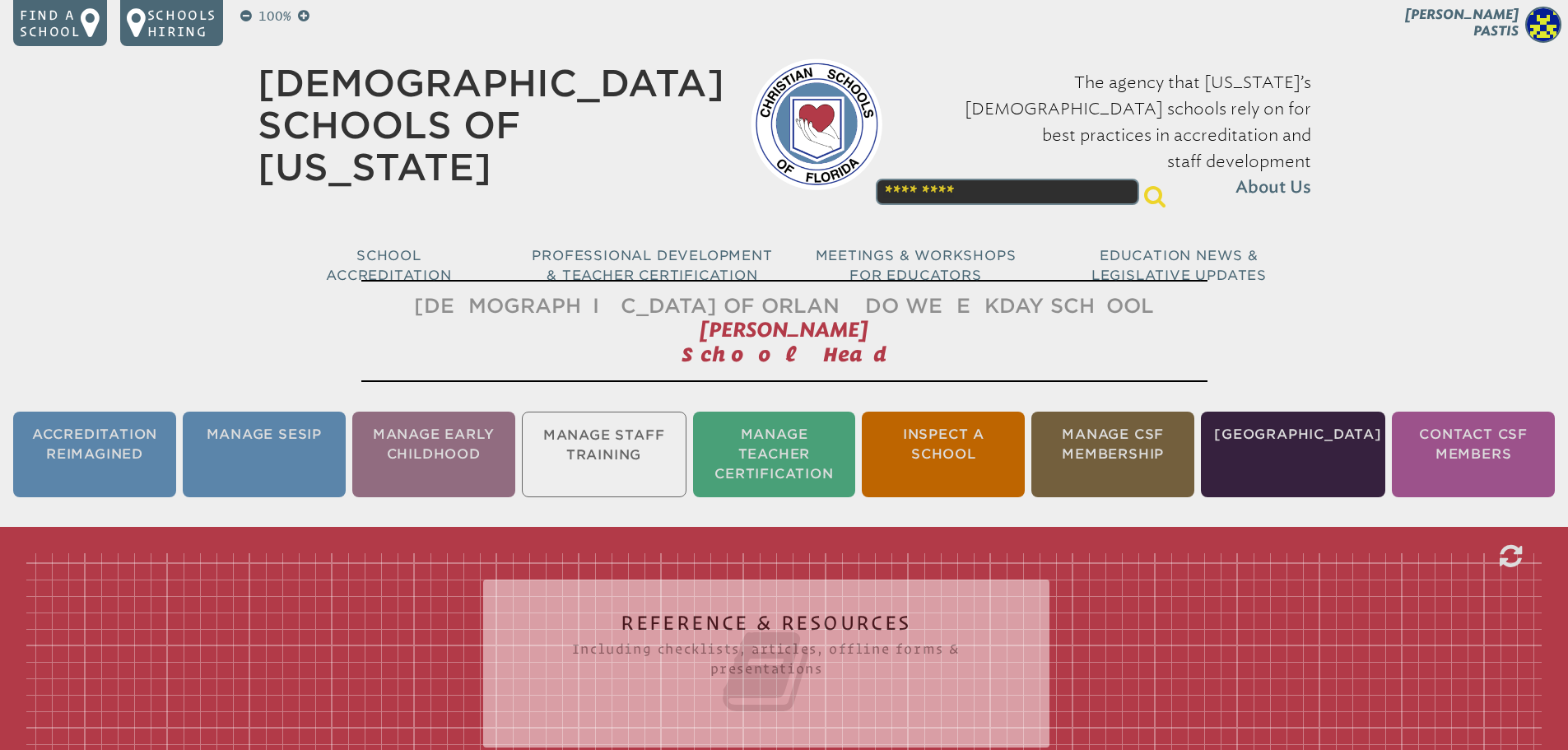
click at [201, 191] on div "100% Find a school Schools Hiring [PERSON_NAME] [PERSON_NAME] My Current Roles …" at bounding box center [784, 156] width 1568 height 312
click at [1536, 24] on img at bounding box center [1543, 24] width 37 height 37
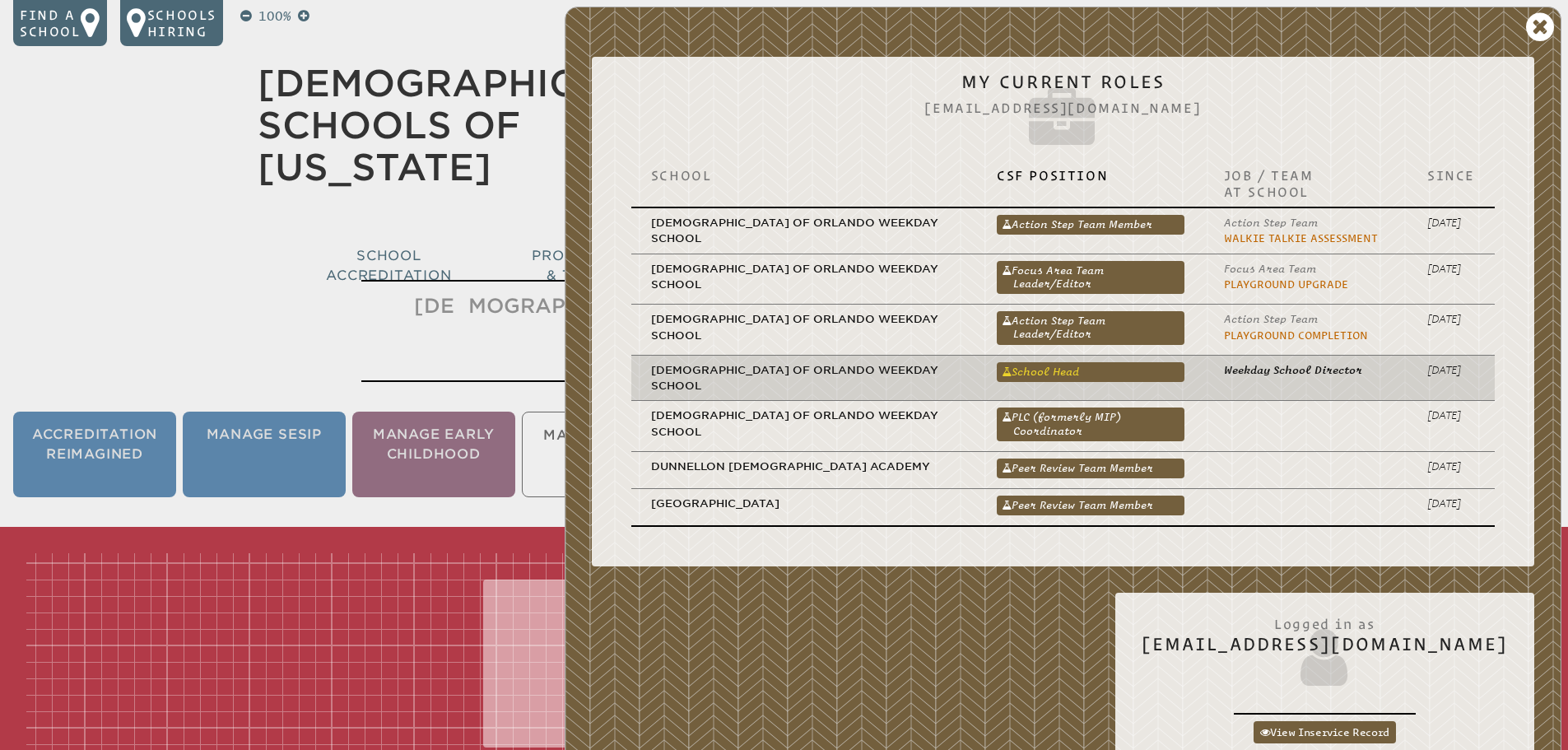
click at [1060, 363] on link "School Head" at bounding box center [1090, 371] width 188 height 20
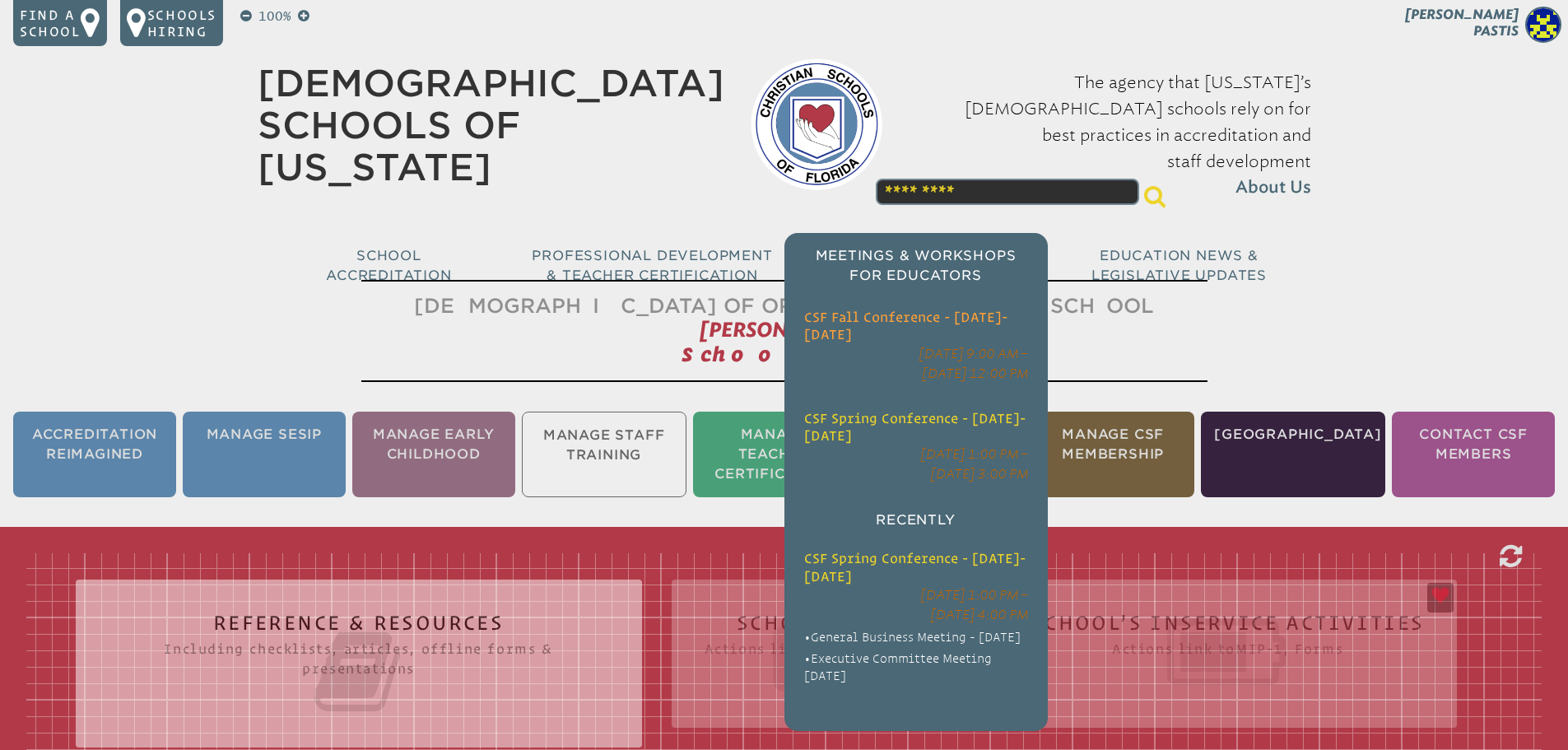
click at [858, 309] on span "CSF Fall Conference - [DATE]-[DATE]" at bounding box center [905, 325] width 203 height 32
click at [823, 309] on span "CSF Fall Conference - [DATE]-[DATE]" at bounding box center [905, 325] width 203 height 32
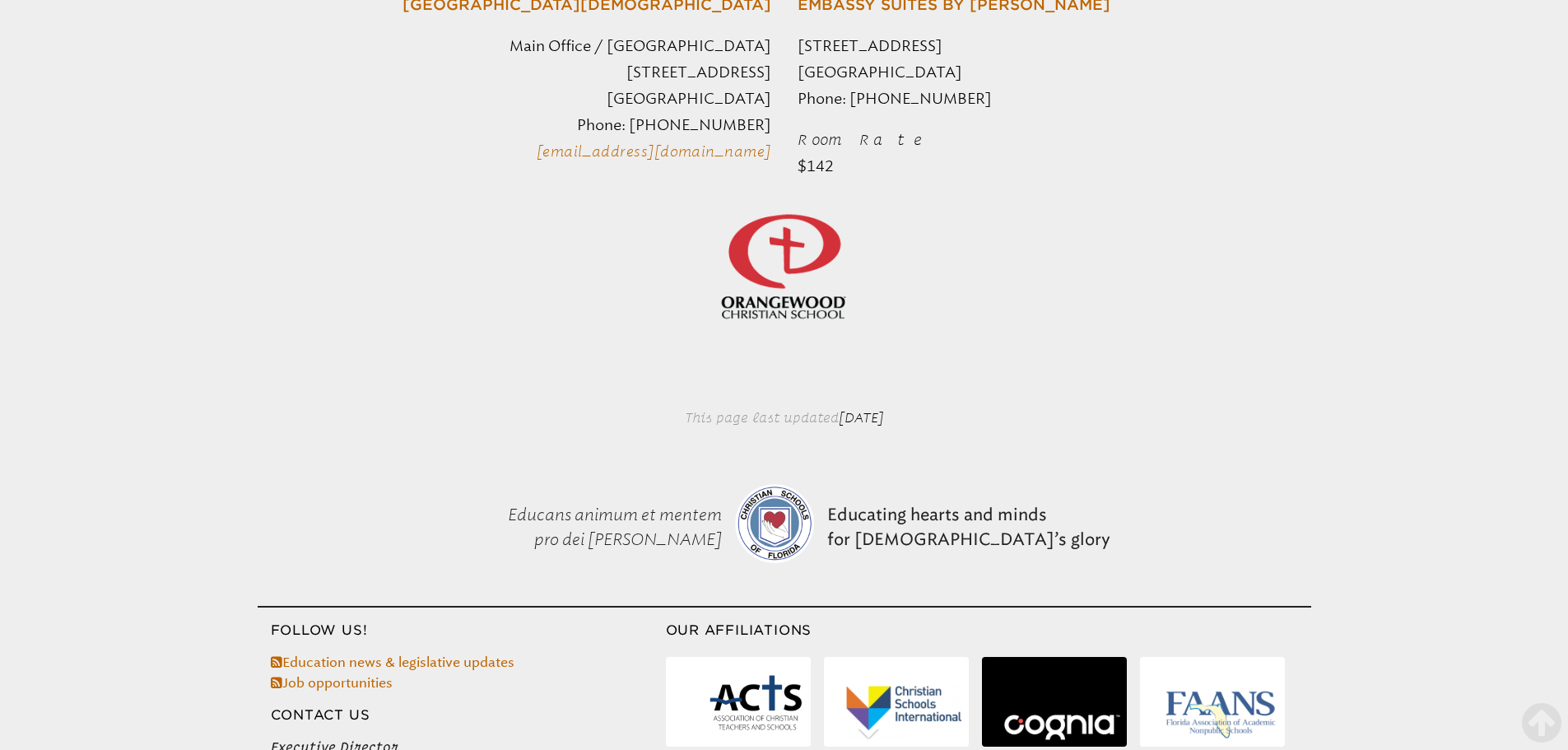
scroll to position [493, 0]
